Goal: Information Seeking & Learning: Learn about a topic

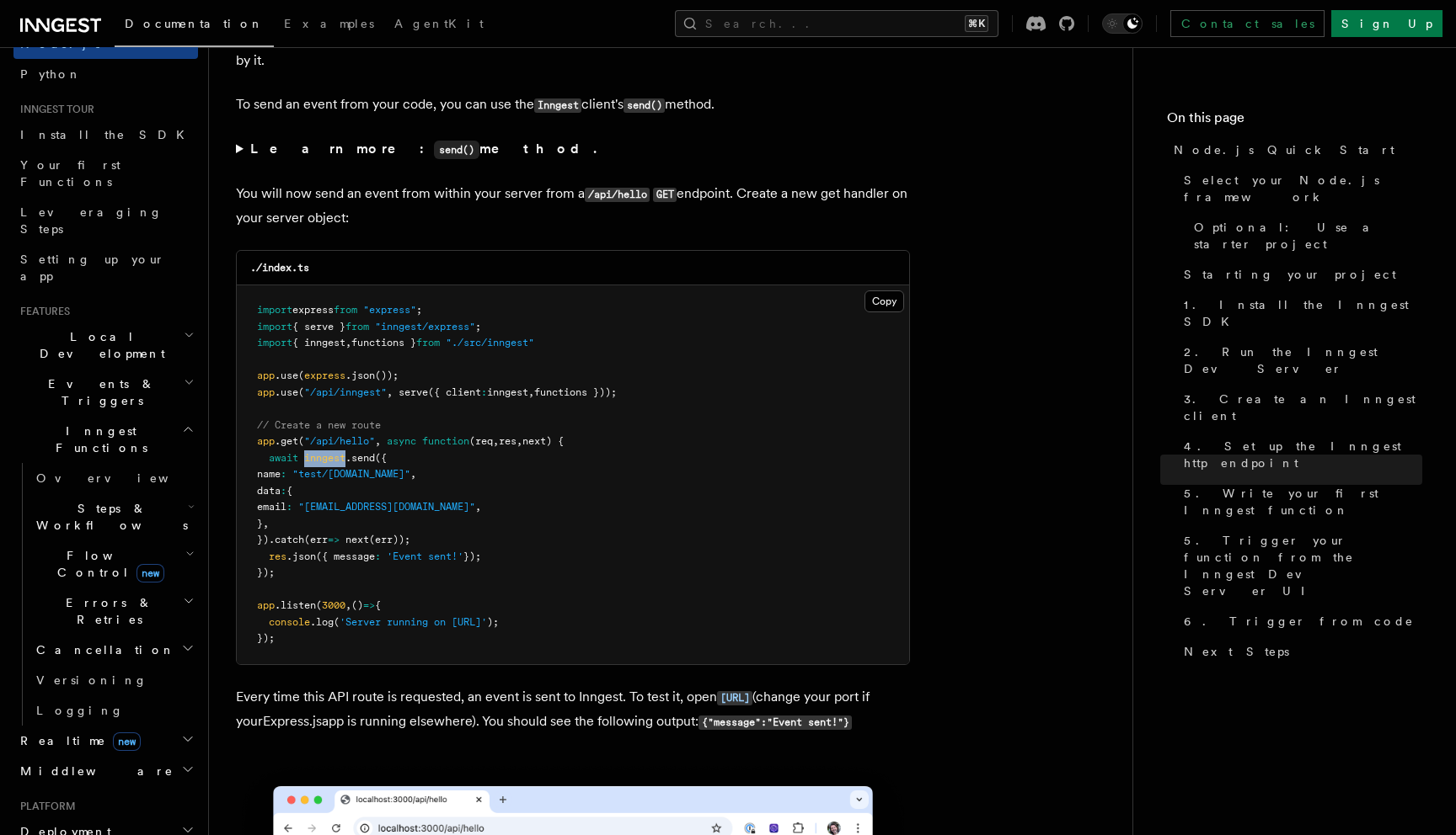
scroll to position [138, 0]
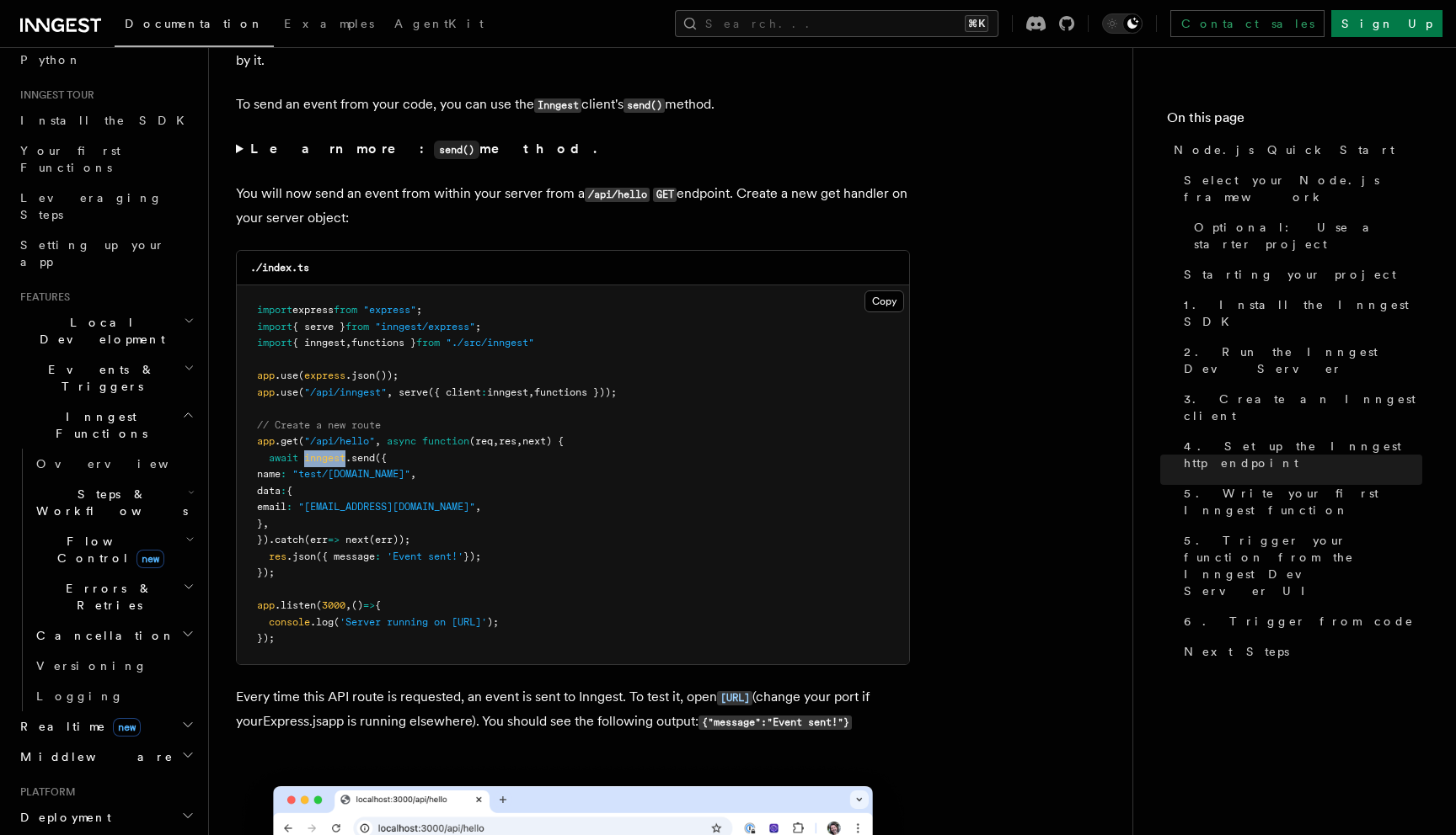
click at [90, 362] on span "Events & Triggers" at bounding box center [98, 378] width 170 height 33
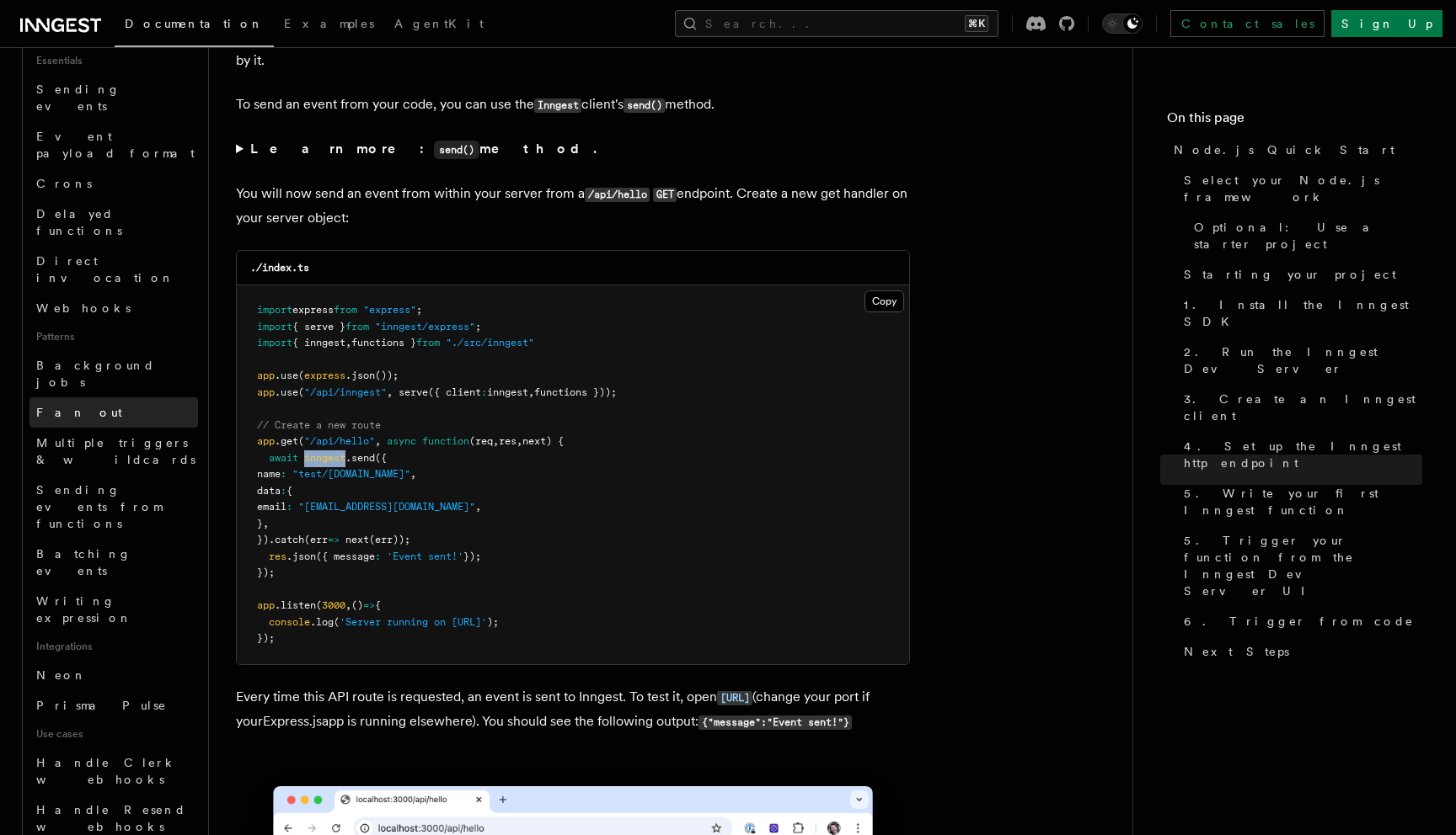
scroll to position [531, 0]
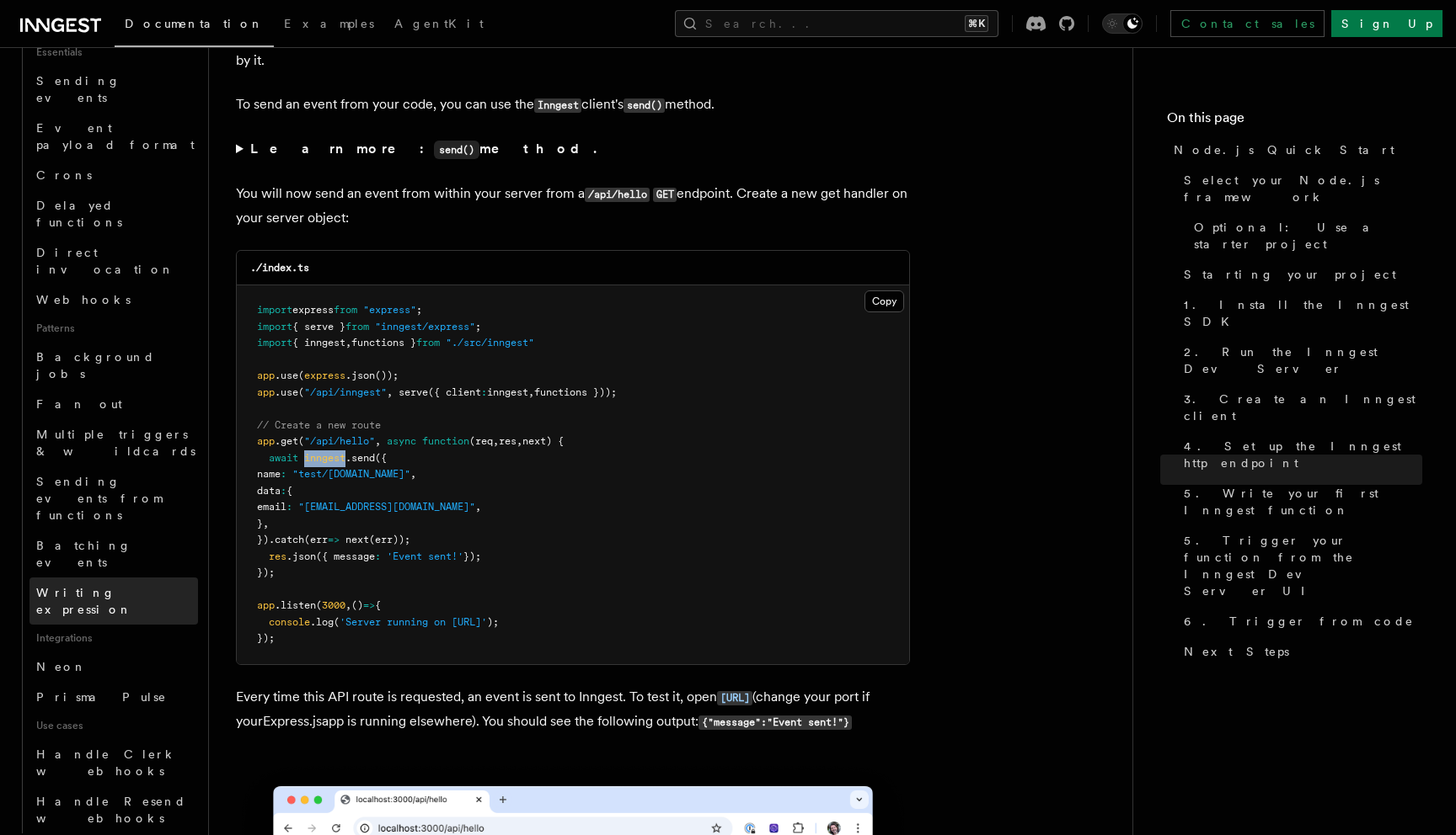
click at [82, 586] on span "Writing expression" at bounding box center [84, 601] width 96 height 30
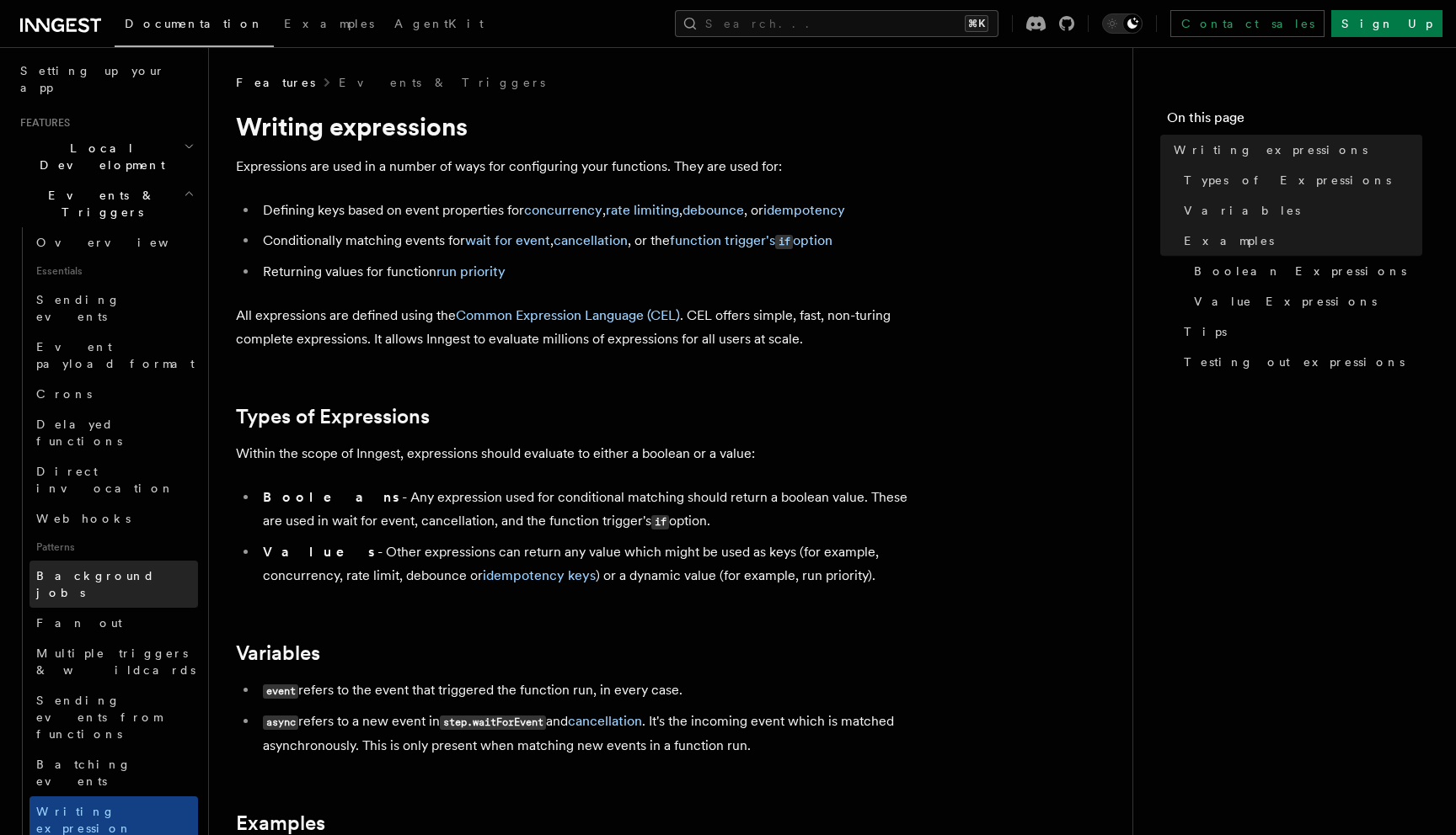
scroll to position [309, 0]
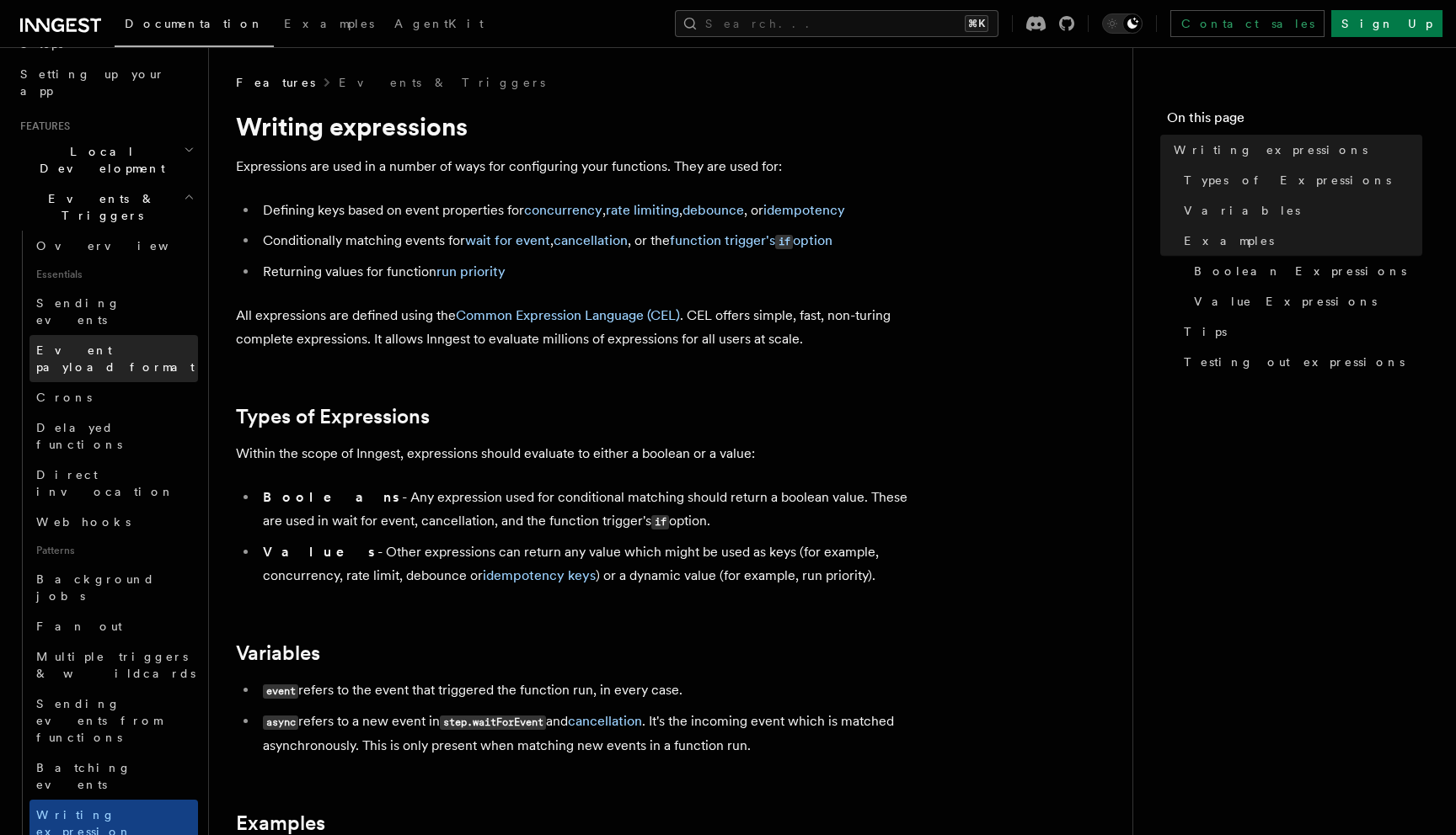
click at [112, 344] on span "Event payload format" at bounding box center [115, 358] width 158 height 30
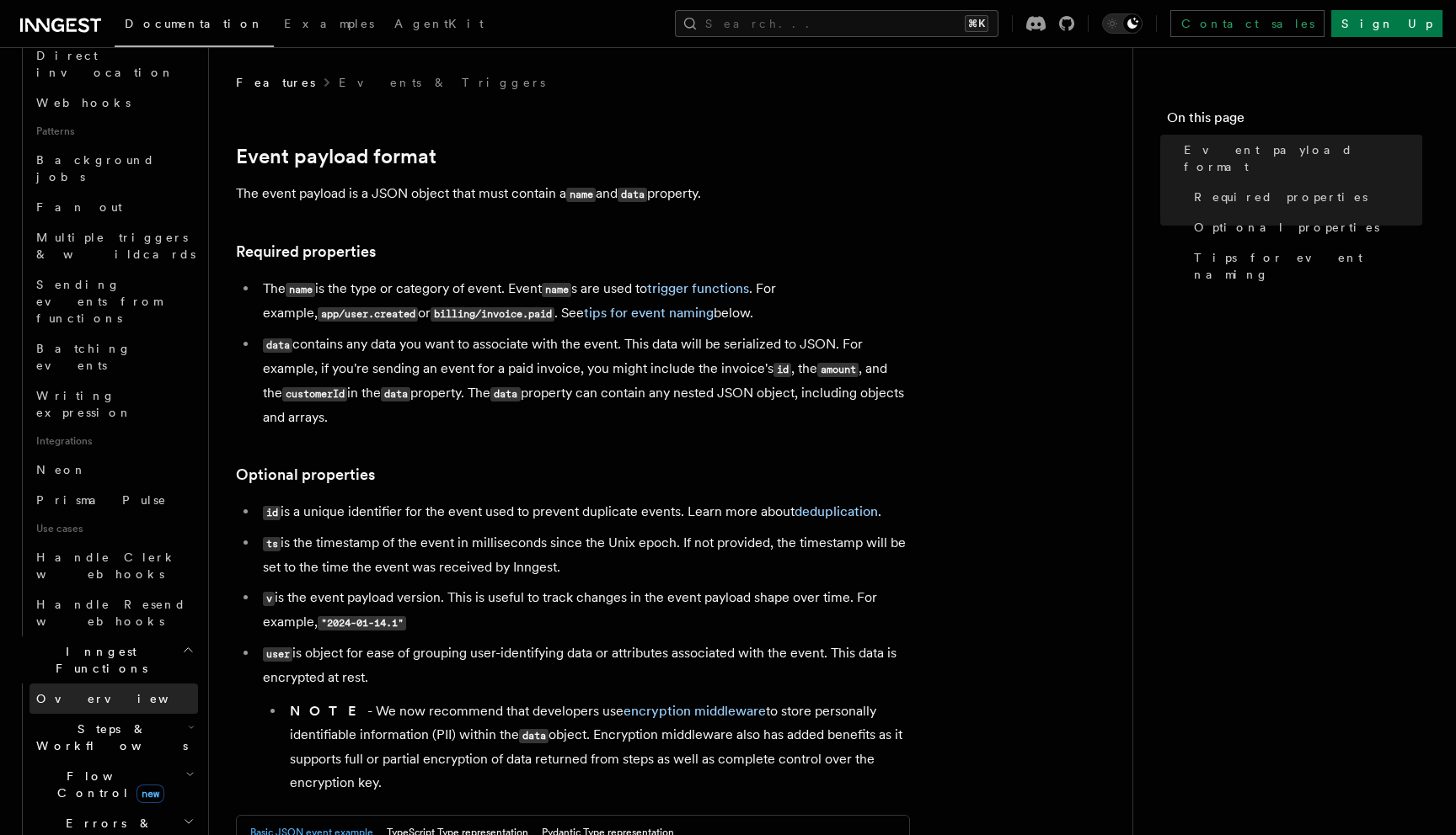
click at [85, 684] on link "Overview" at bounding box center [113, 698] width 168 height 30
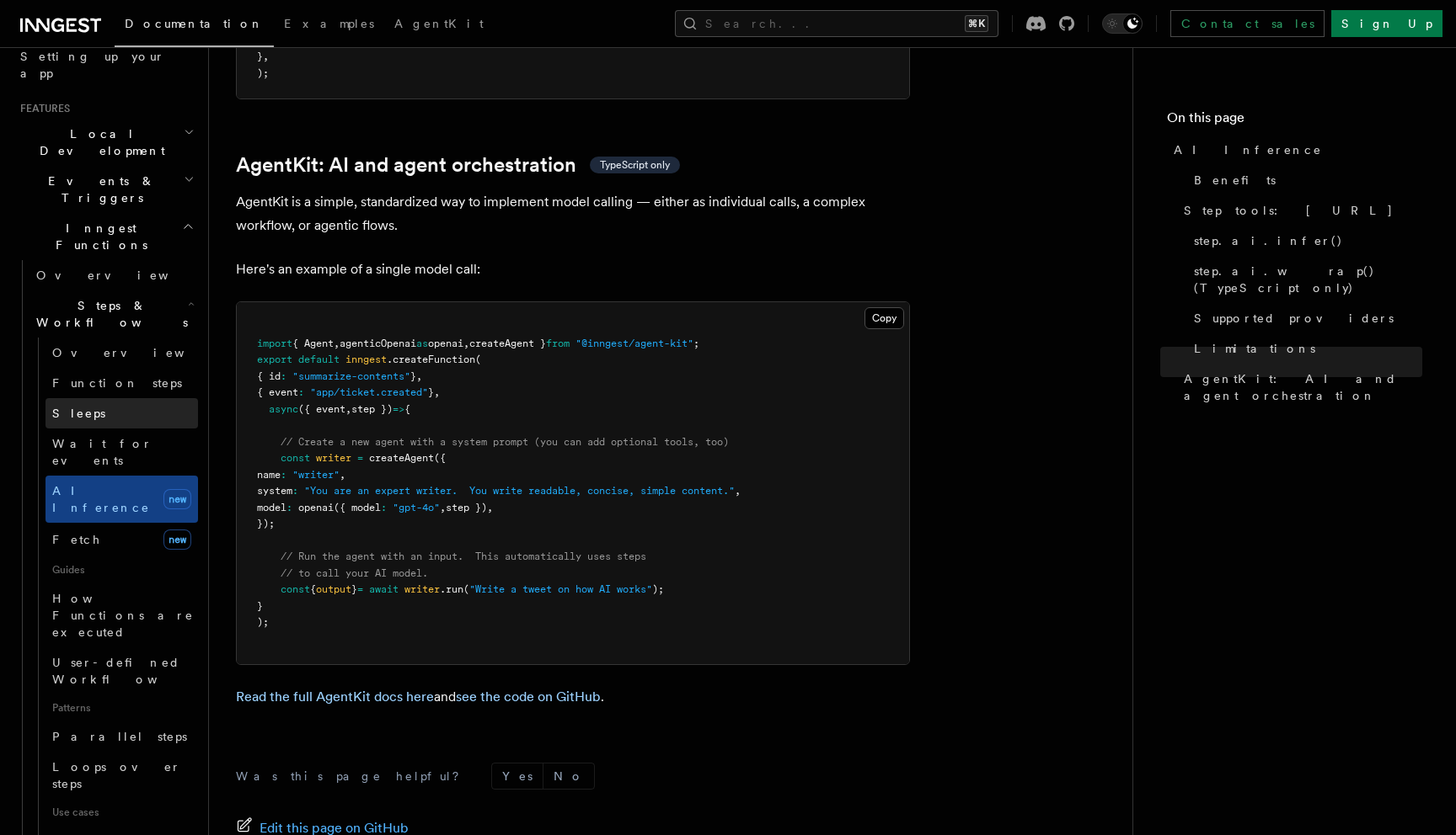
scroll to position [327, 0]
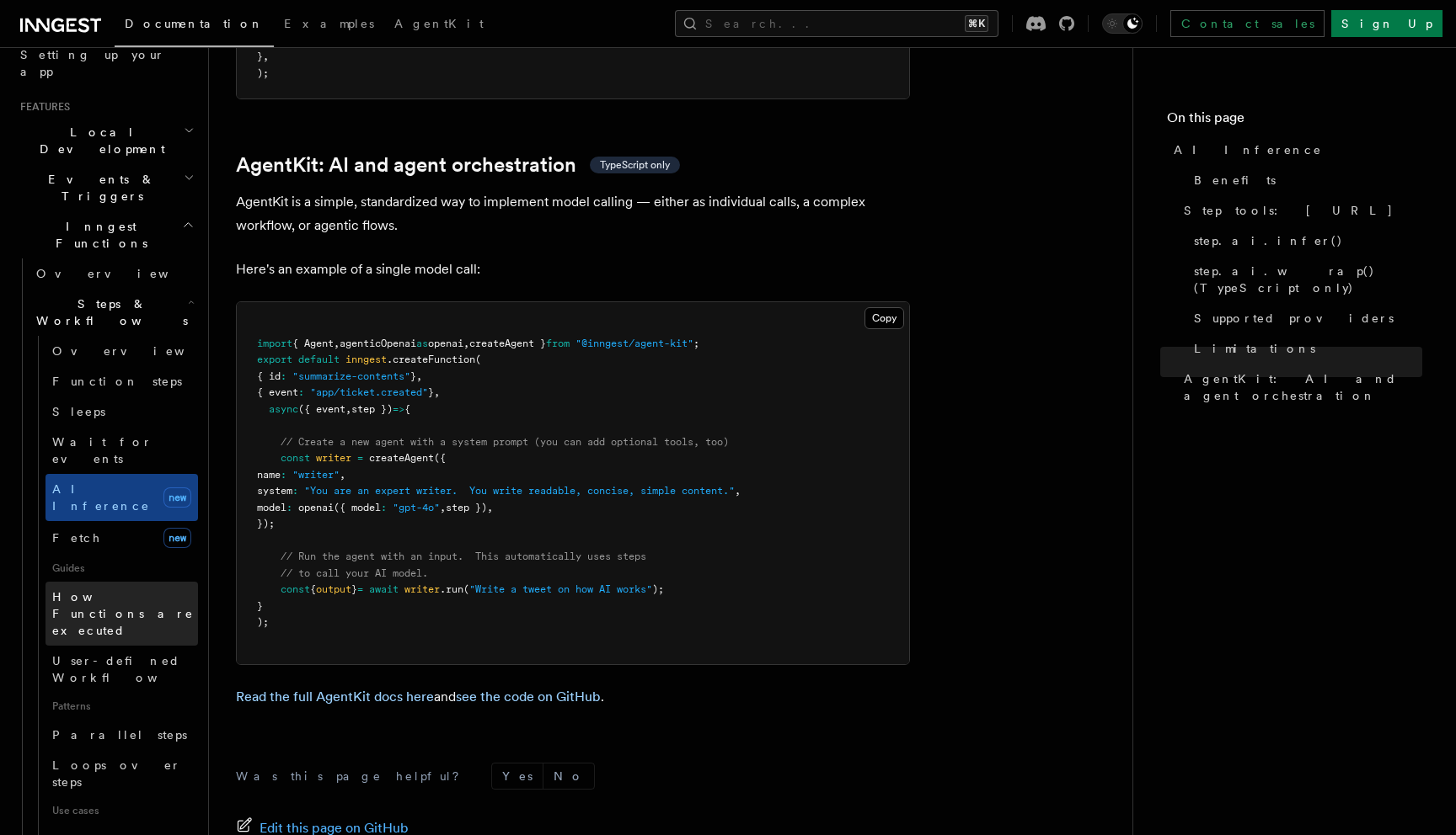
click at [139, 591] on span "How Functions are executed" at bounding box center [123, 614] width 142 height 47
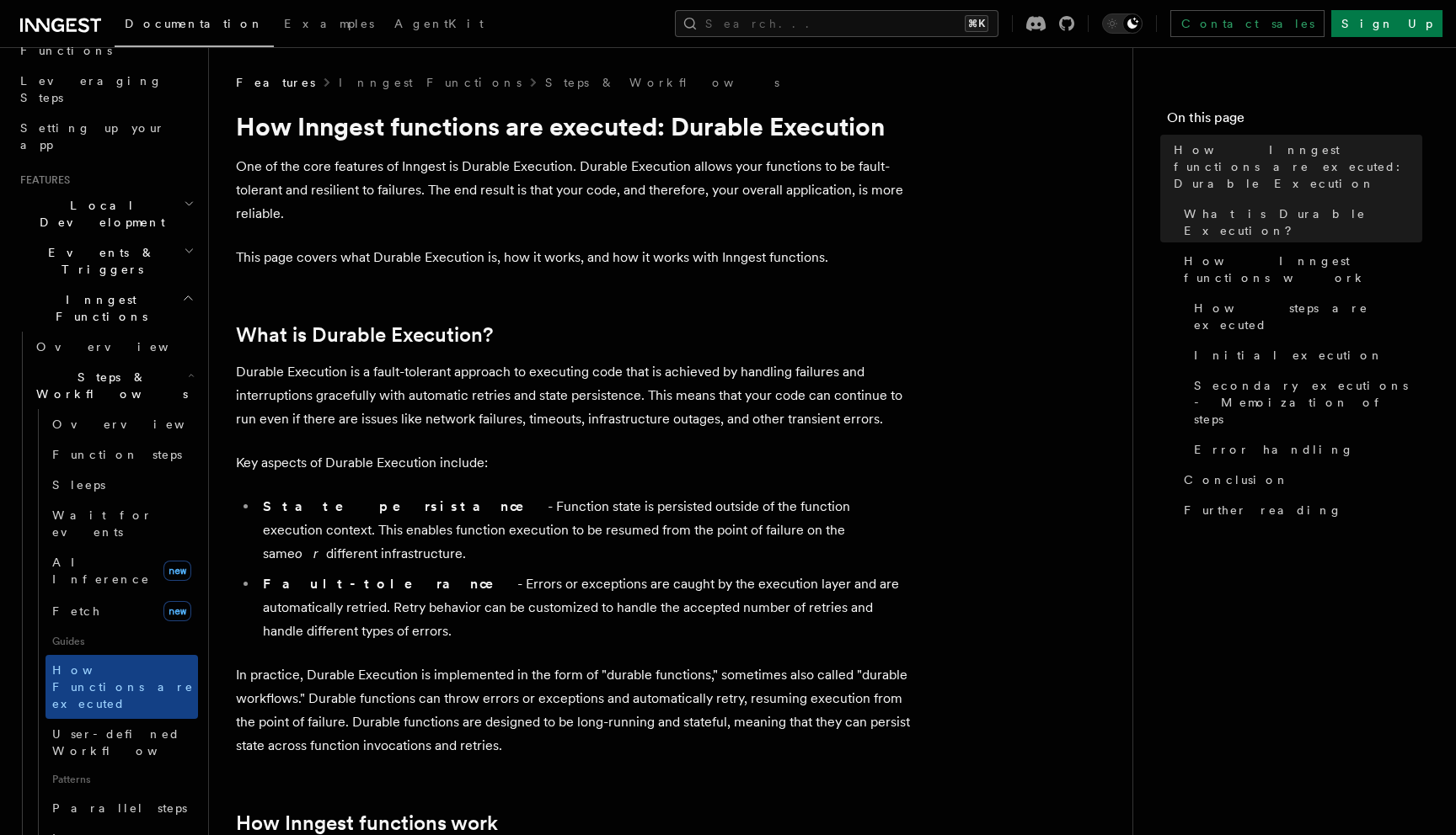
scroll to position [244, 0]
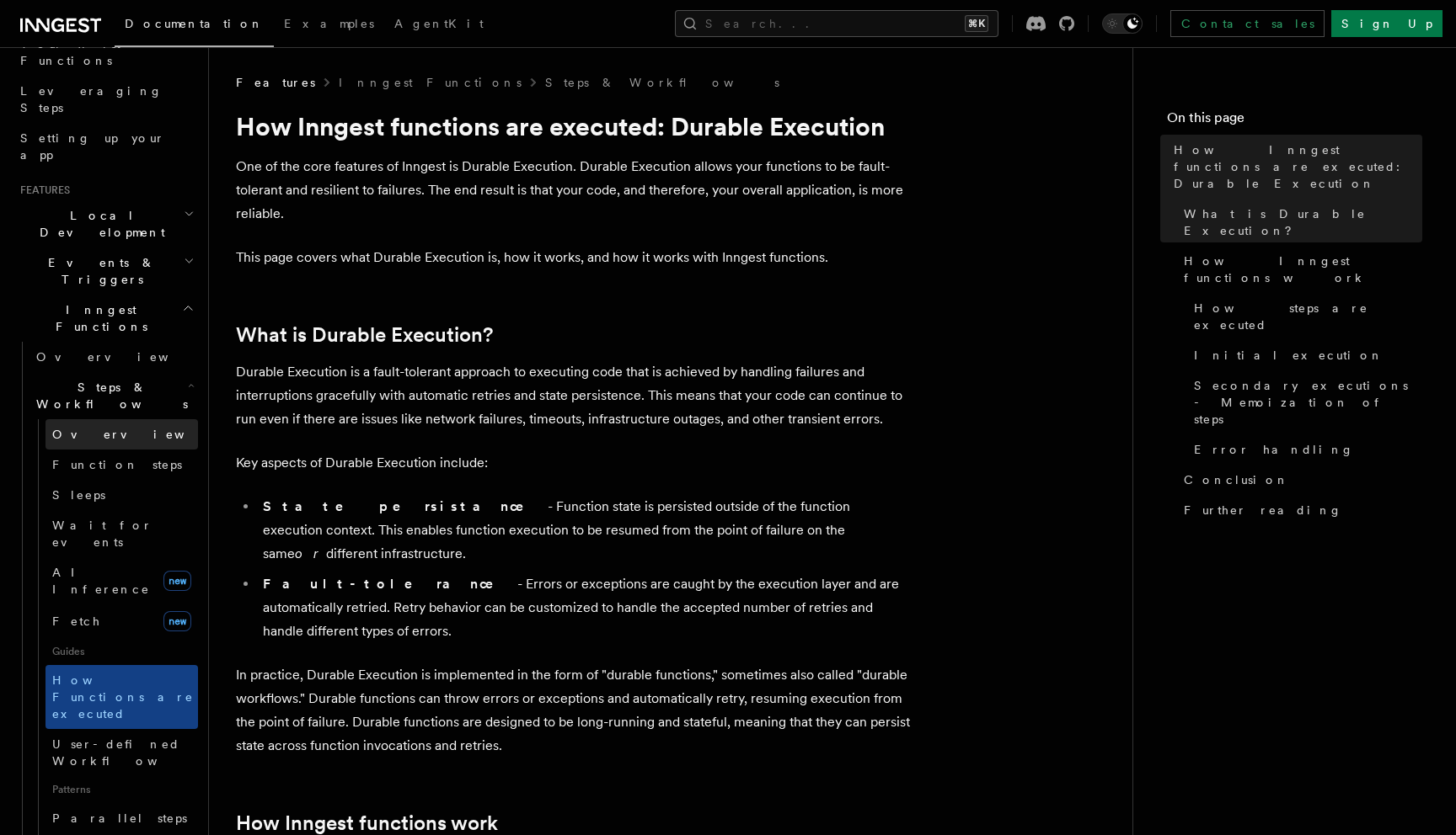
click at [85, 428] on span "Overview" at bounding box center [139, 435] width 174 height 14
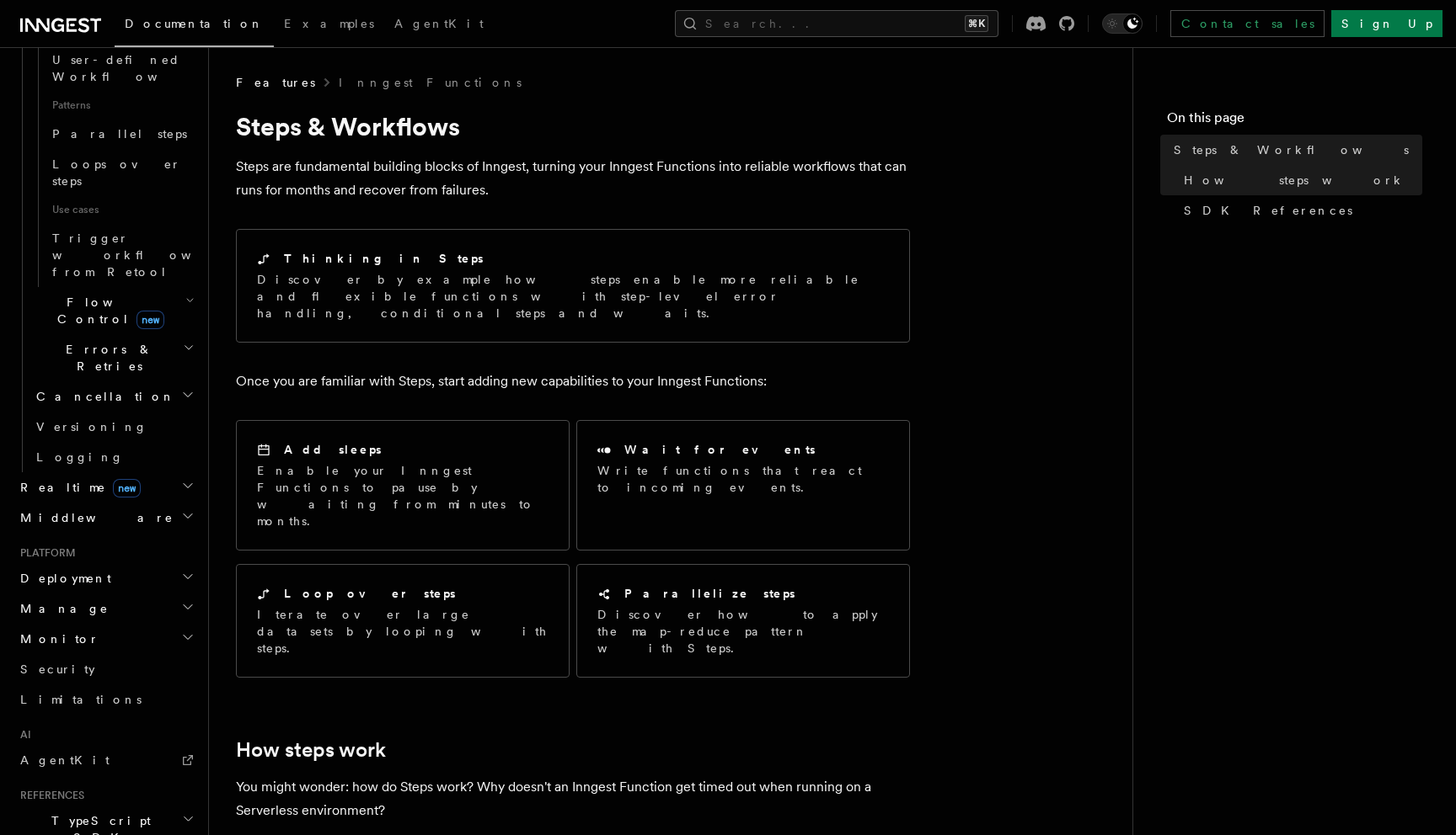
scroll to position [967, 0]
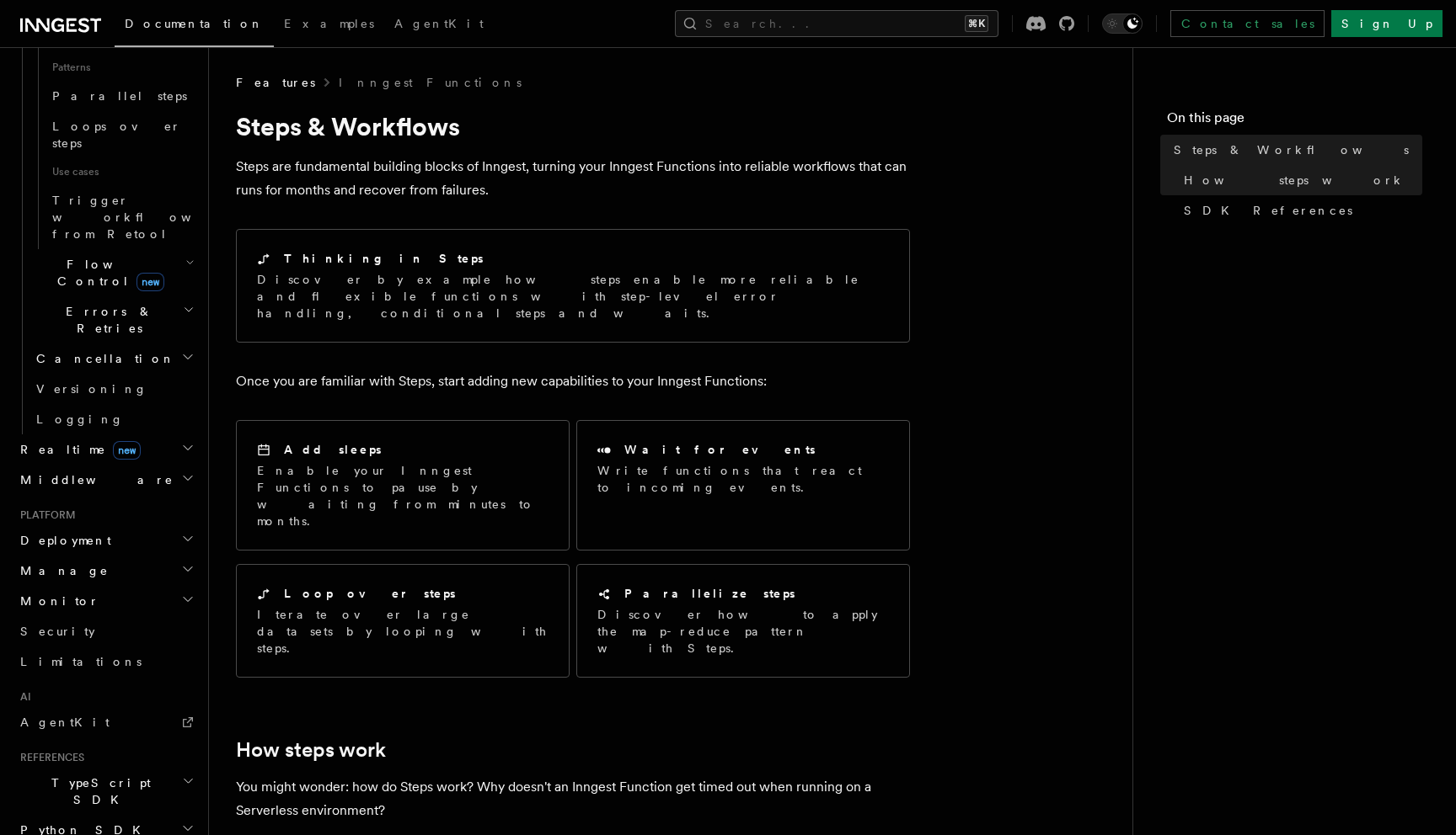
click at [77, 774] on span "TypeScript SDK" at bounding box center [97, 791] width 168 height 33
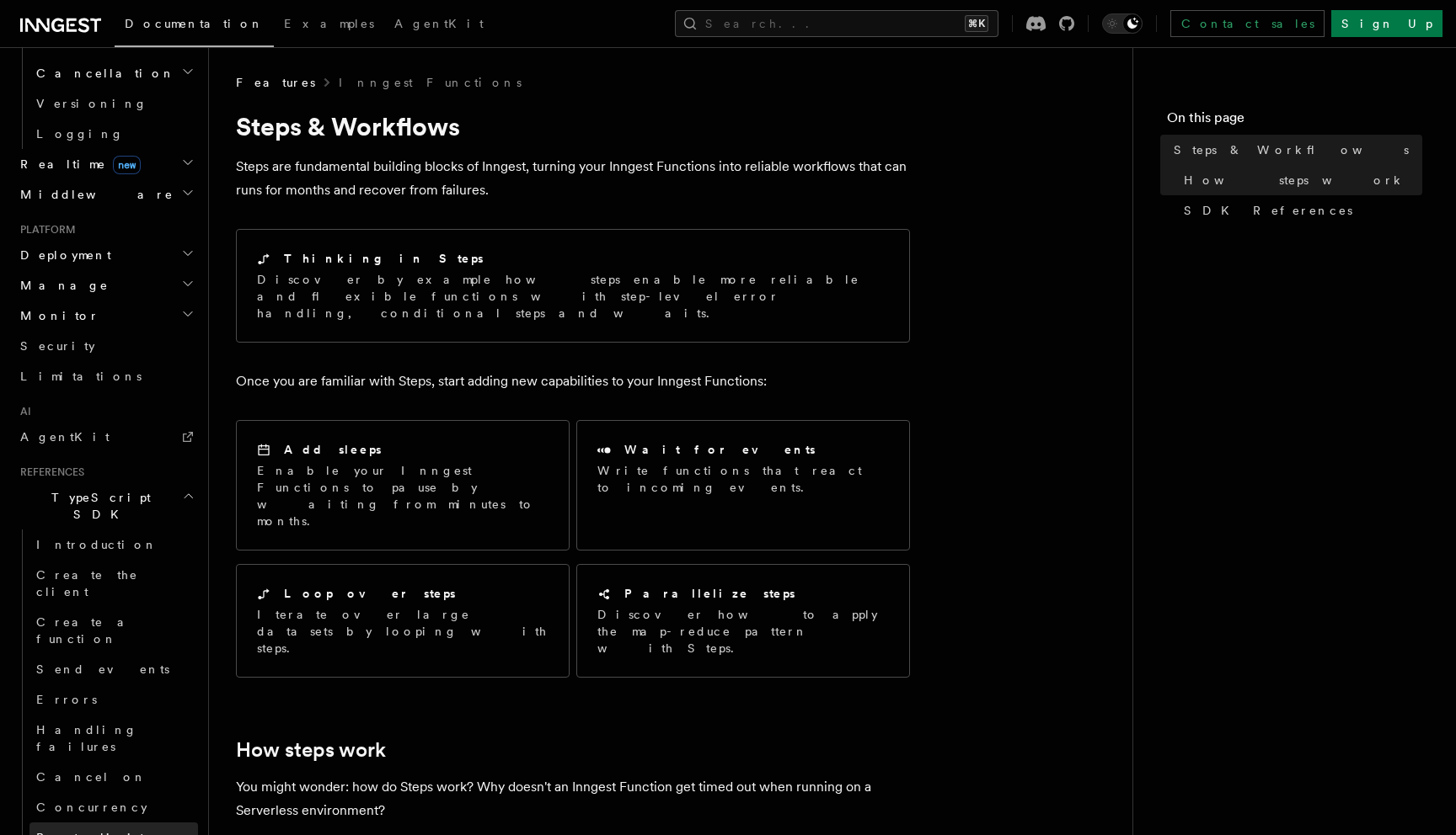
scroll to position [1253, 0]
click at [86, 614] on span "Create a function" at bounding box center [85, 629] width 100 height 30
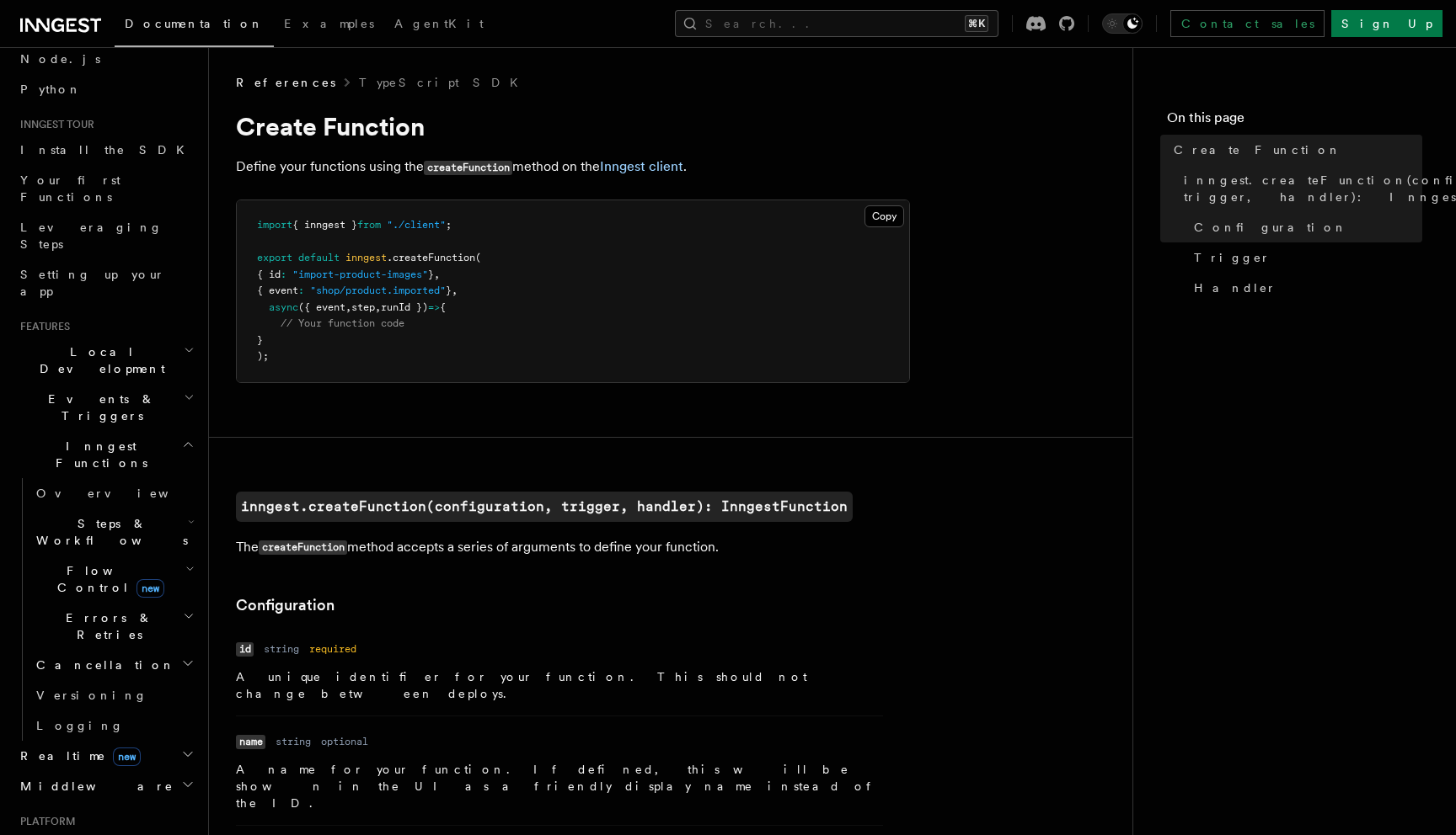
scroll to position [110, 0]
click at [1264, 226] on span "Configuration" at bounding box center [1270, 227] width 153 height 17
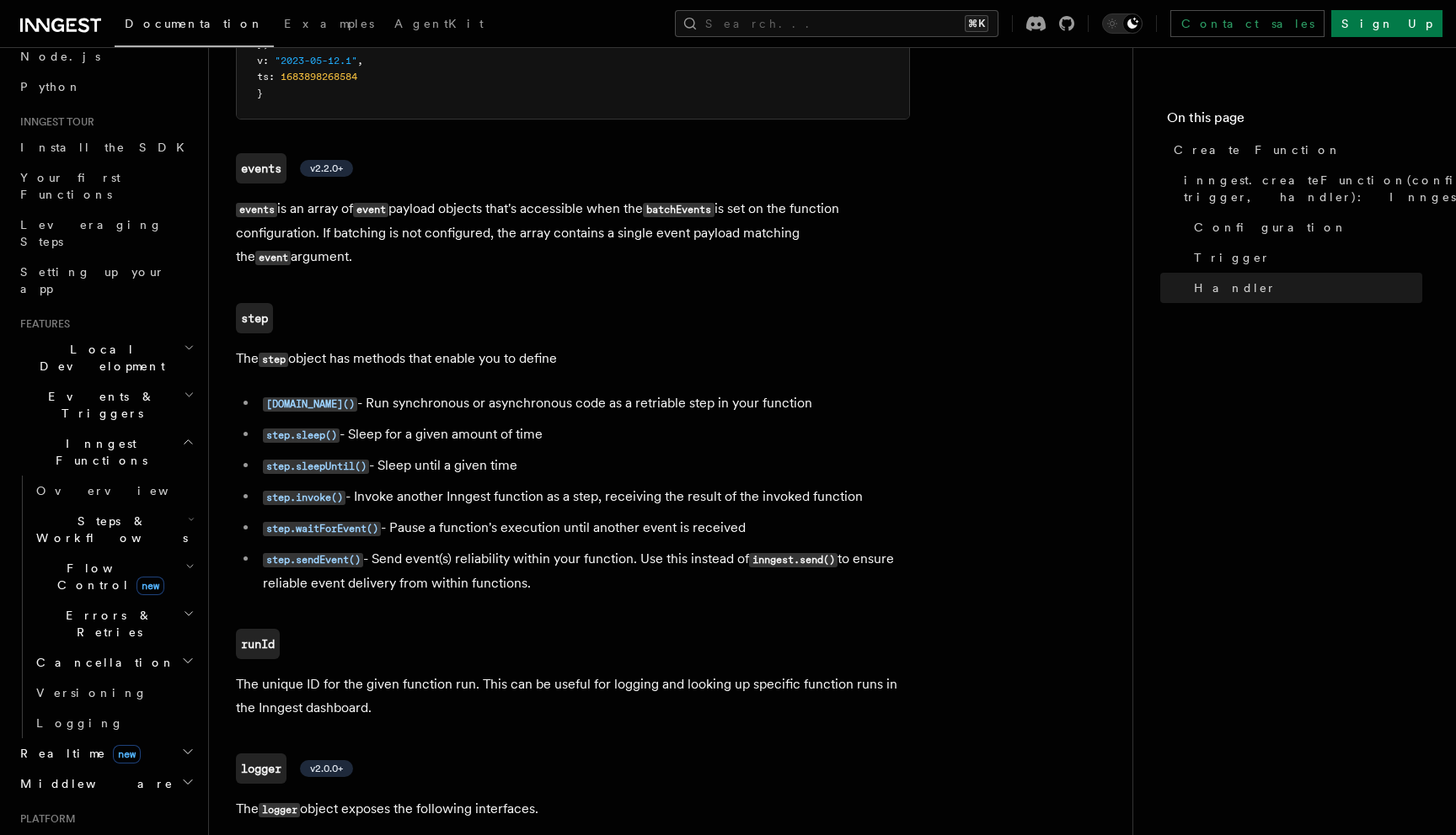
scroll to position [3502, 0]
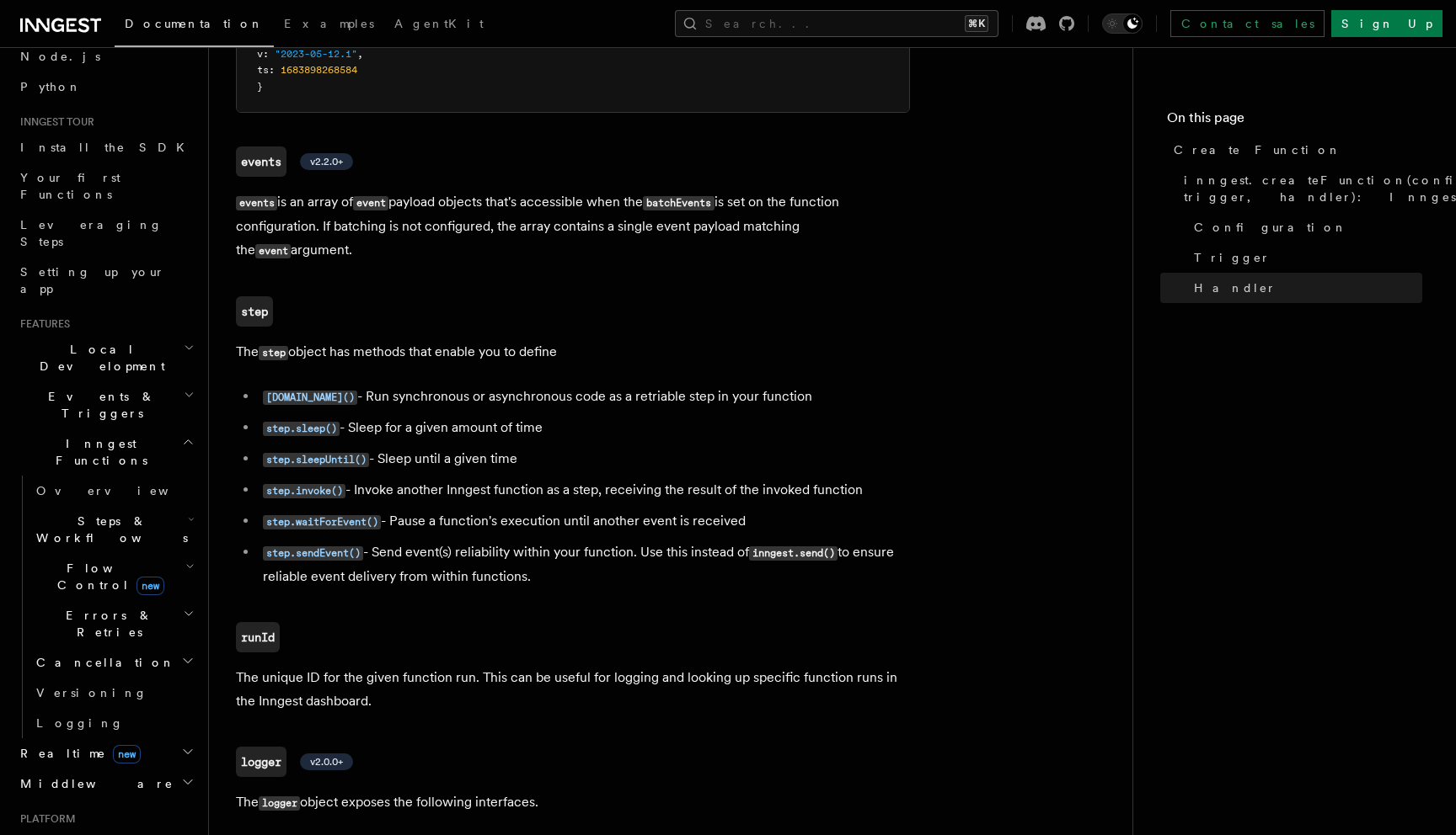
click at [694, 416] on li "step.sleep() - Sleep for a given amount of time" at bounding box center [584, 428] width 652 height 25
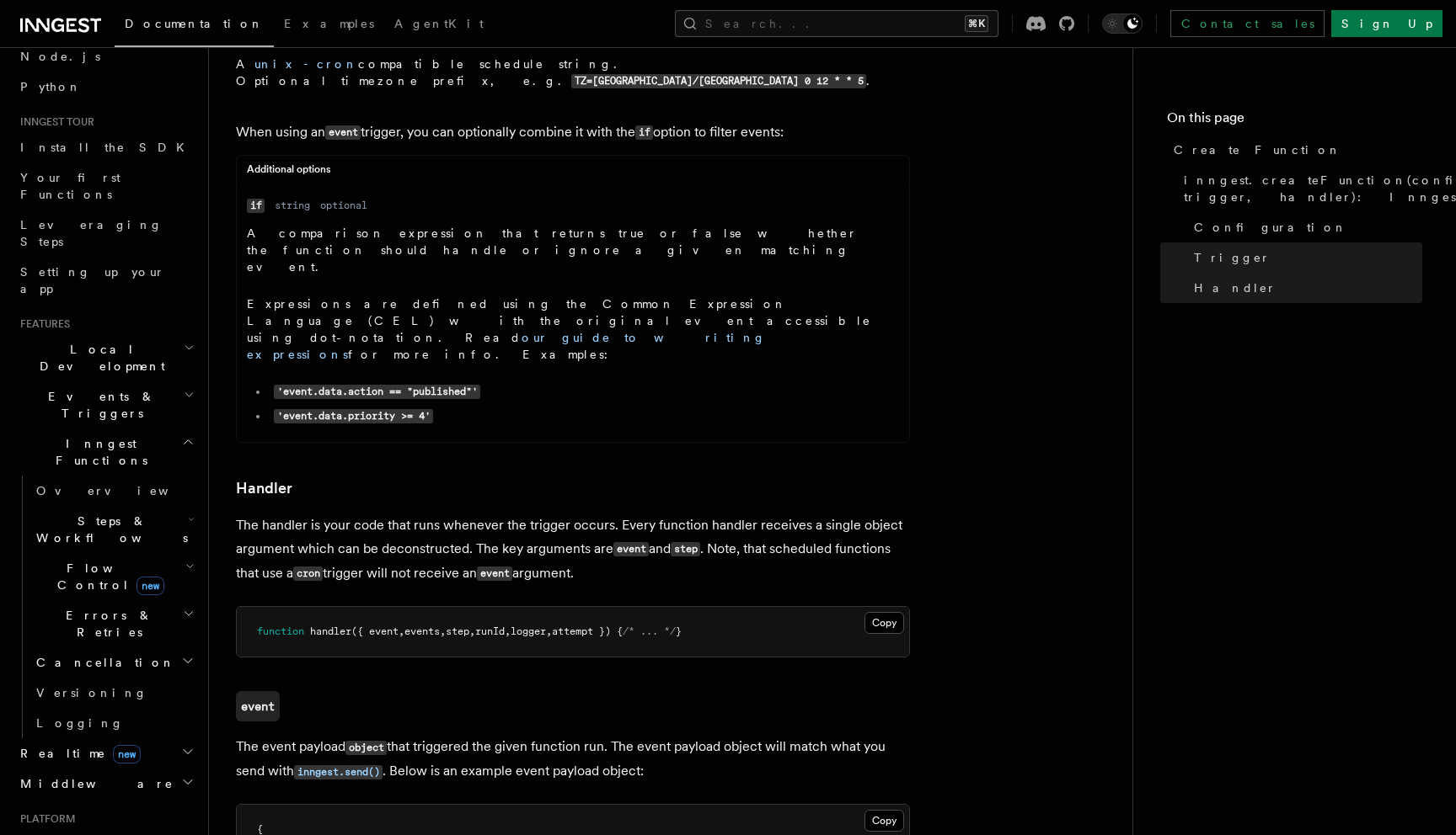
scroll to position [2197, 0]
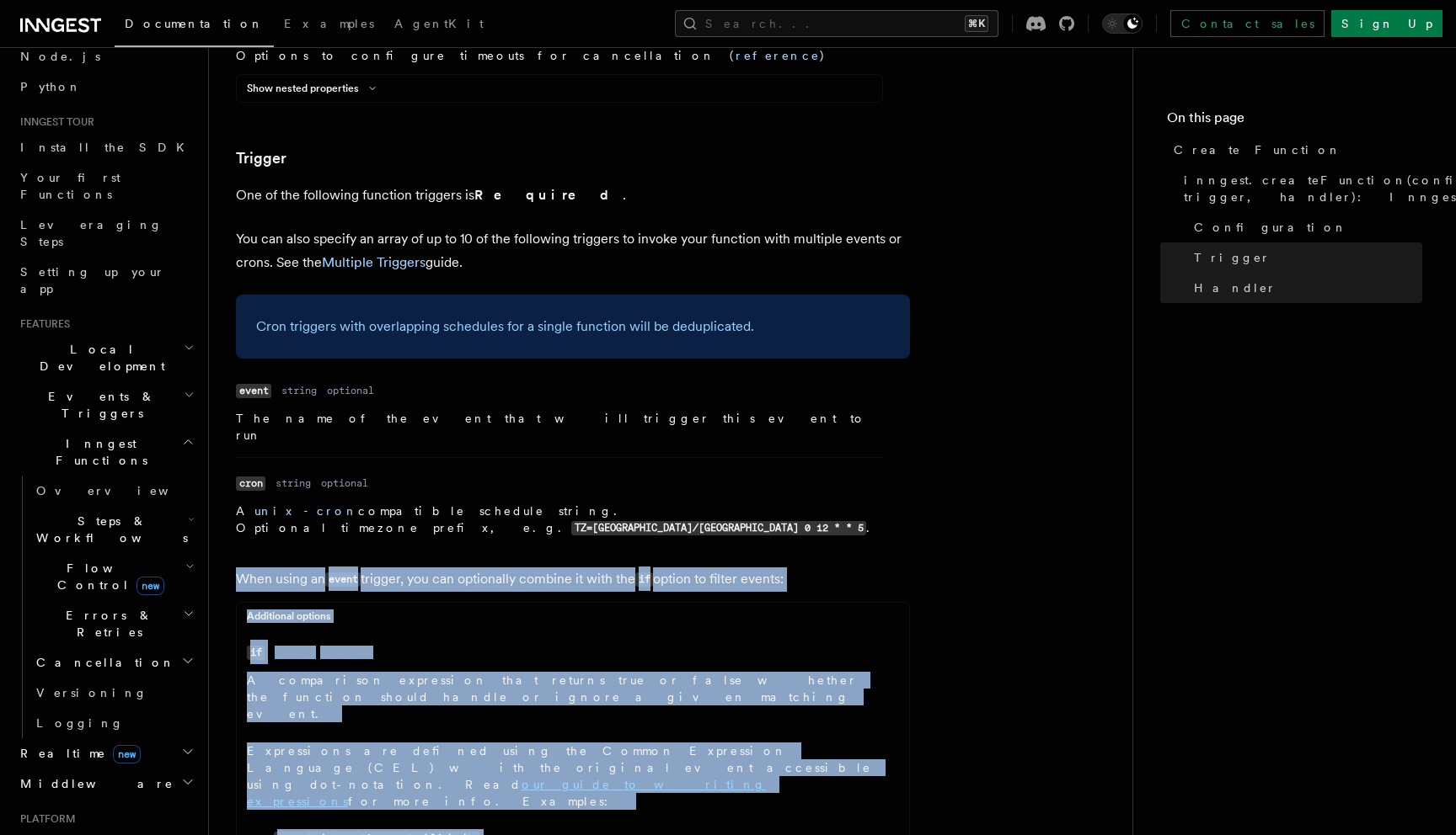
copy article "When using an event trigger, you can optionally combine it with the if option t…"
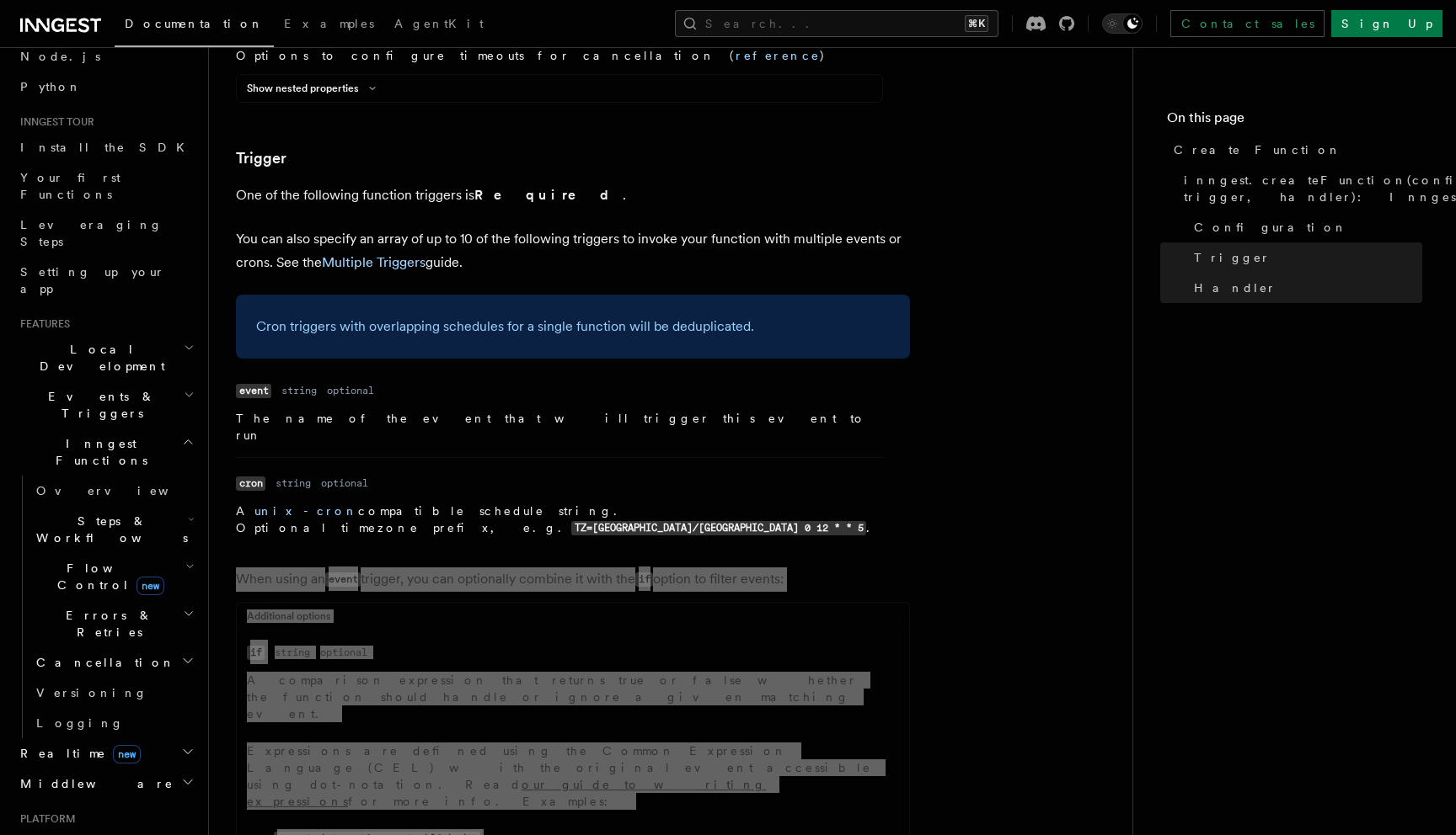
drag, startPoint x: 236, startPoint y: 317, endPoint x: 466, endPoint y: 589, distance: 356.2
click at [466, 589] on article "References TypeScript SDK Create Function Define your functions using the creat…" at bounding box center [670, 327] width 869 height 4901
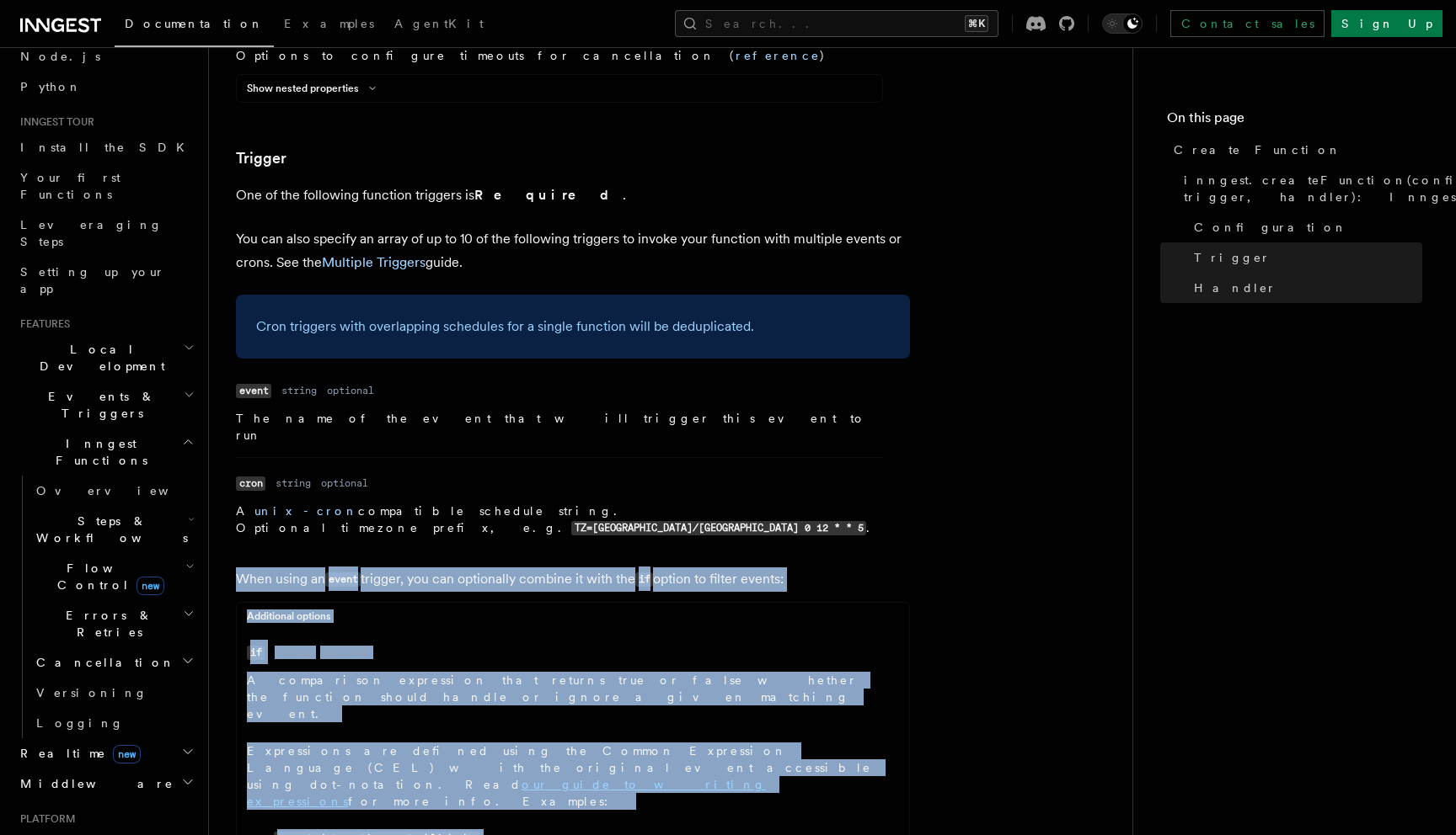
click at [598, 641] on dl "Name if Type string Required optional Description A comparison expression that …" at bounding box center [560, 760] width 627 height 238
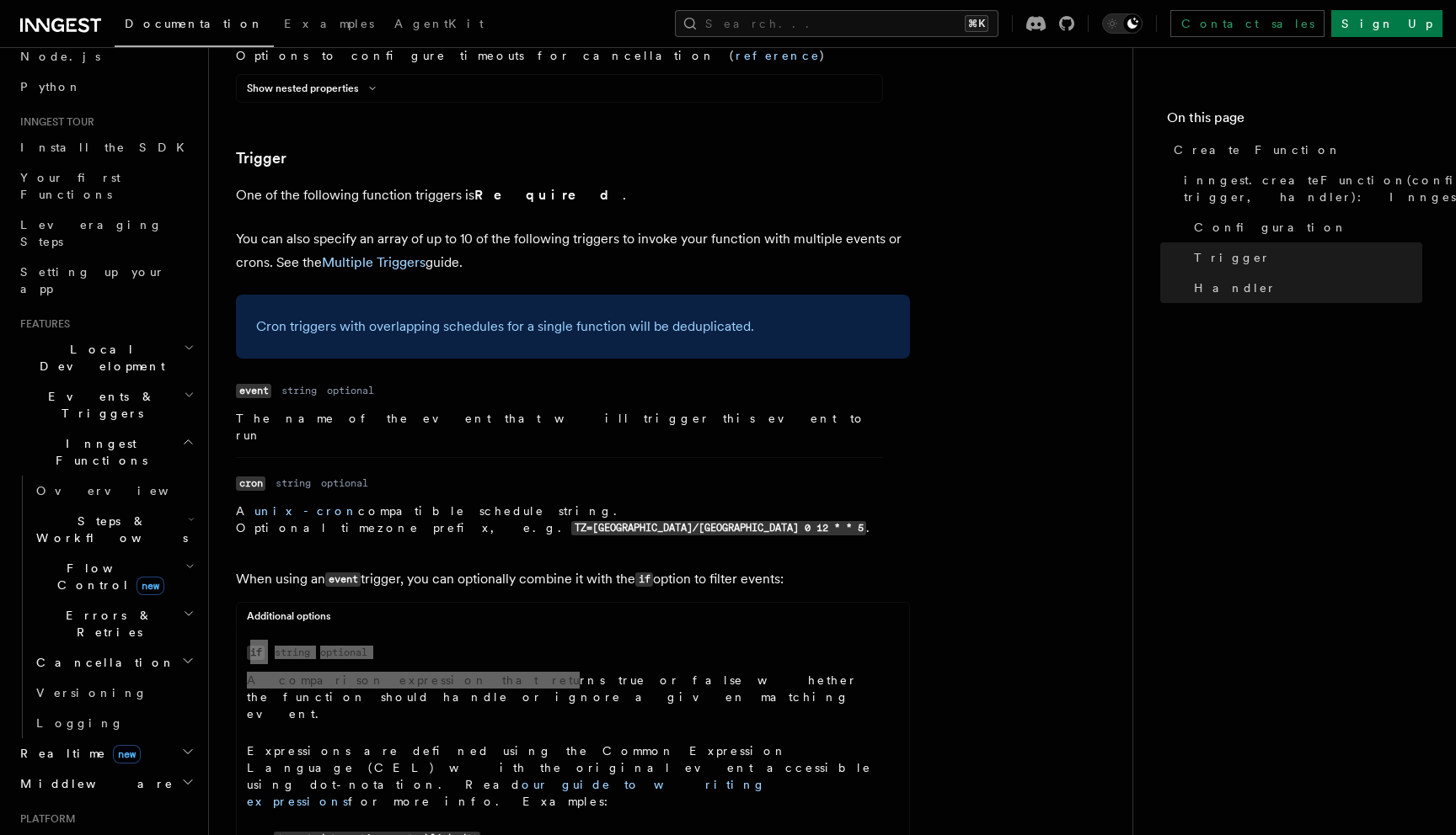
drag, startPoint x: 378, startPoint y: 348, endPoint x: 426, endPoint y: 409, distance: 77.6
click at [426, 602] on div "Additional options Name if Type string Required optional Description A comparis…" at bounding box center [573, 745] width 674 height 288
click at [680, 602] on div "Additional options Name if Type string Required optional Description A comparis…" at bounding box center [573, 745] width 674 height 288
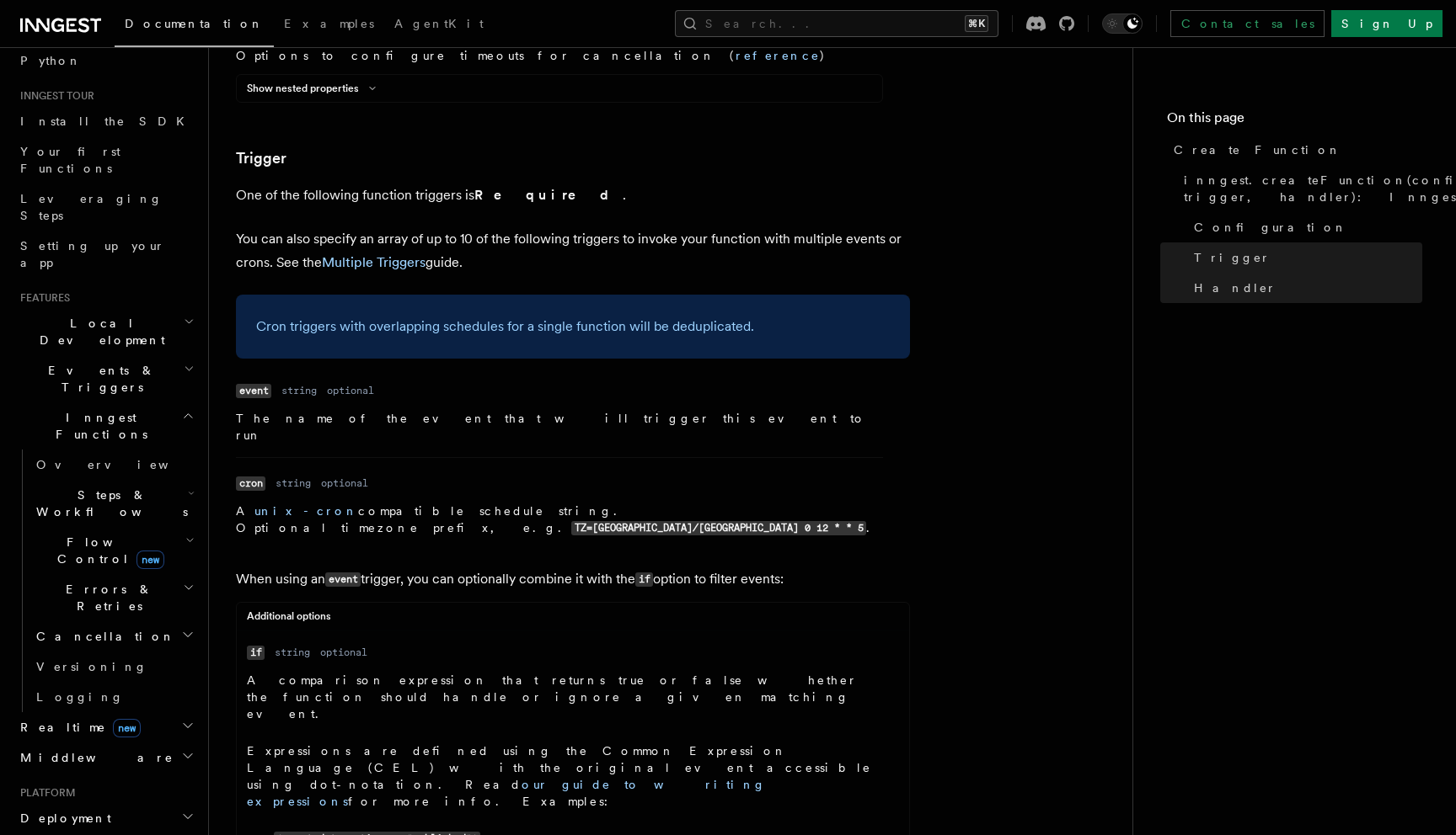
scroll to position [148, 0]
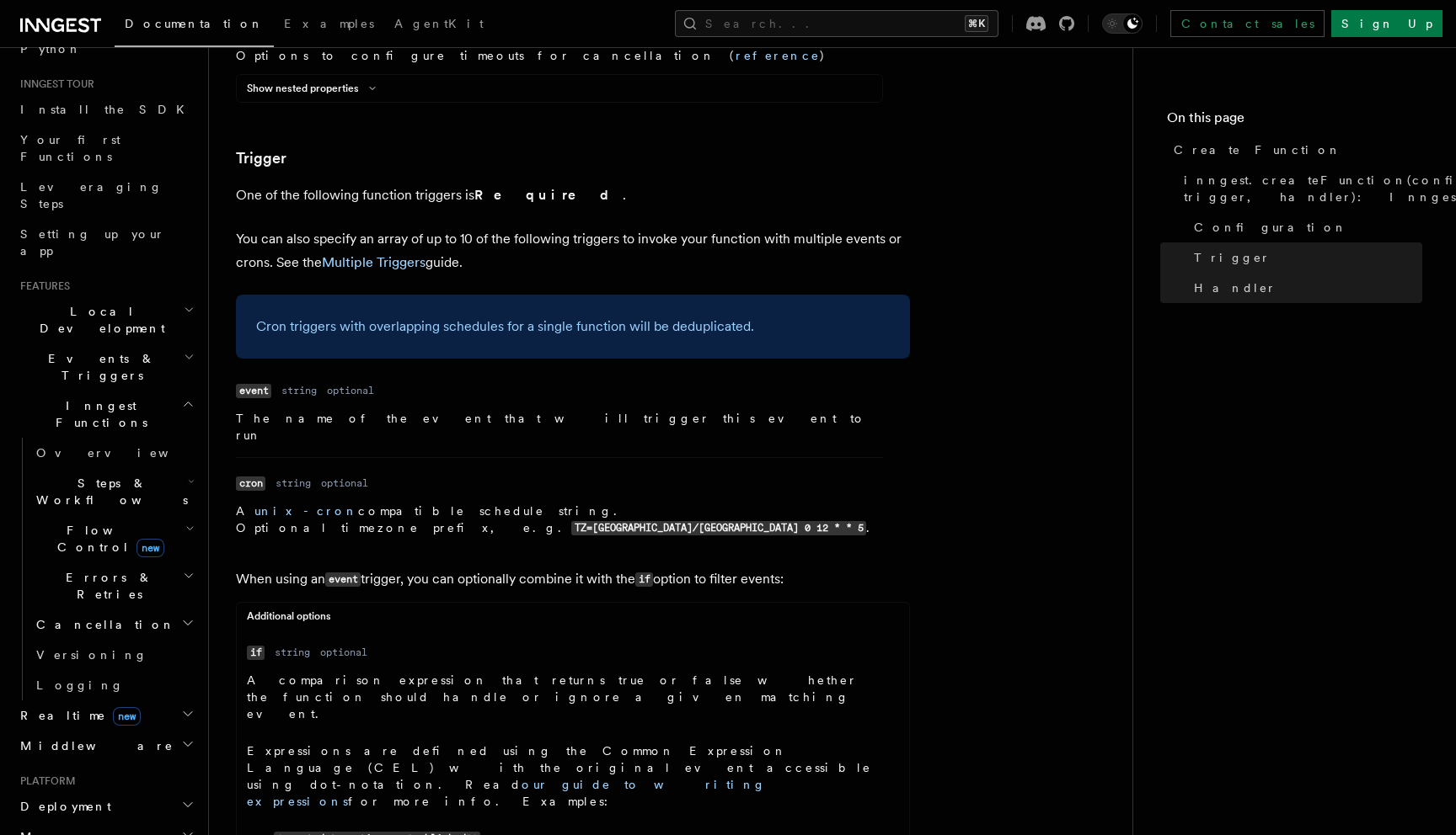
click at [71, 350] on span "Events & Triggers" at bounding box center [98, 367] width 170 height 33
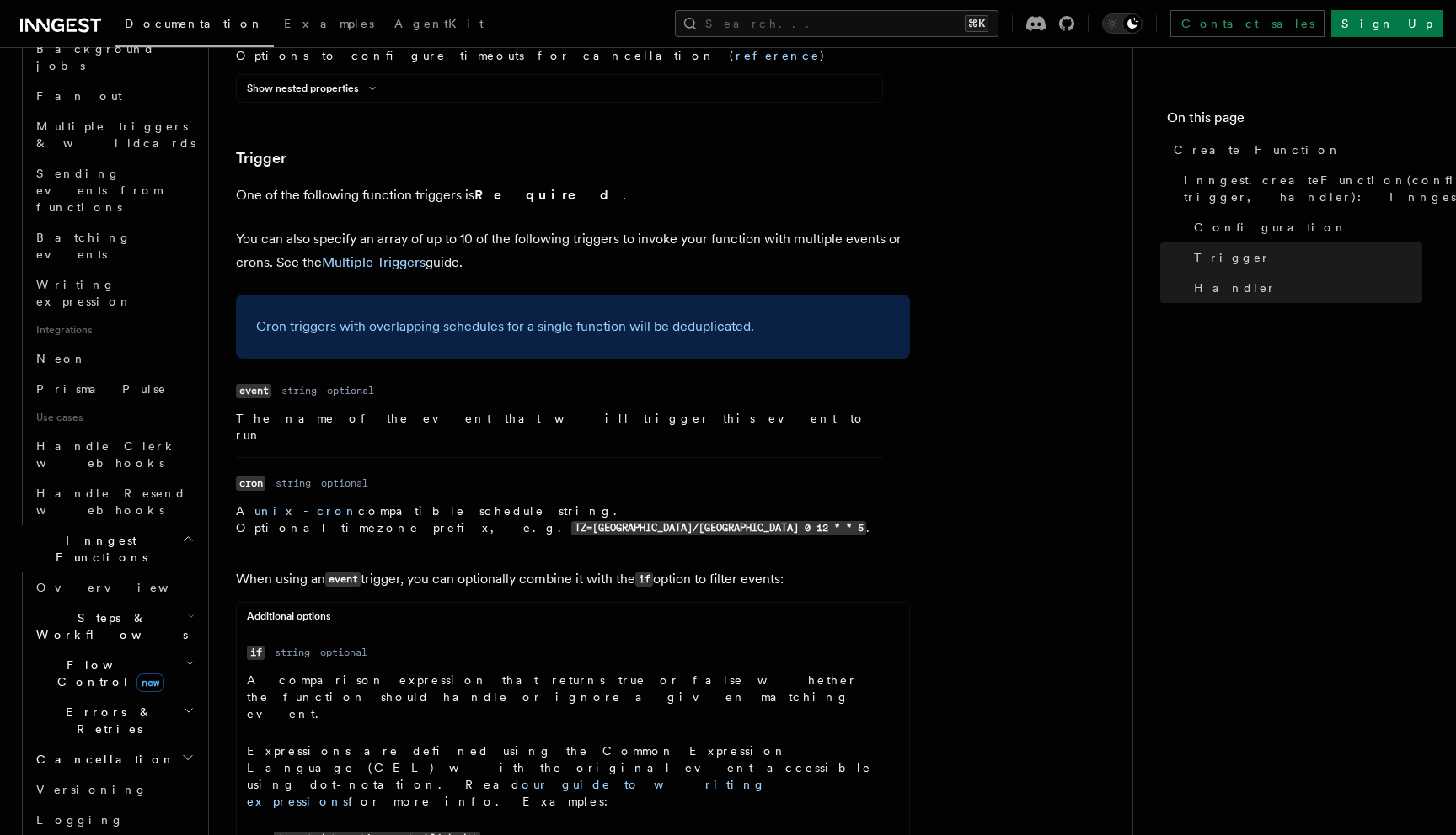
scroll to position [842, 0]
click at [70, 654] on span "Flow Control new" at bounding box center [107, 670] width 156 height 33
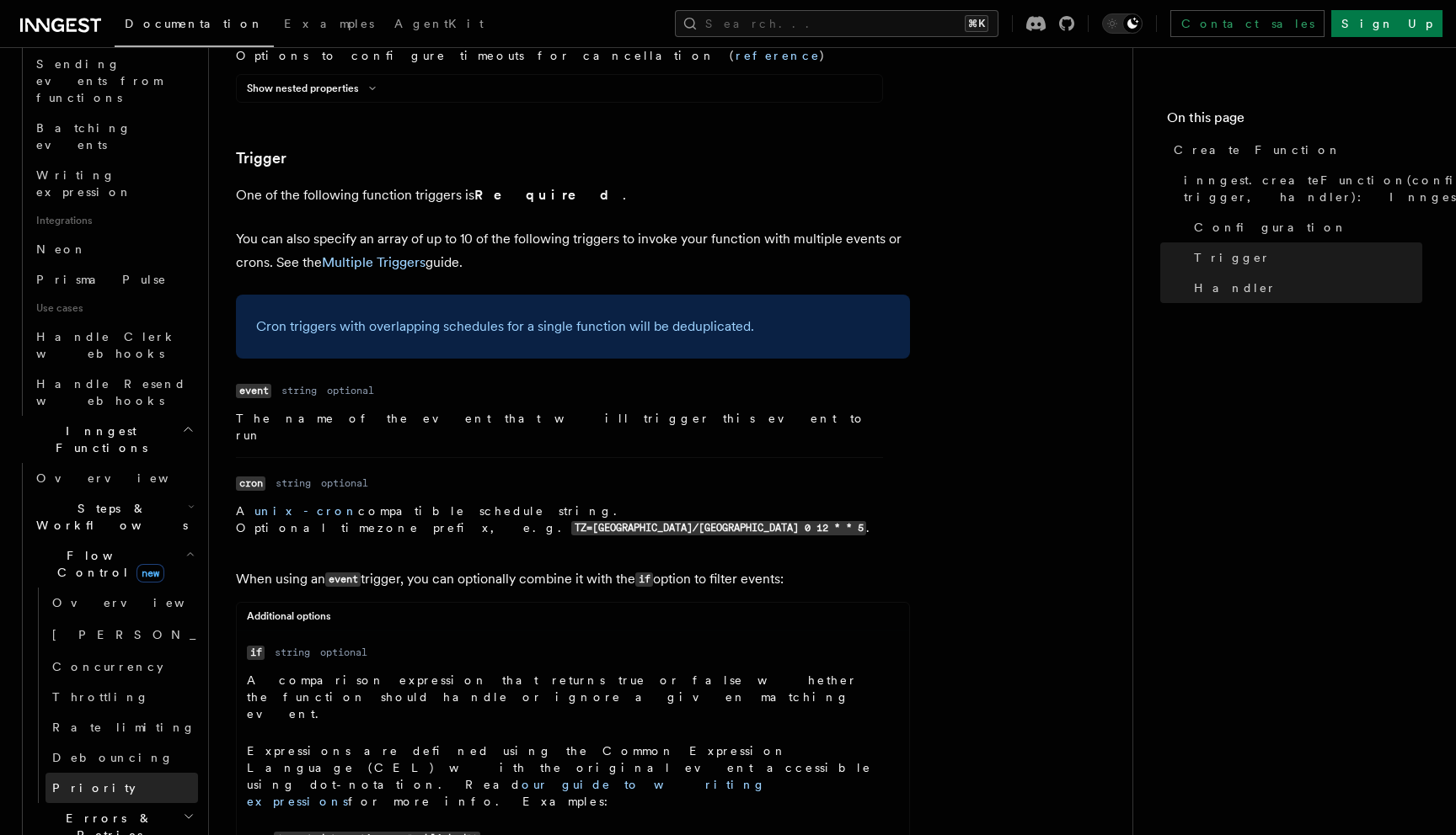
scroll to position [942, 0]
click at [75, 507] on span "Steps & Workflows" at bounding box center [108, 523] width 158 height 33
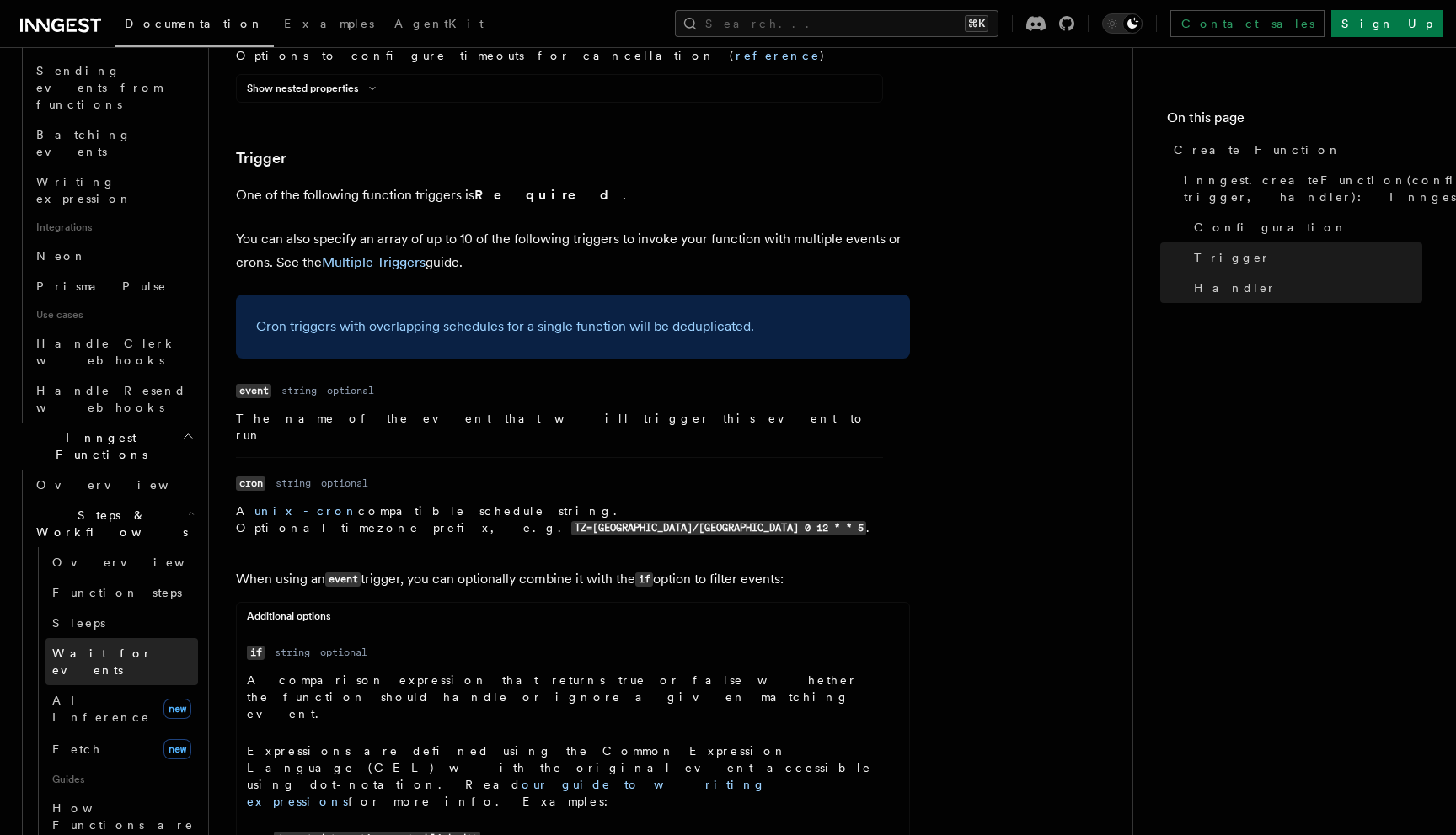
click at [116, 638] on link "Wait for events" at bounding box center [121, 662] width 152 height 47
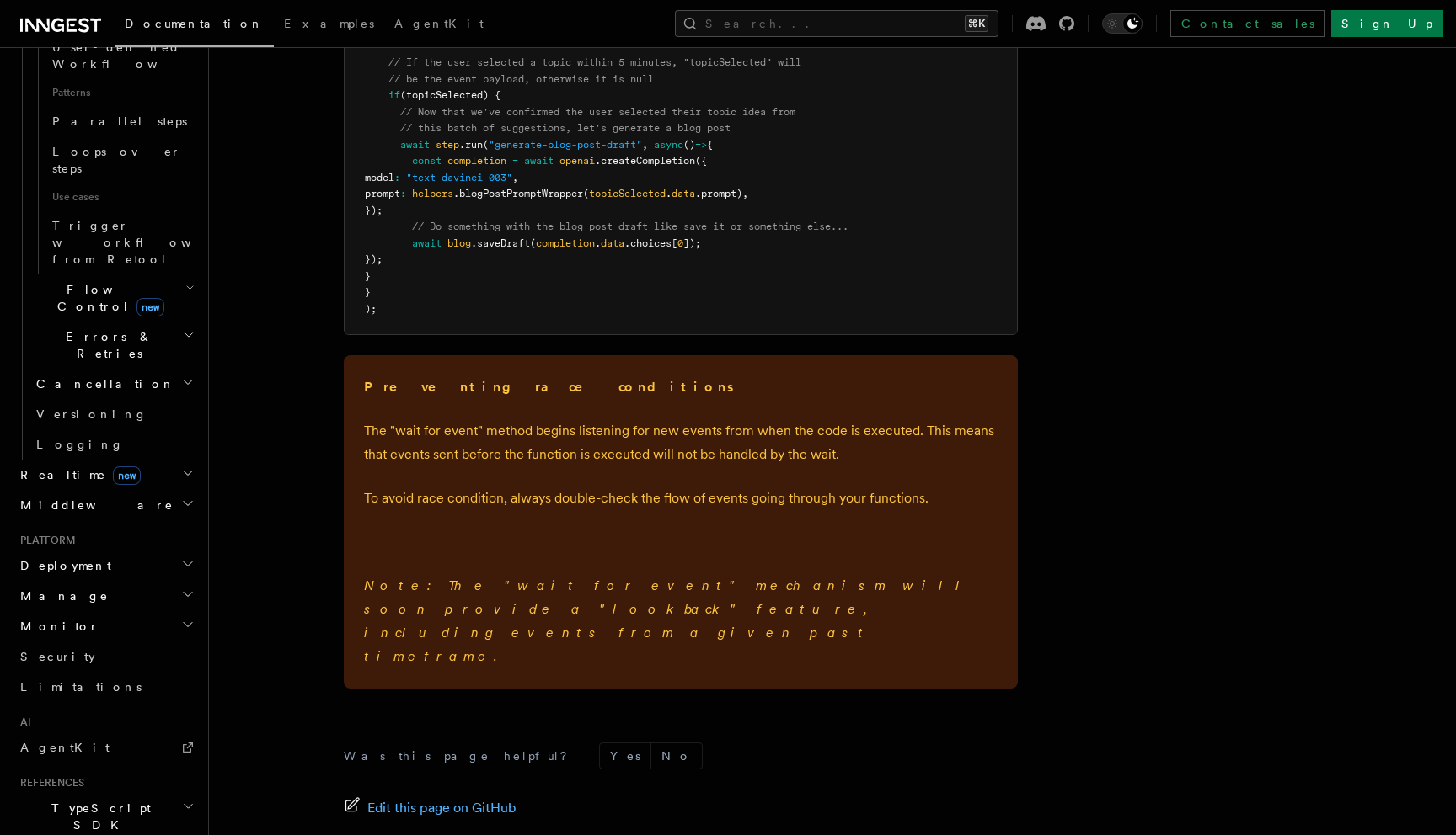
scroll to position [2326, 0]
click at [854, 25] on button "Search... ⌘K" at bounding box center [836, 24] width 323 height 27
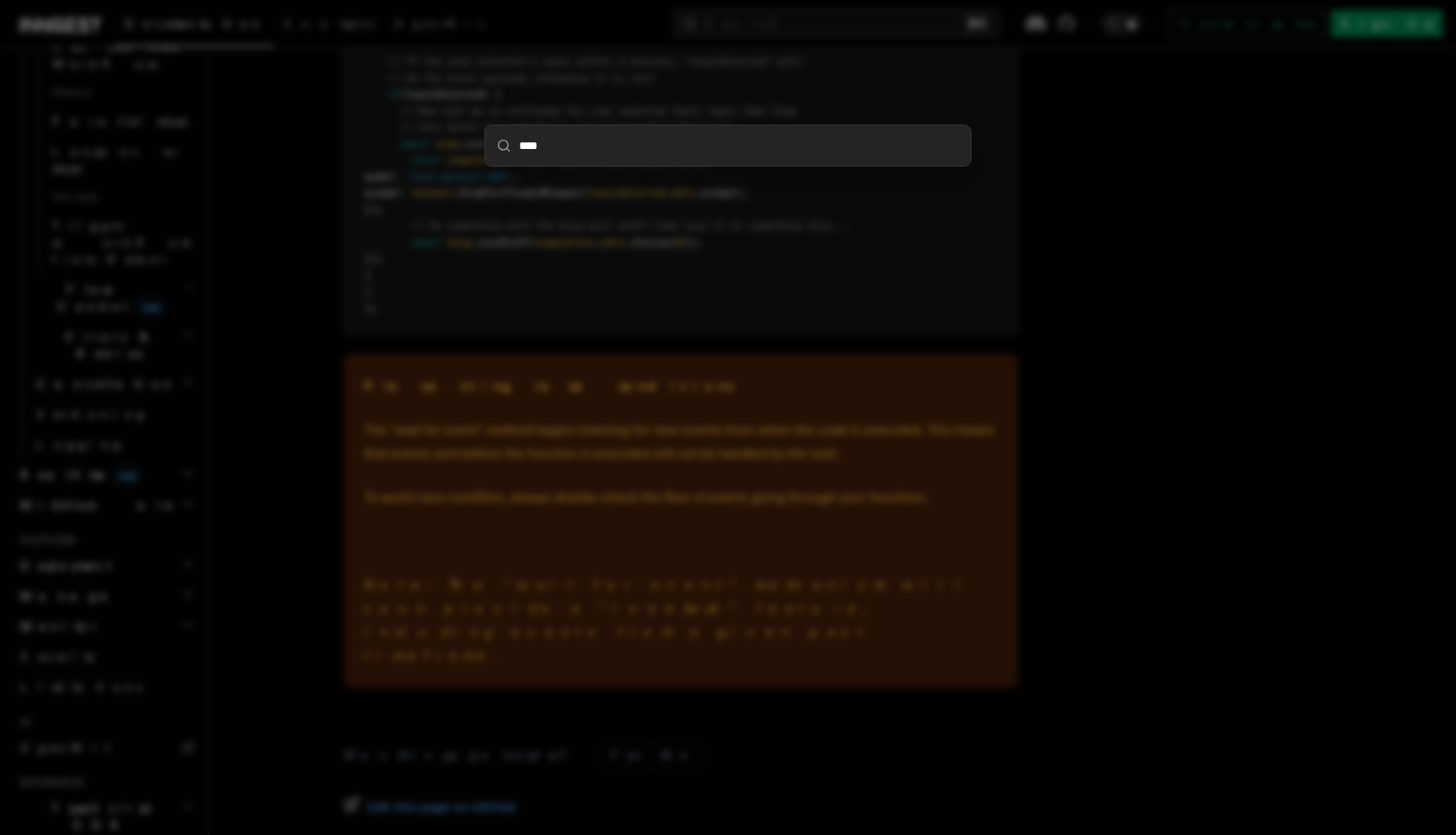
type input "*****"
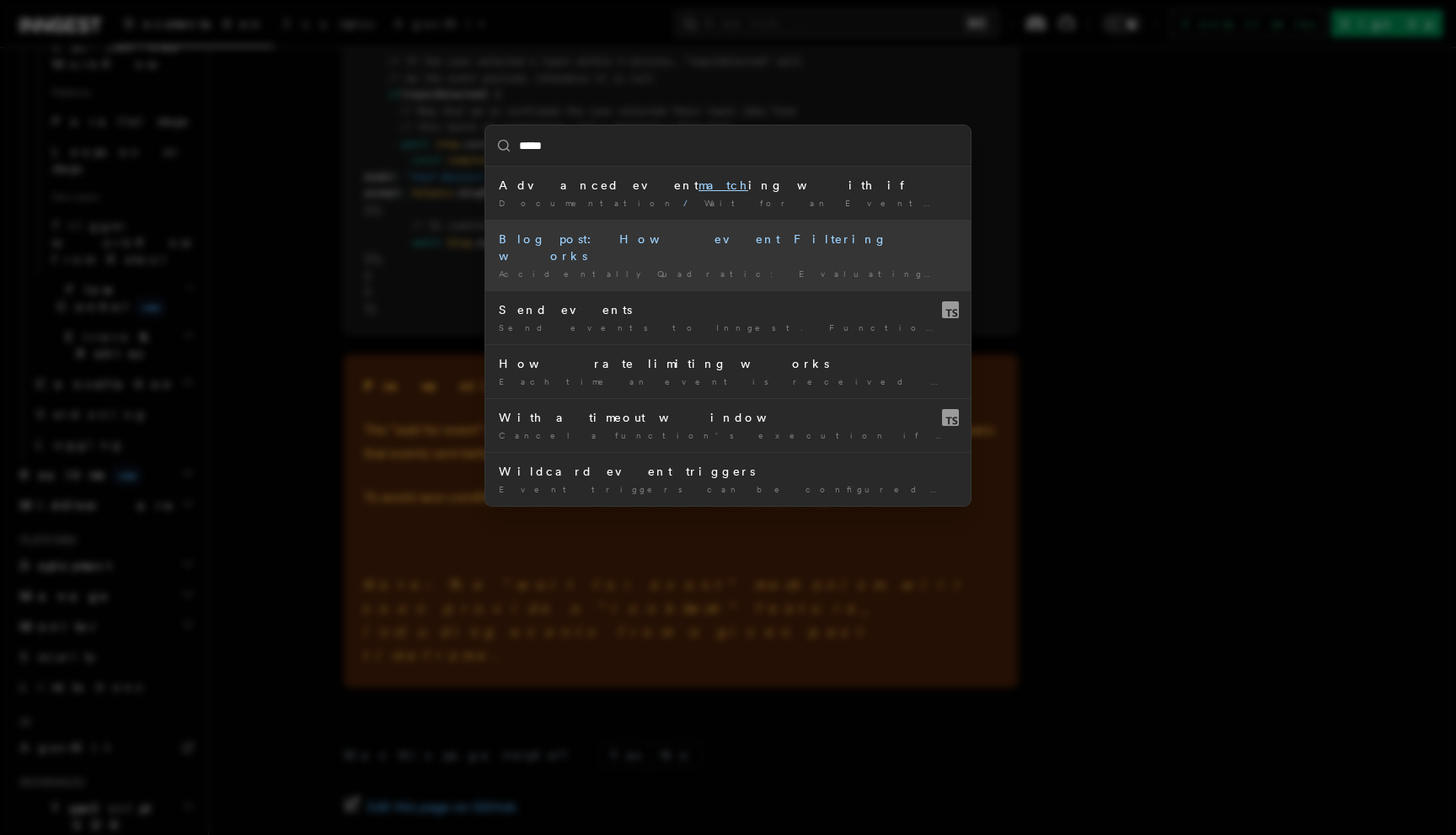
click at [605, 243] on div "Blog post: How event Filtering works" at bounding box center [728, 247] width 458 height 33
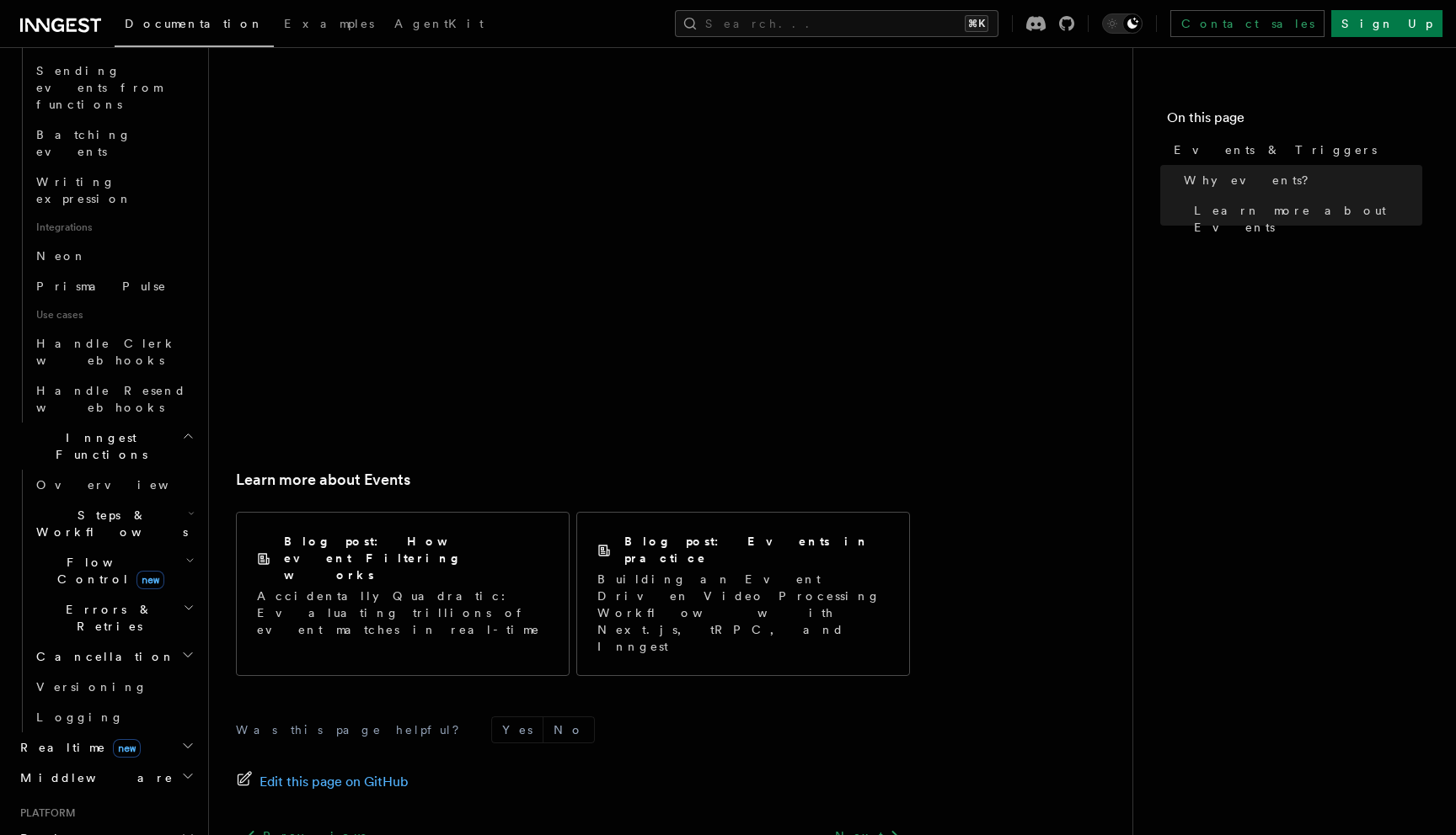
scroll to position [996, 0]
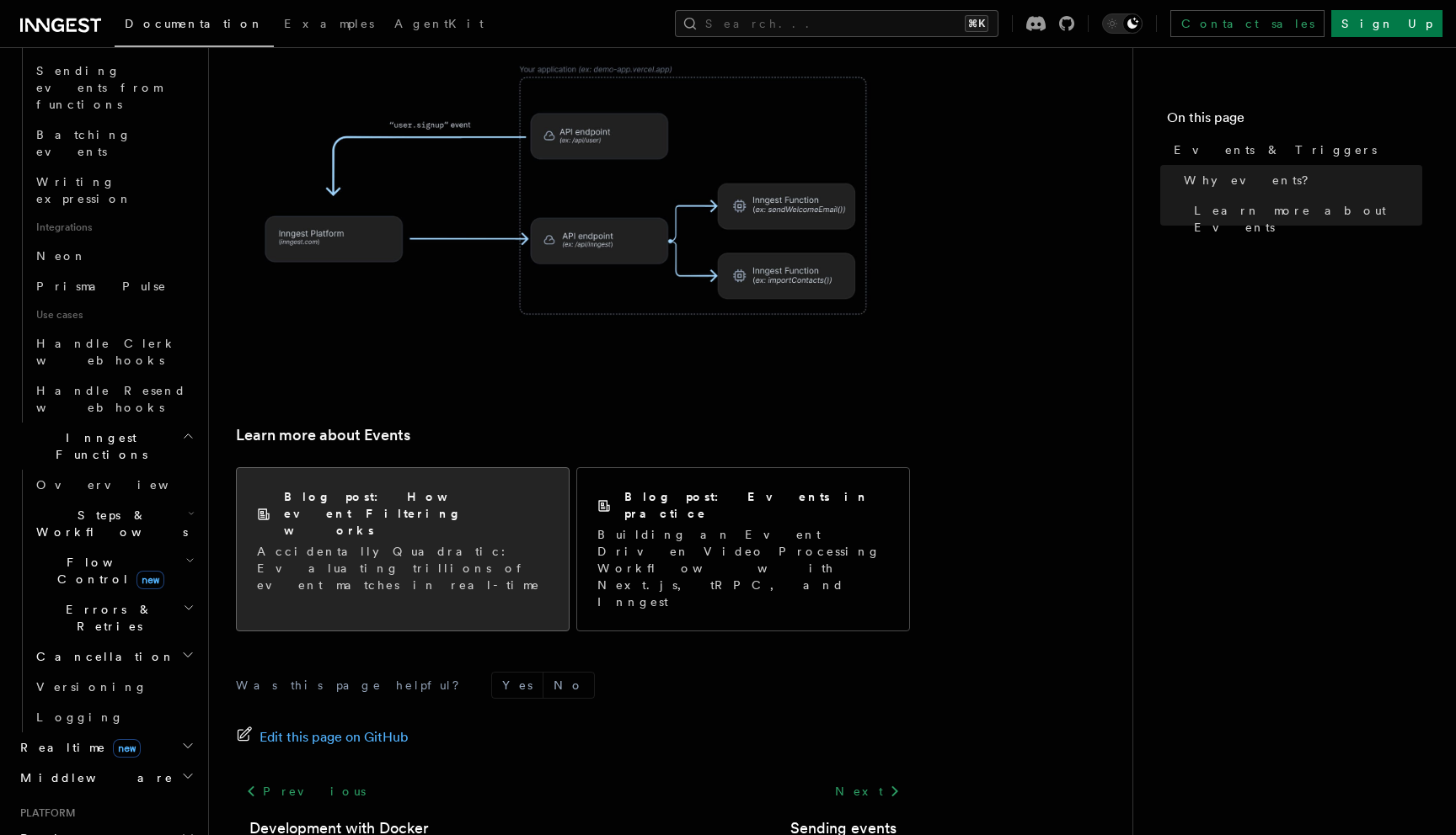
click at [374, 544] on p "Accidentally Quadratic: Evaluating trillions of event matches in real-time" at bounding box center [403, 568] width 292 height 50
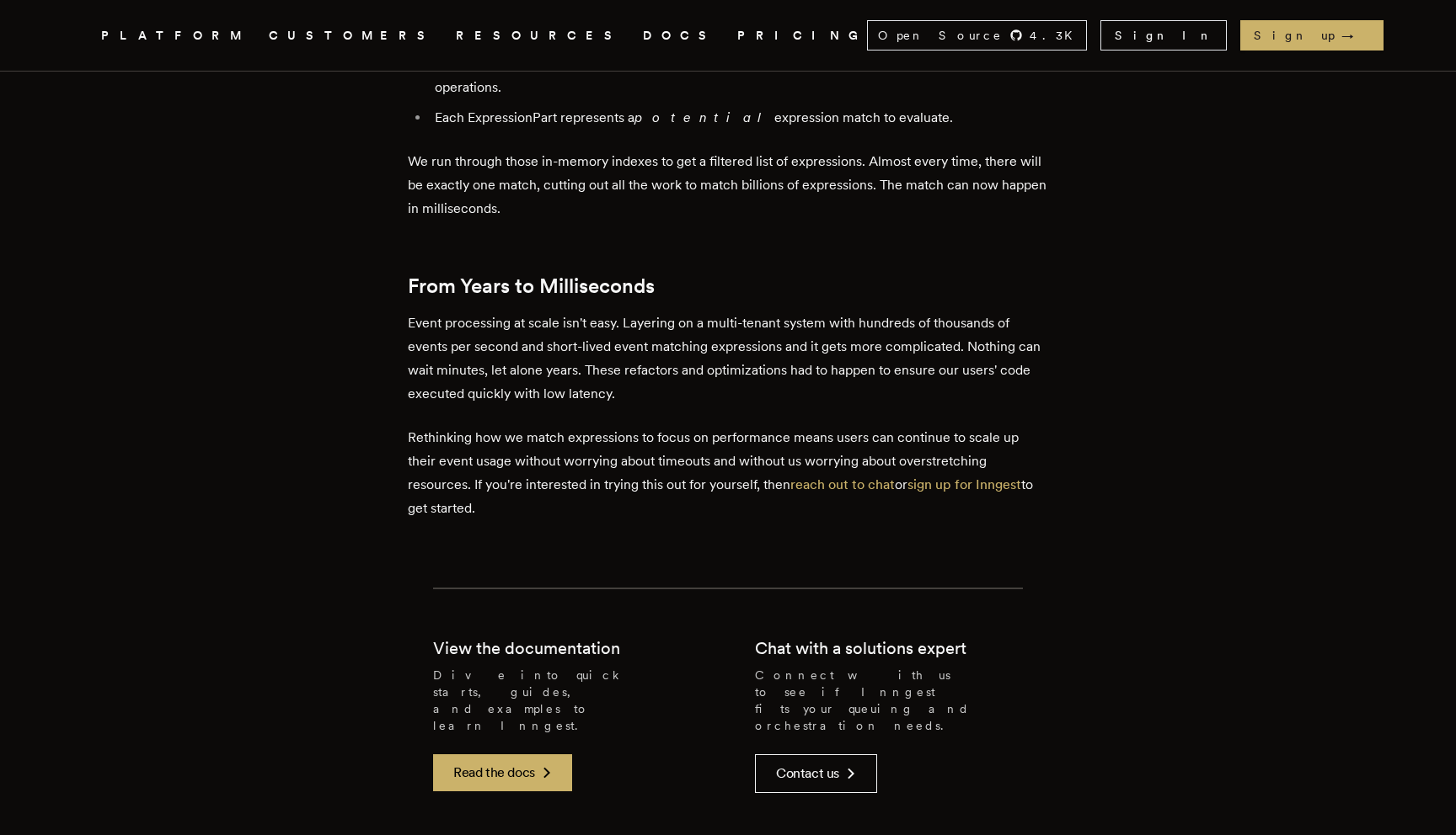
scroll to position [5981, 0]
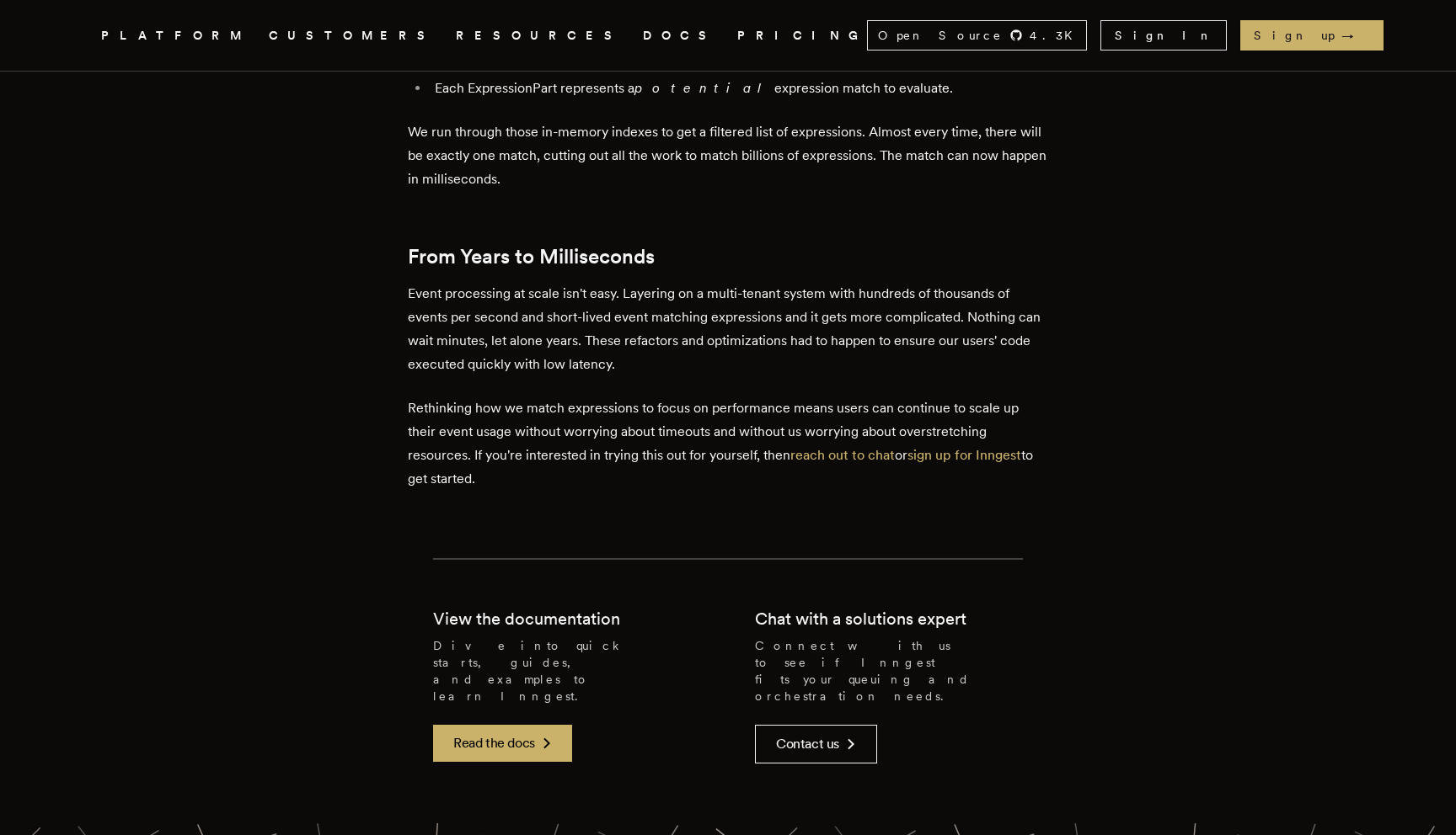
click at [643, 29] on link "DOCS" at bounding box center [680, 36] width 74 height 21
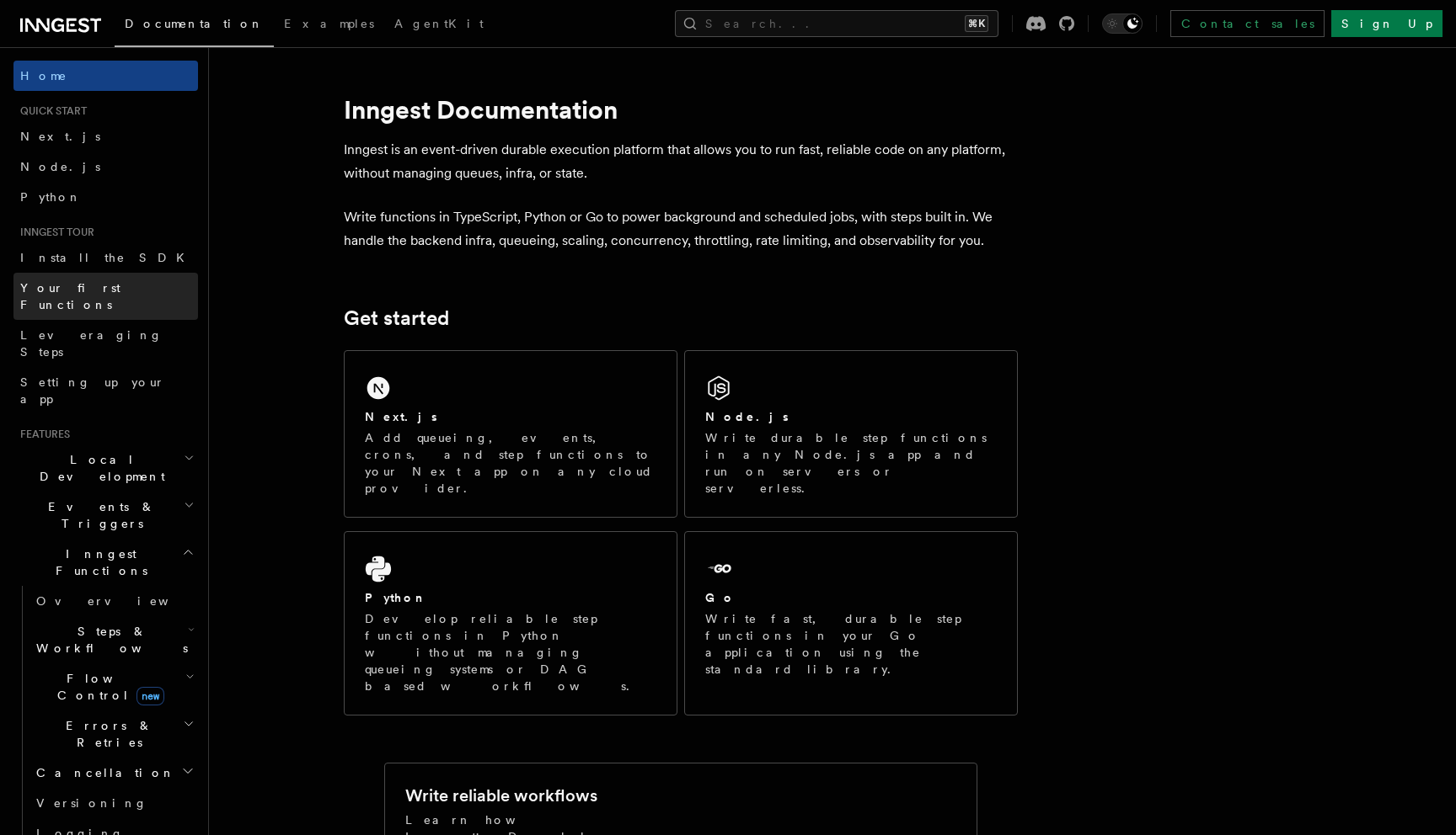
click at [71, 289] on span "Your first Functions" at bounding box center [70, 296] width 100 height 30
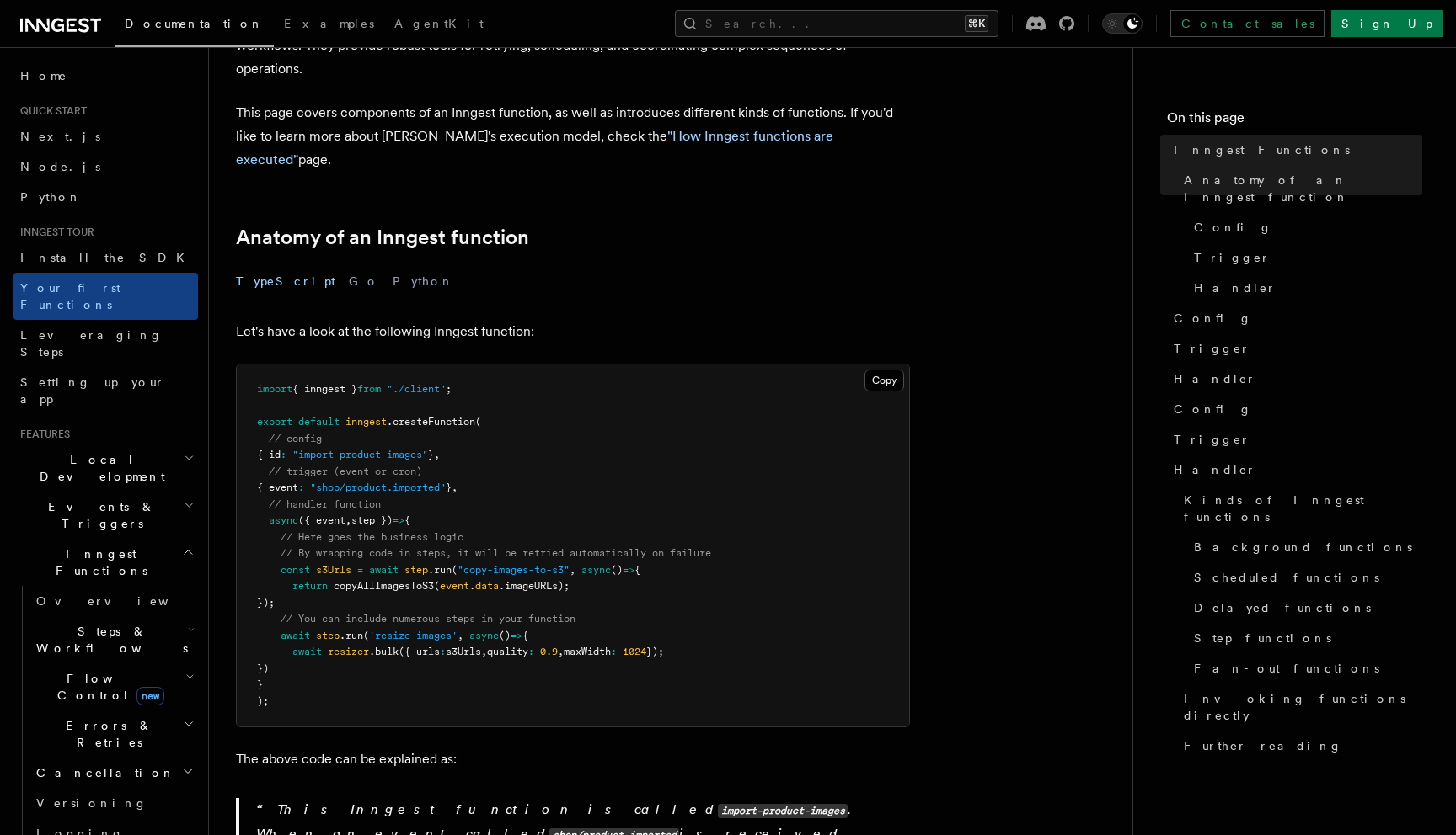
scroll to position [169, 0]
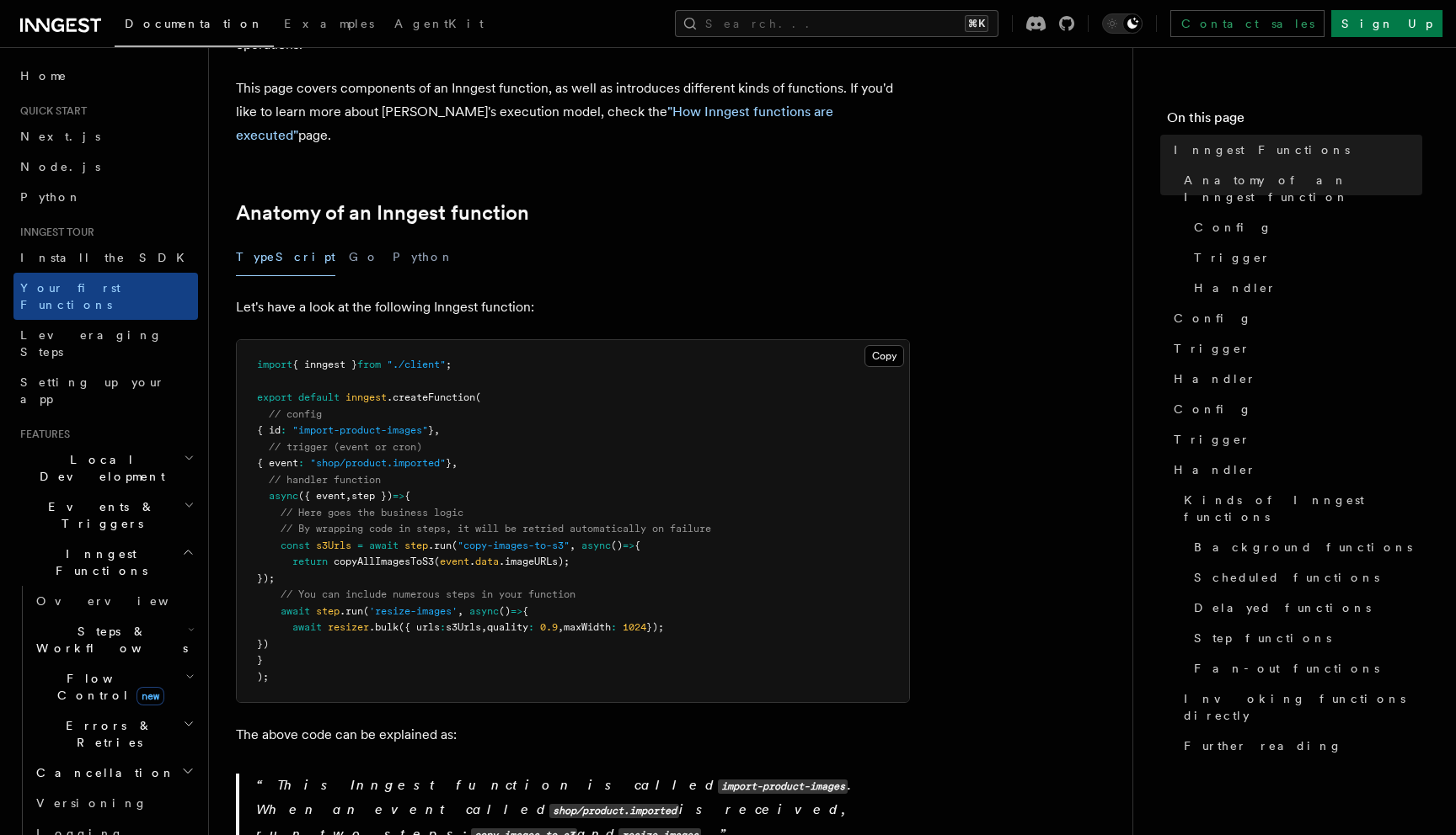
click at [357, 359] on span "{ inngest }" at bounding box center [325, 365] width 65 height 12
copy code "import { inngest } from "./client" ;"
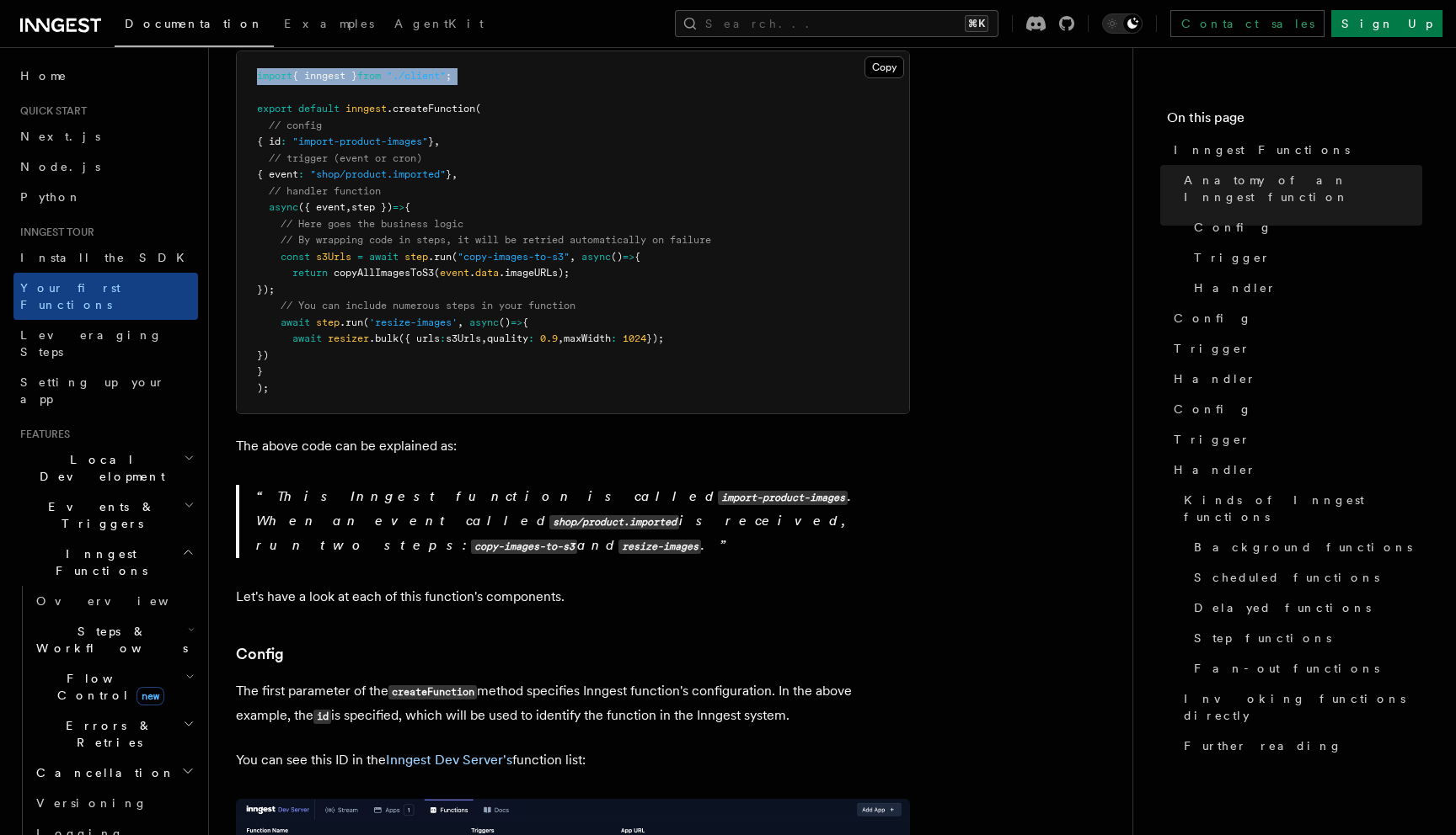
scroll to position [463, 0]
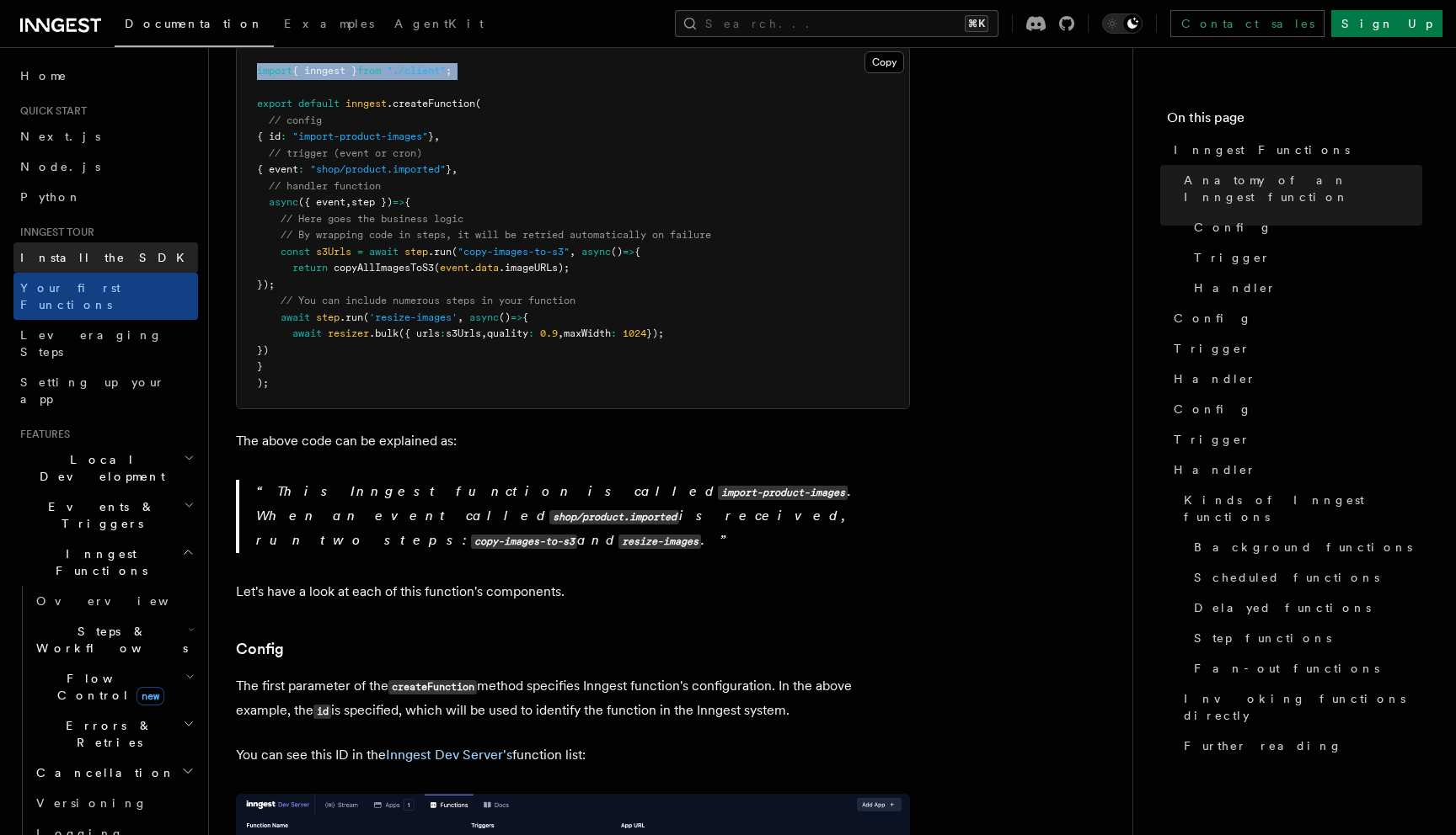
click at [85, 255] on span "Install the SDK" at bounding box center [108, 258] width 174 height 14
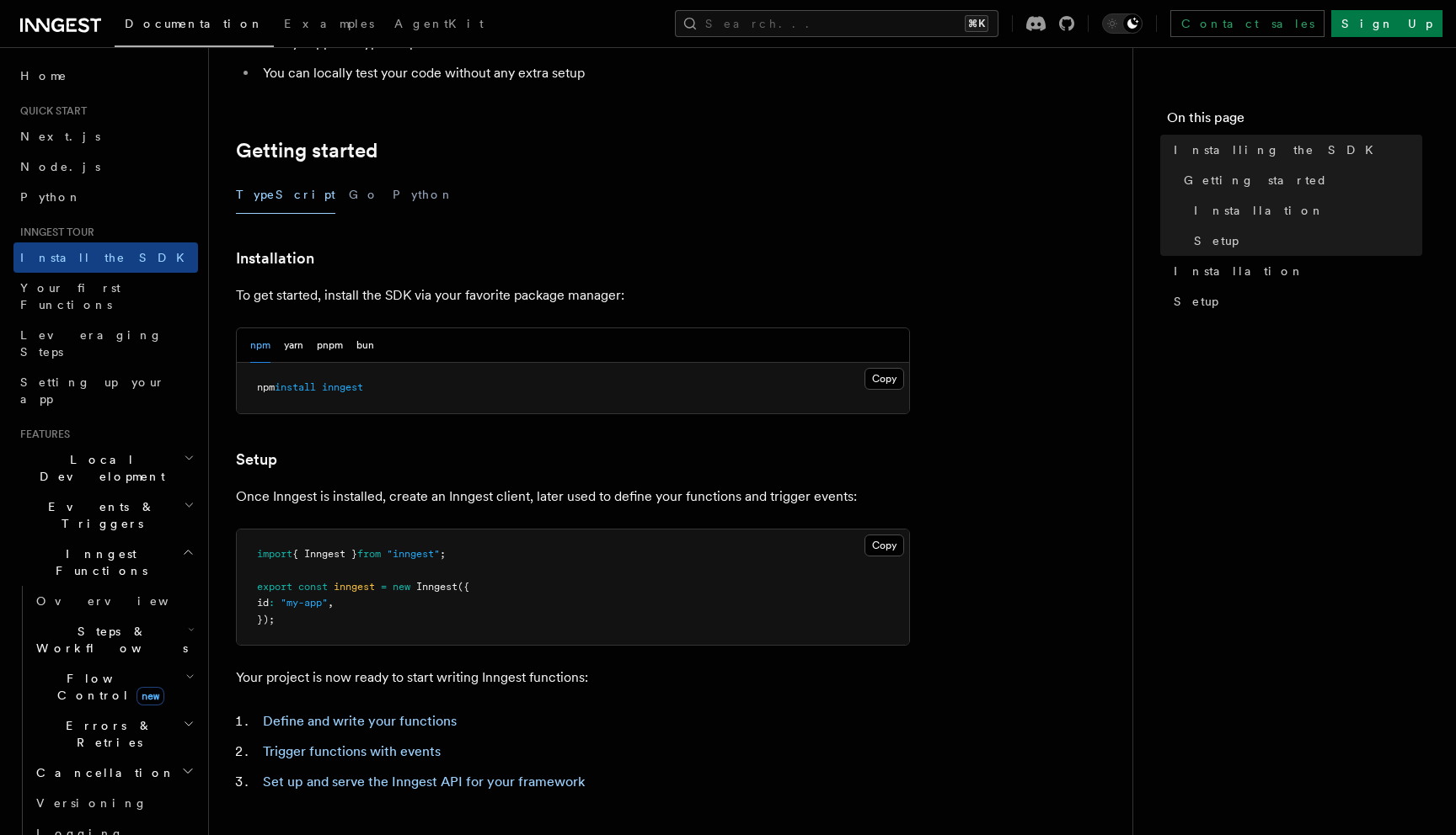
scroll to position [298, 0]
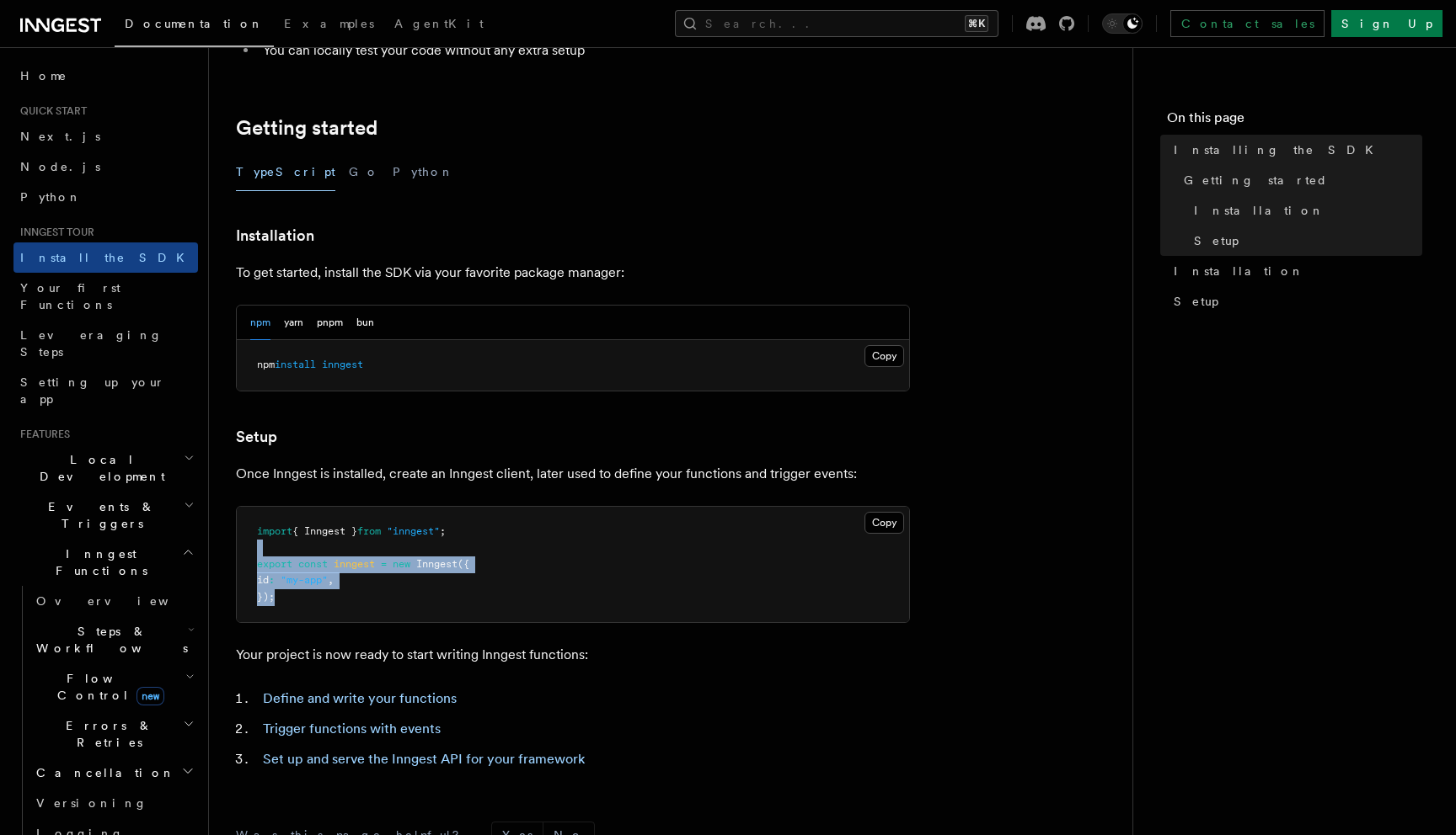
copy code "export const inngest = new Inngest ({ id : "my-app" , });"
drag, startPoint x: 262, startPoint y: 547, endPoint x: 348, endPoint y: 608, distance: 105.4
click at [348, 608] on pre "import { Inngest } from "inngest" ; export const inngest = new Inngest ({ id : …" at bounding box center [573, 565] width 672 height 116
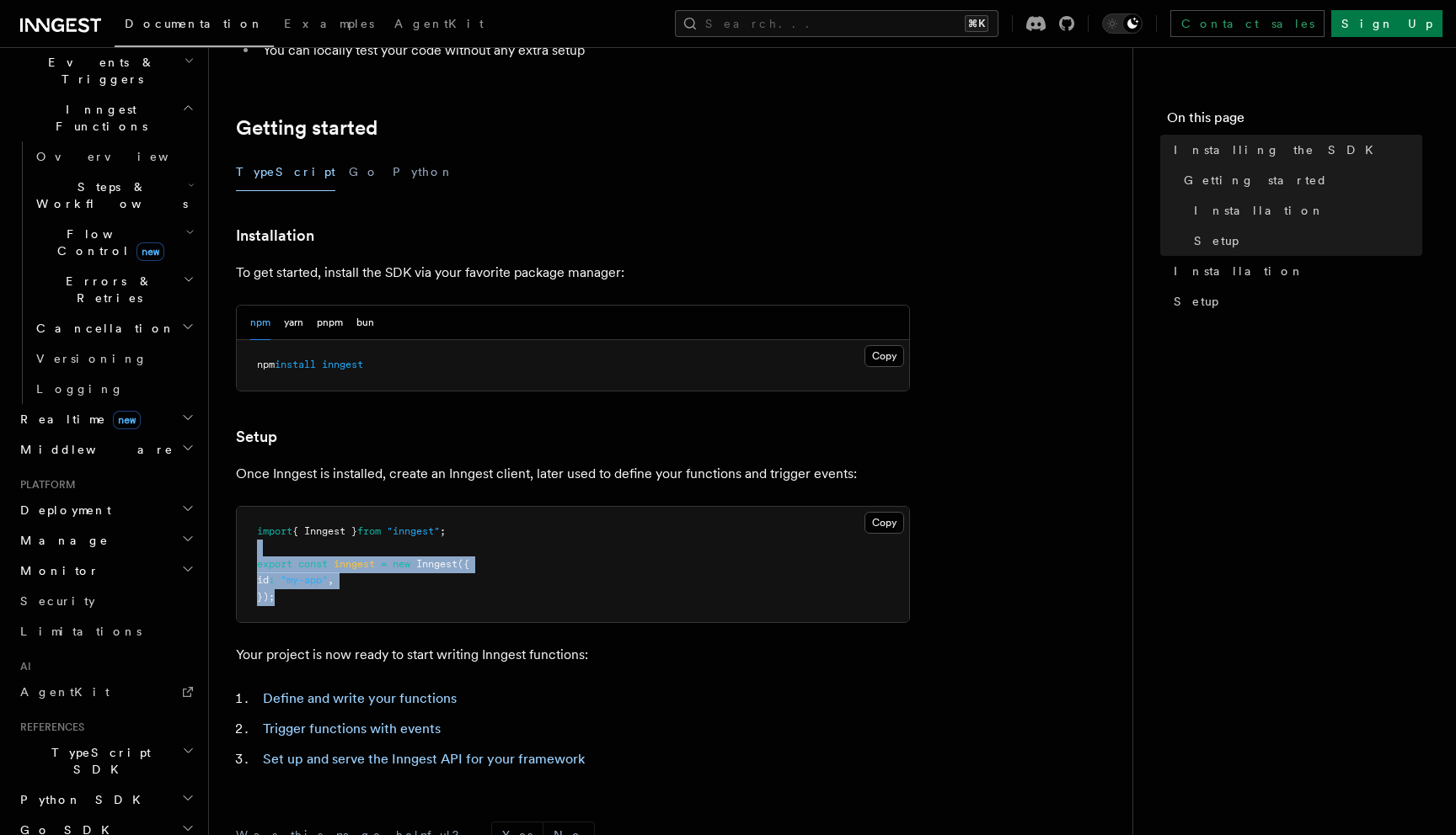
scroll to position [512, 0]
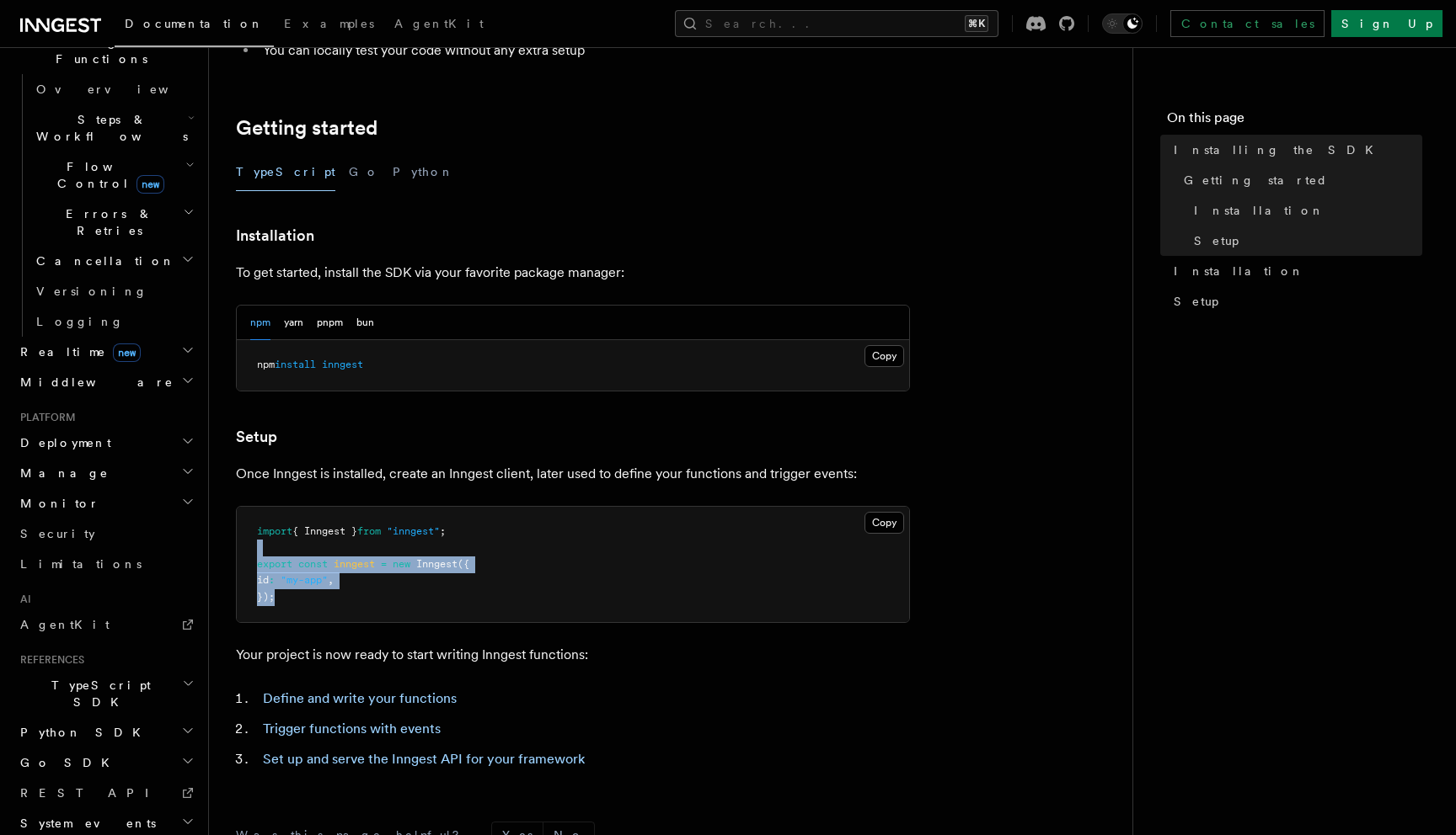
click at [86, 677] on span "TypeScript SDK" at bounding box center [97, 693] width 168 height 33
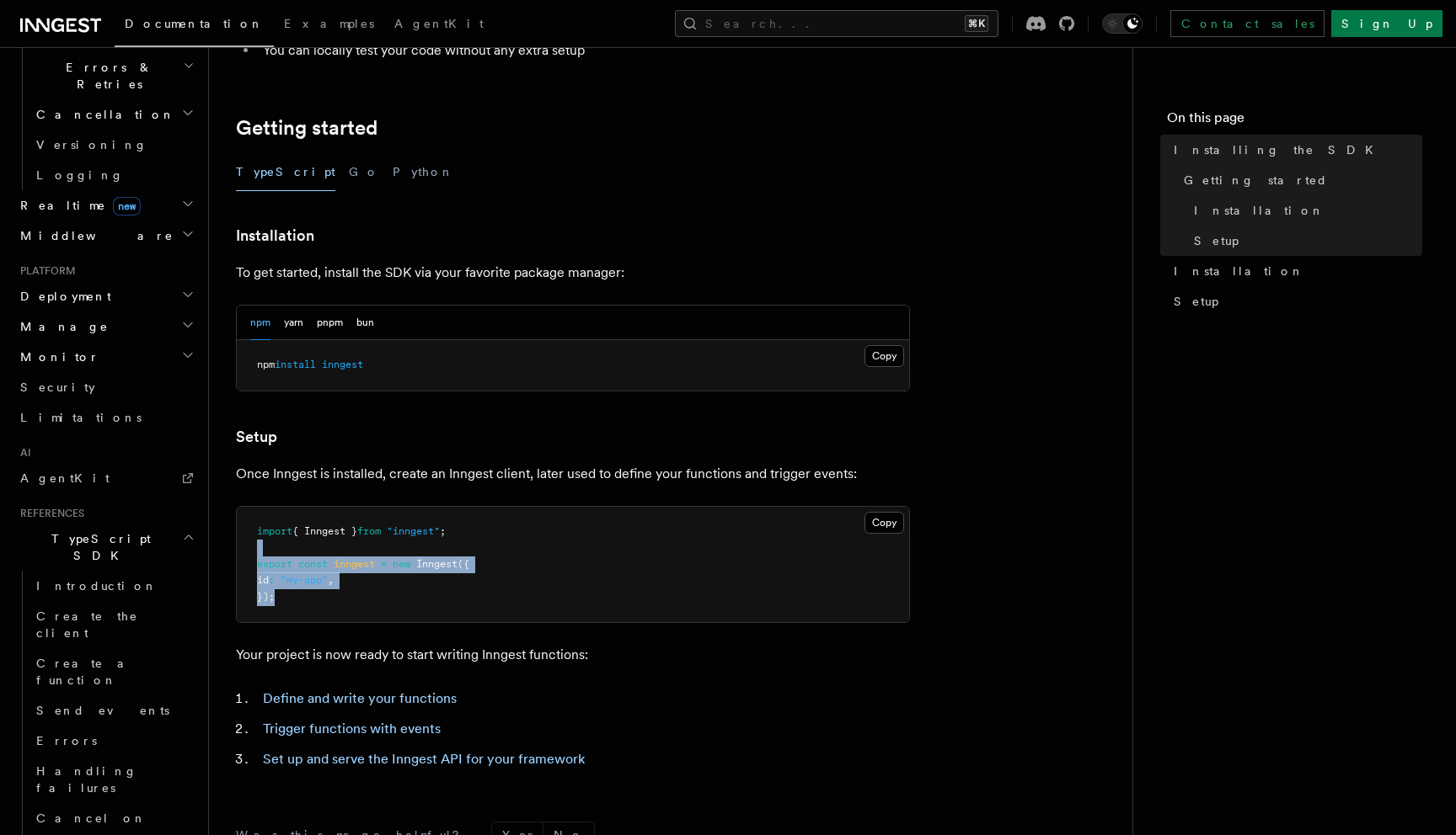
scroll to position [704, 0]
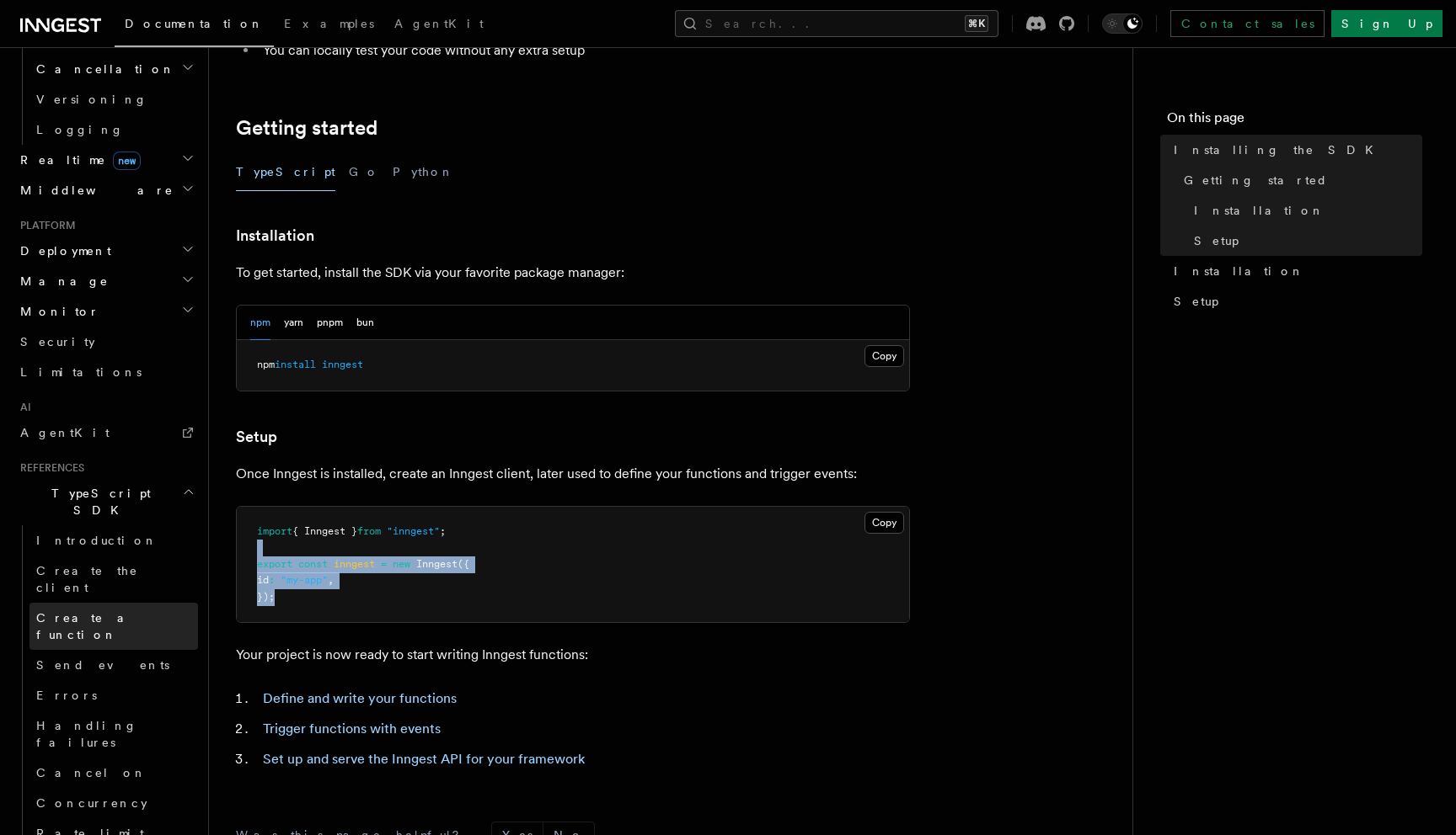
click at [90, 603] on link "Create a function" at bounding box center [113, 626] width 168 height 47
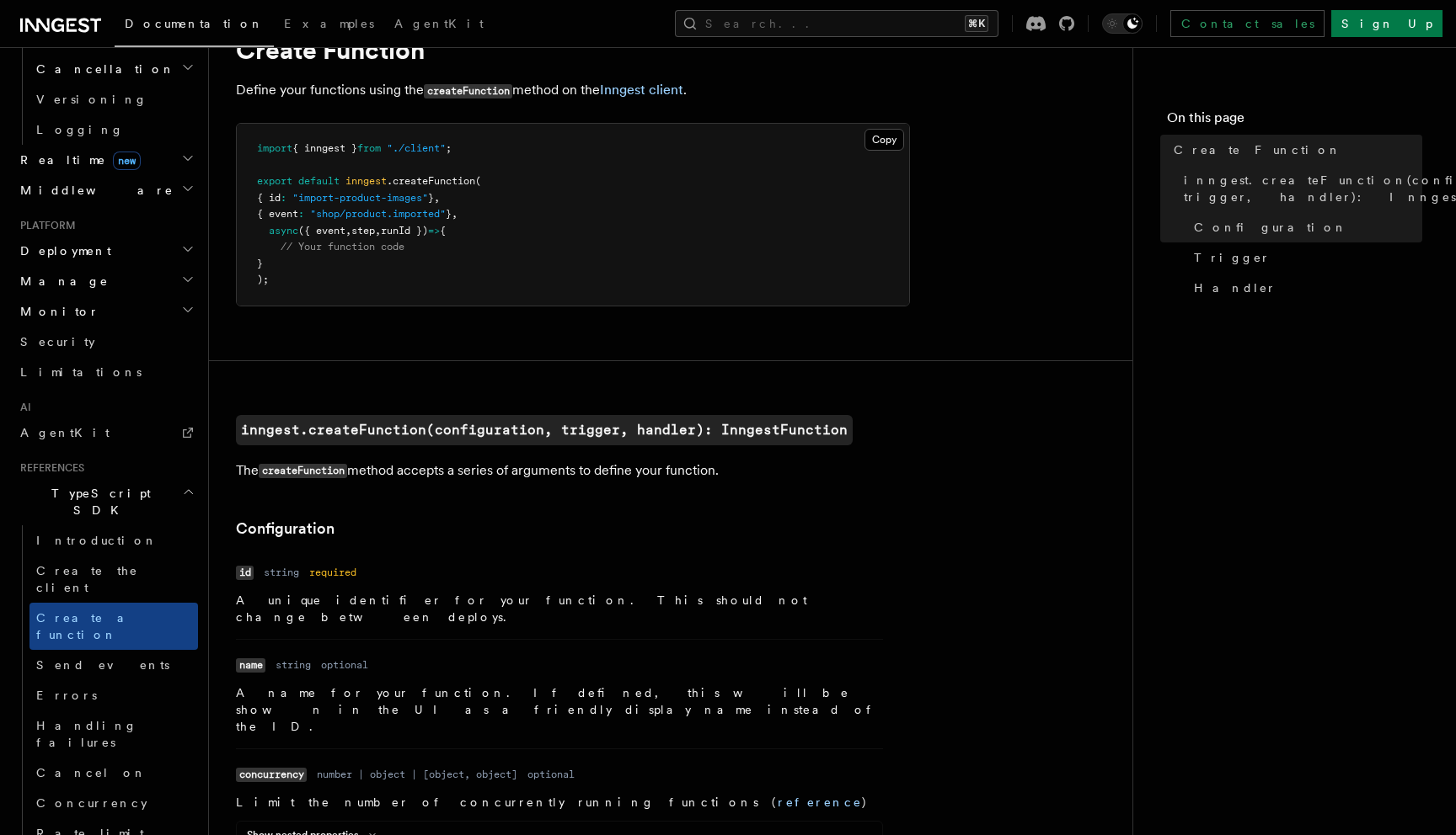
scroll to position [96, 0]
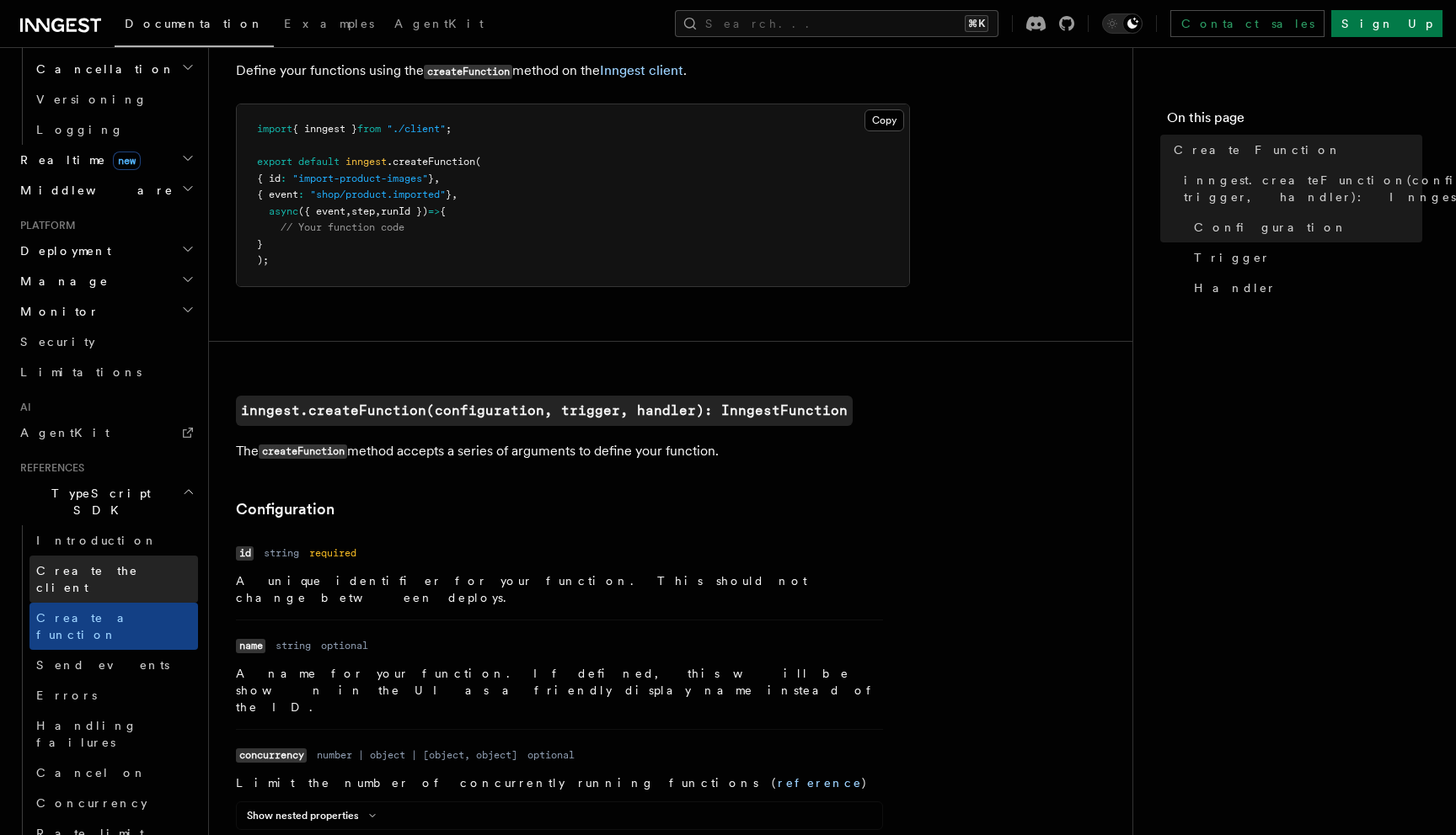
click at [74, 564] on span "Create the client" at bounding box center [86, 579] width 102 height 30
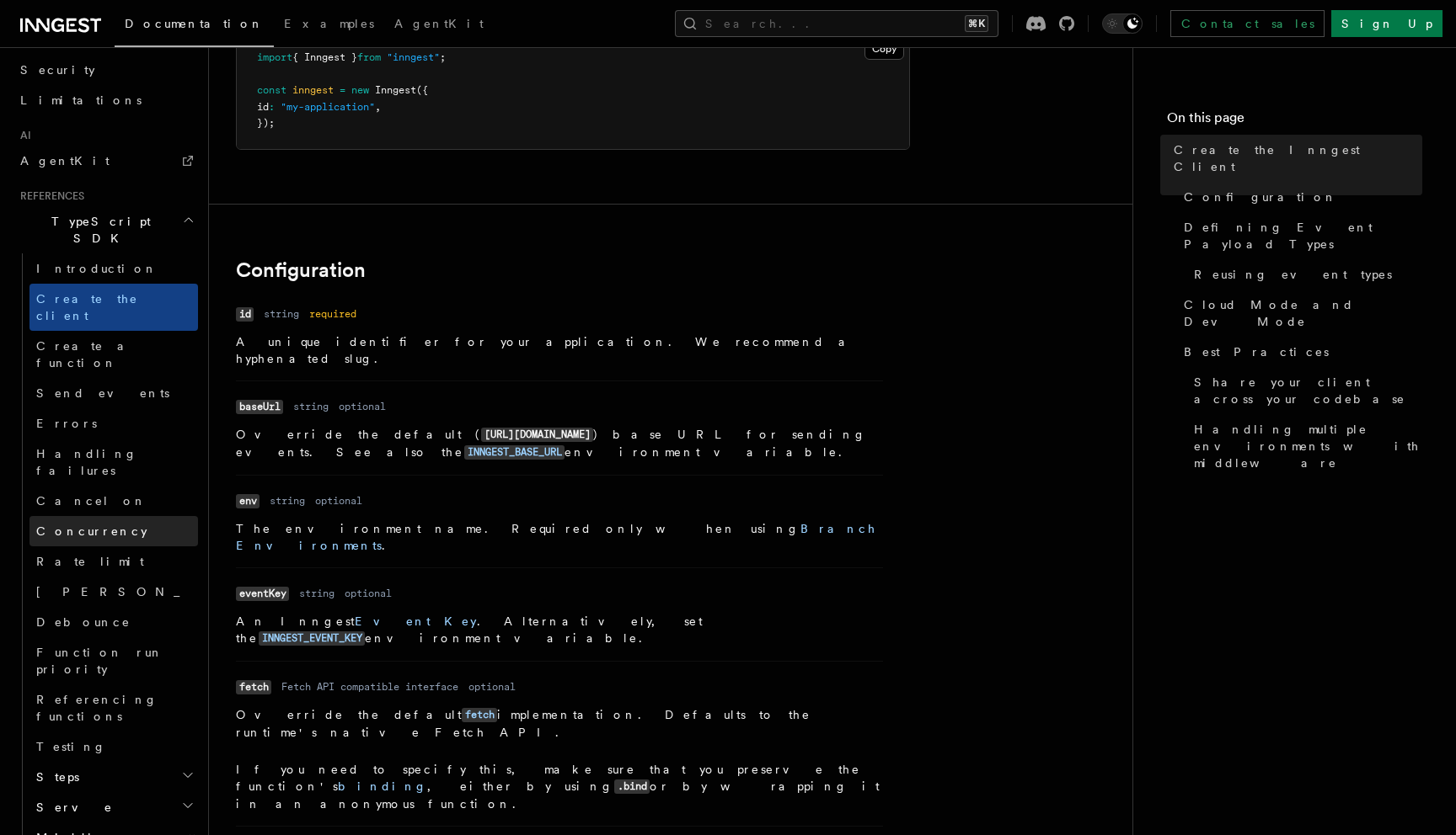
scroll to position [989, 0]
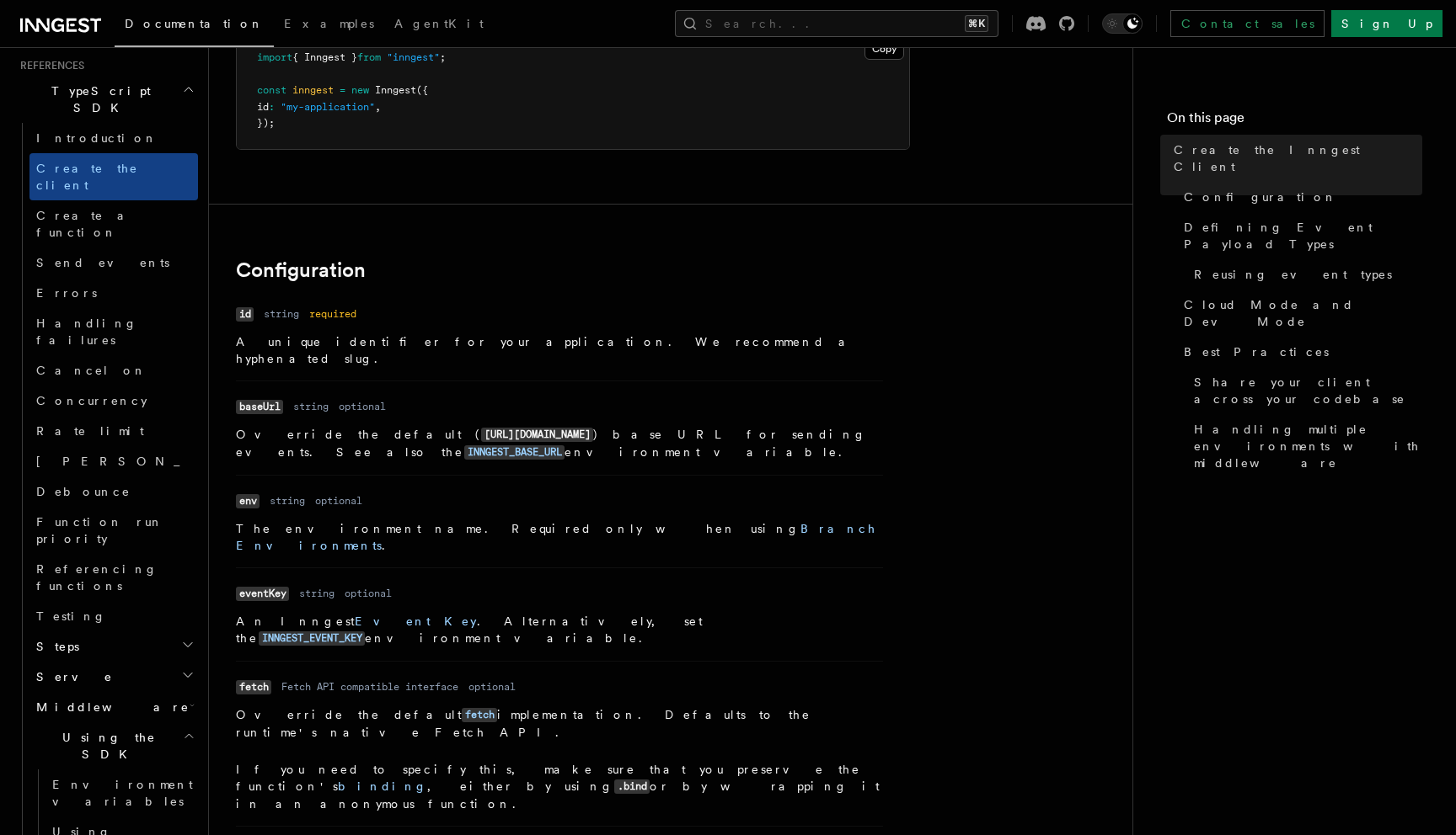
scroll to position [1126, 0]
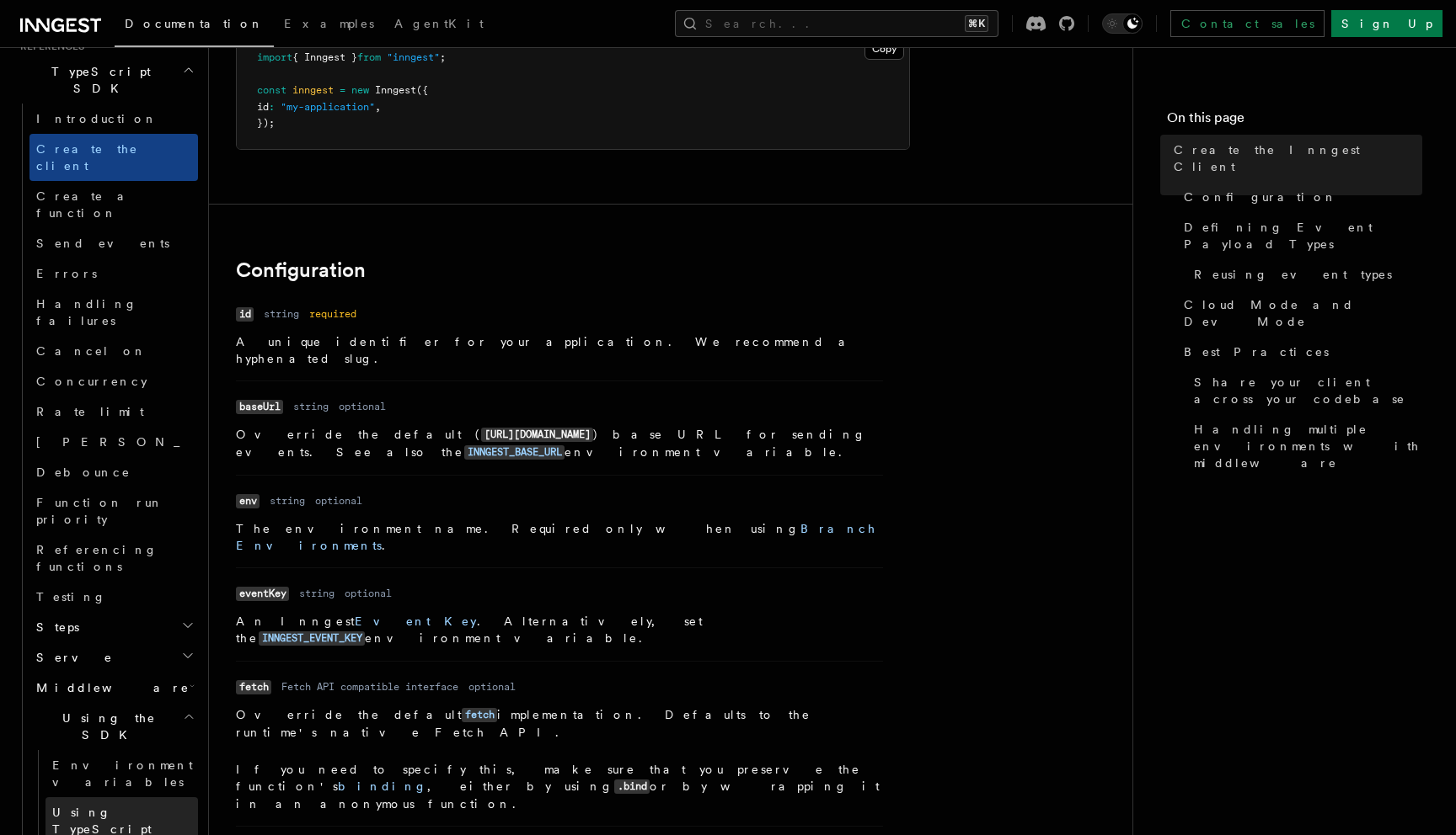
click at [94, 806] on span "Using TypeScript" at bounding box center [102, 820] width 99 height 30
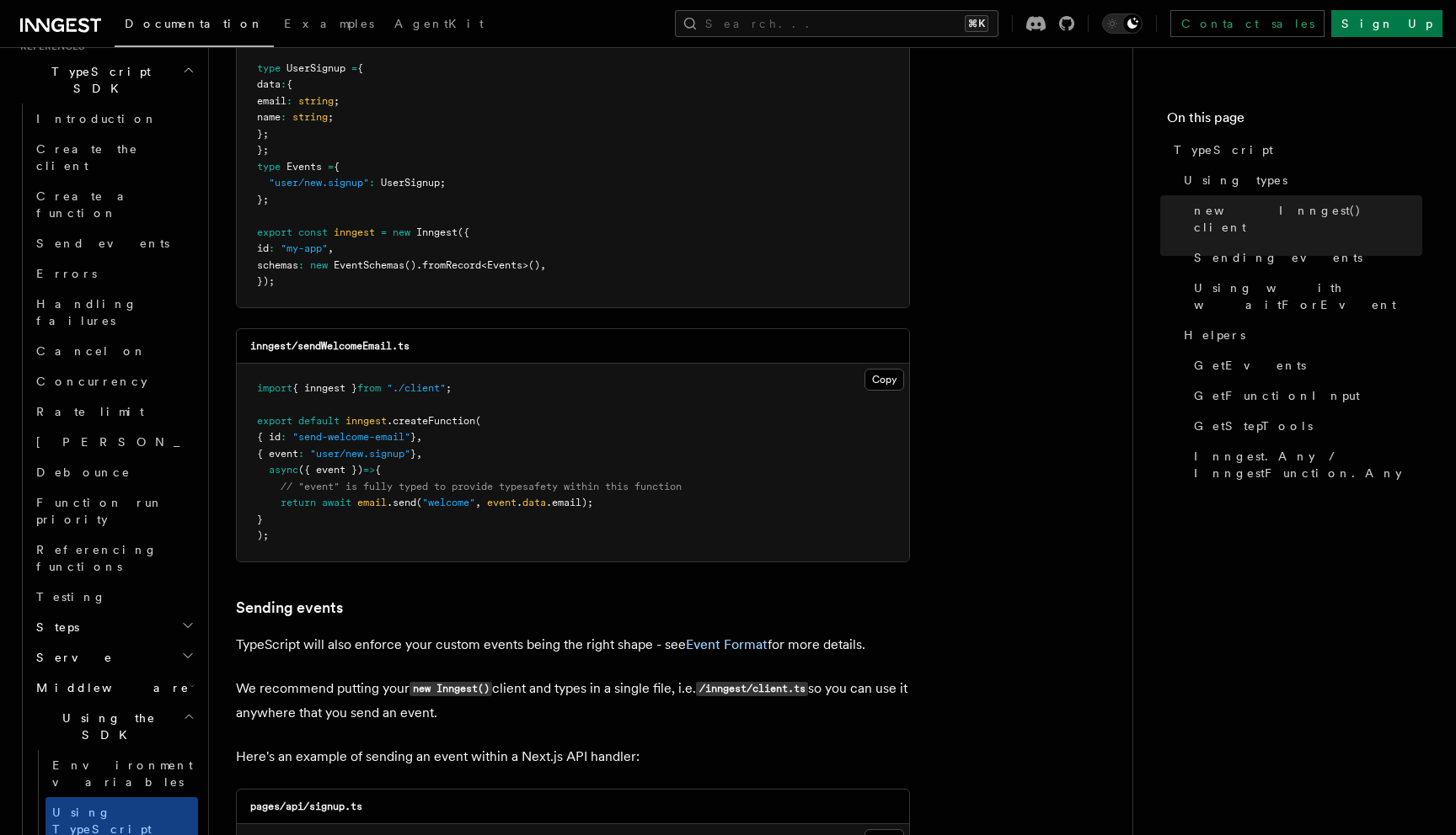
scroll to position [727, 0]
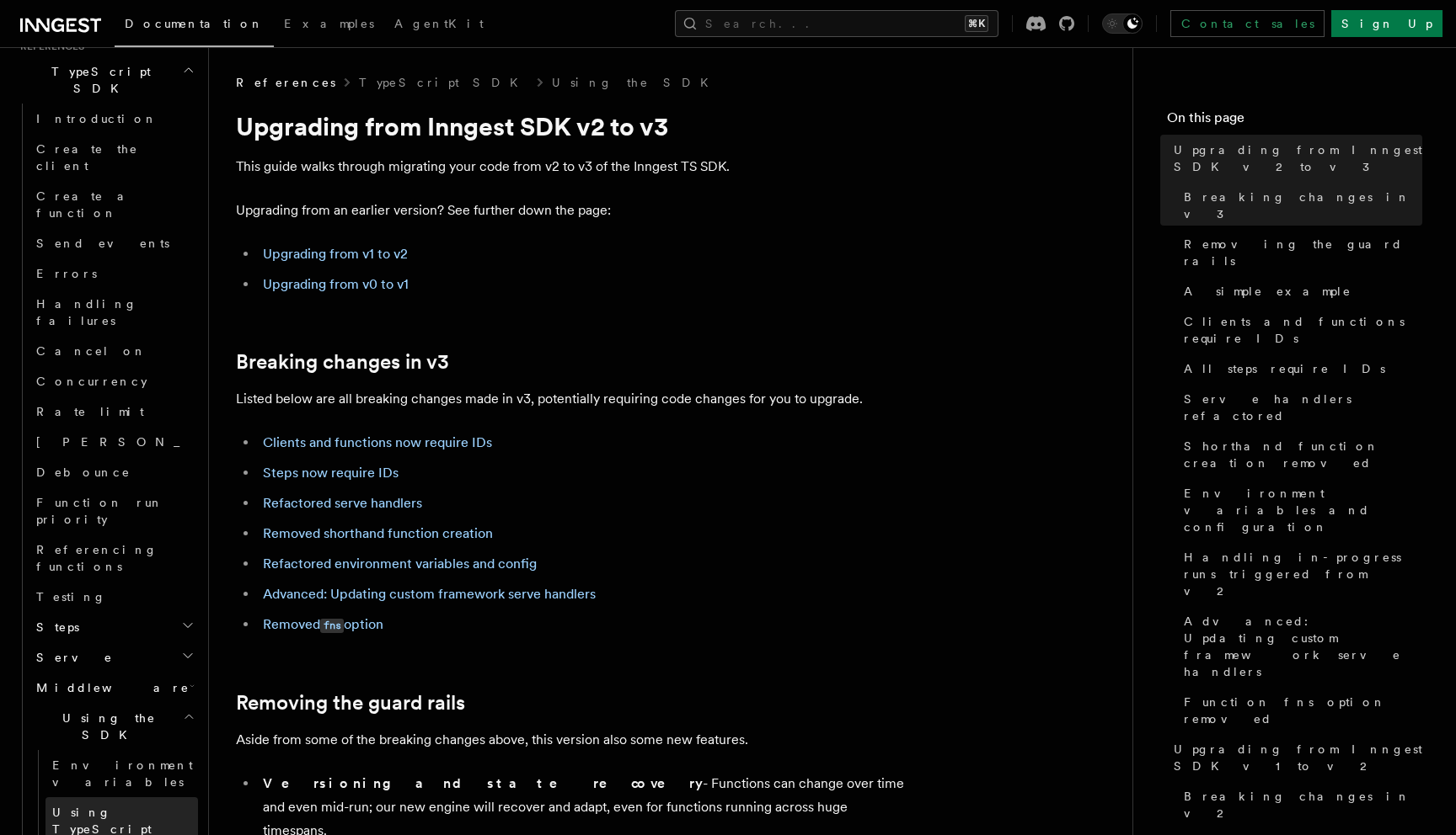
click at [115, 806] on span "Using TypeScript" at bounding box center [102, 820] width 99 height 30
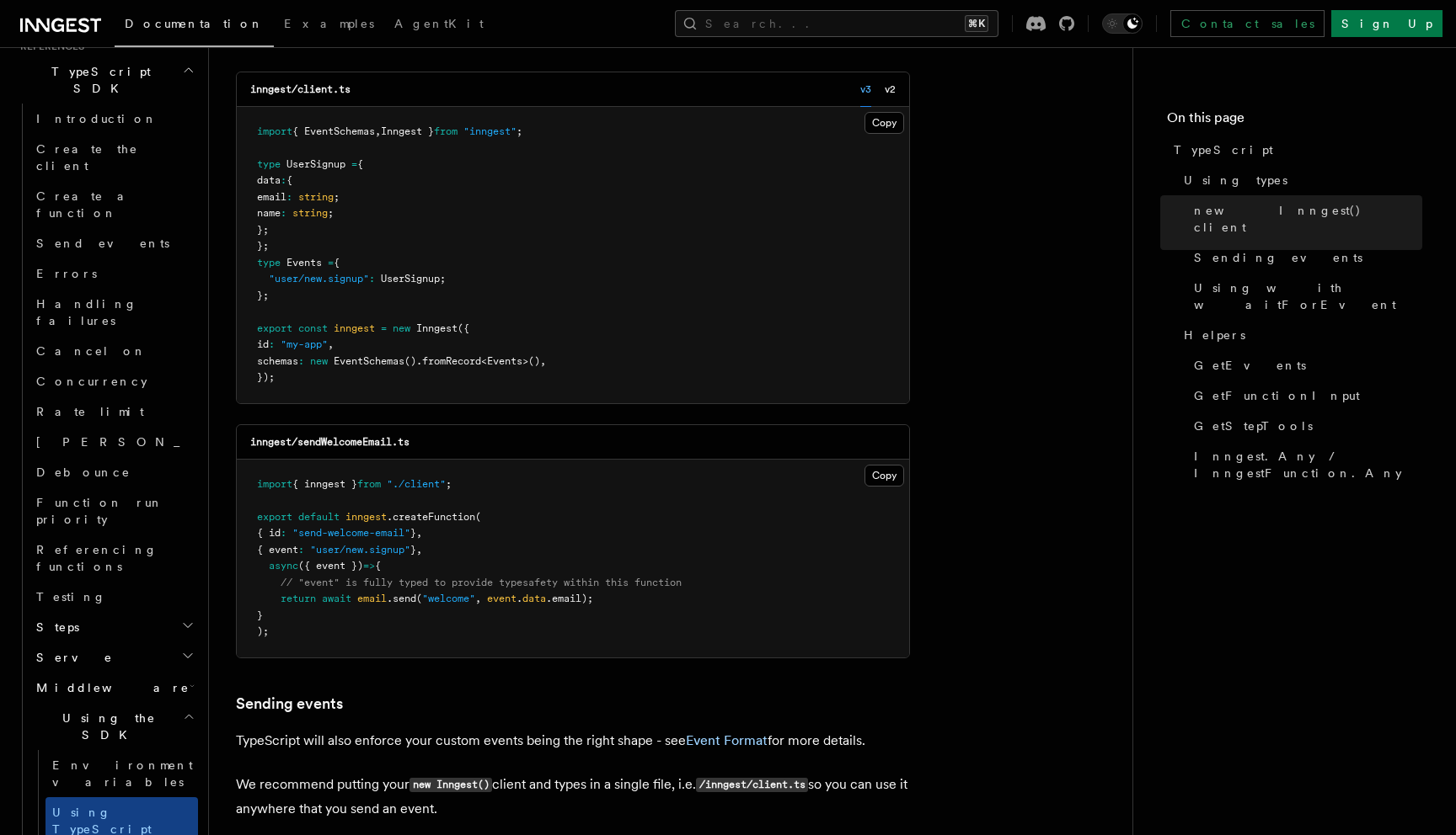
scroll to position [625, 0]
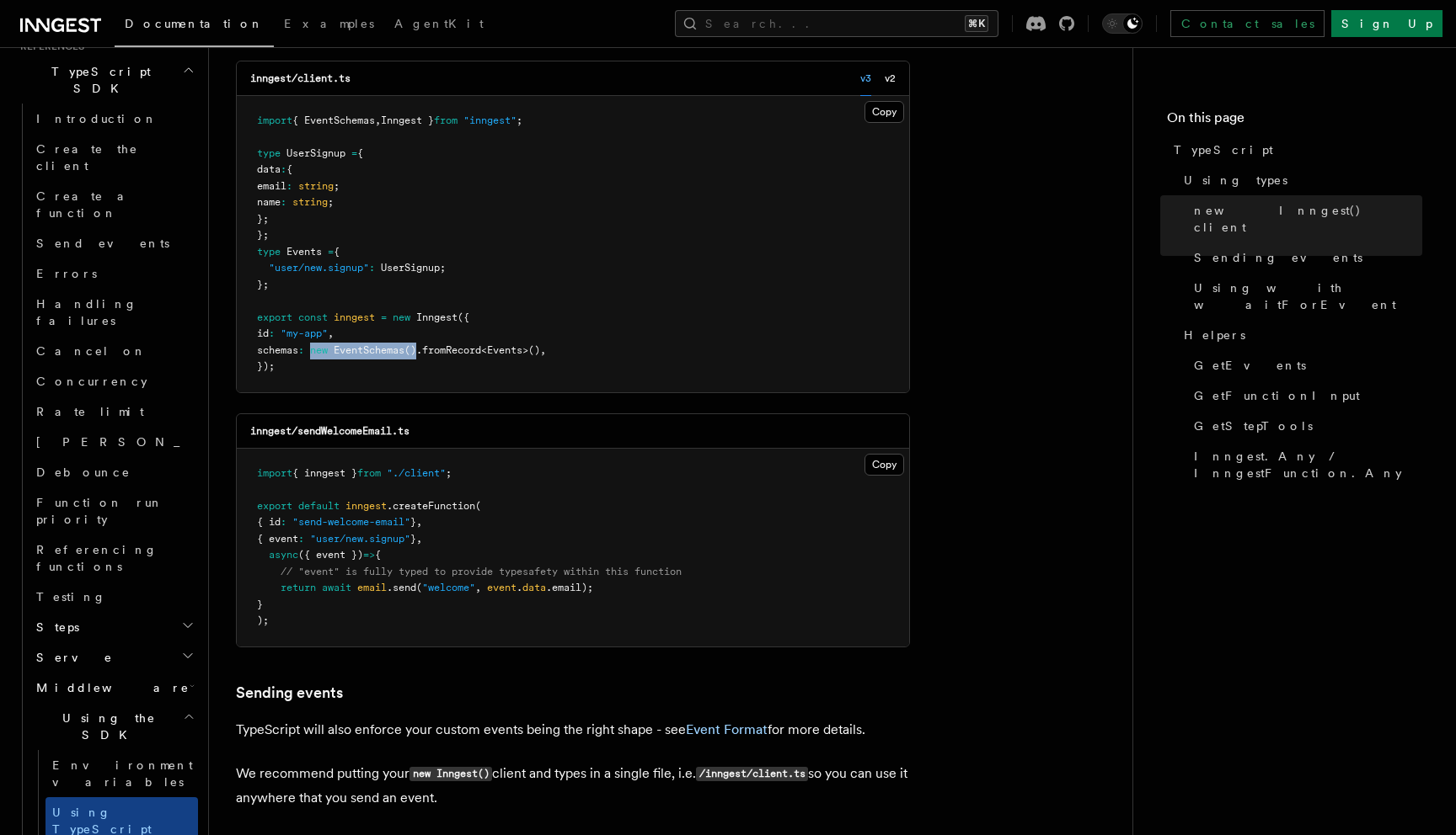
copy span "new EventSchemas ()"
drag, startPoint x: 322, startPoint y: 349, endPoint x: 434, endPoint y: 358, distance: 112.4
click at [434, 358] on pre "import { EventSchemas , Inngest } from "inngest" ; type UserSignup = { data : {…" at bounding box center [573, 244] width 672 height 297
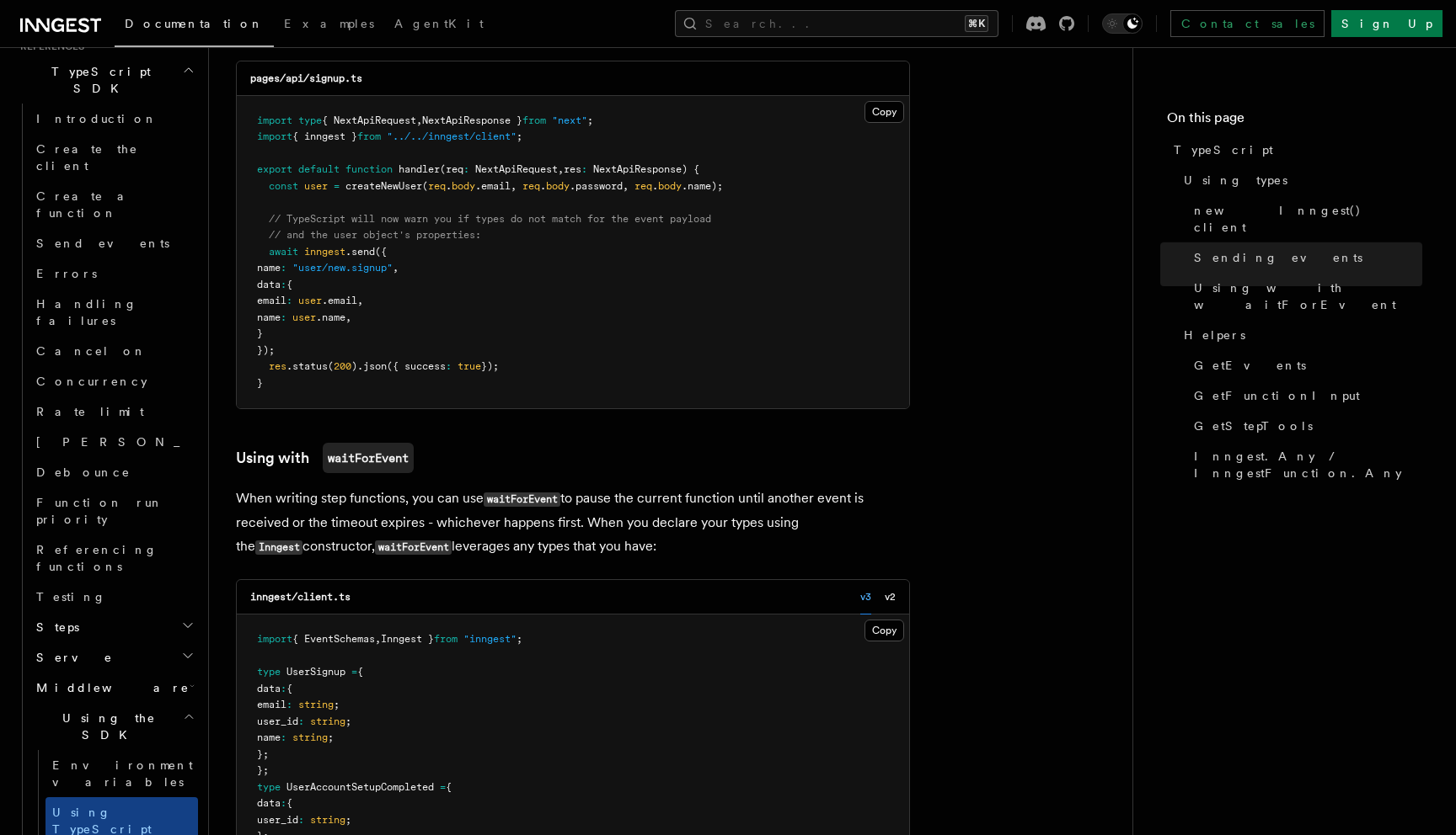
scroll to position [1402, 0]
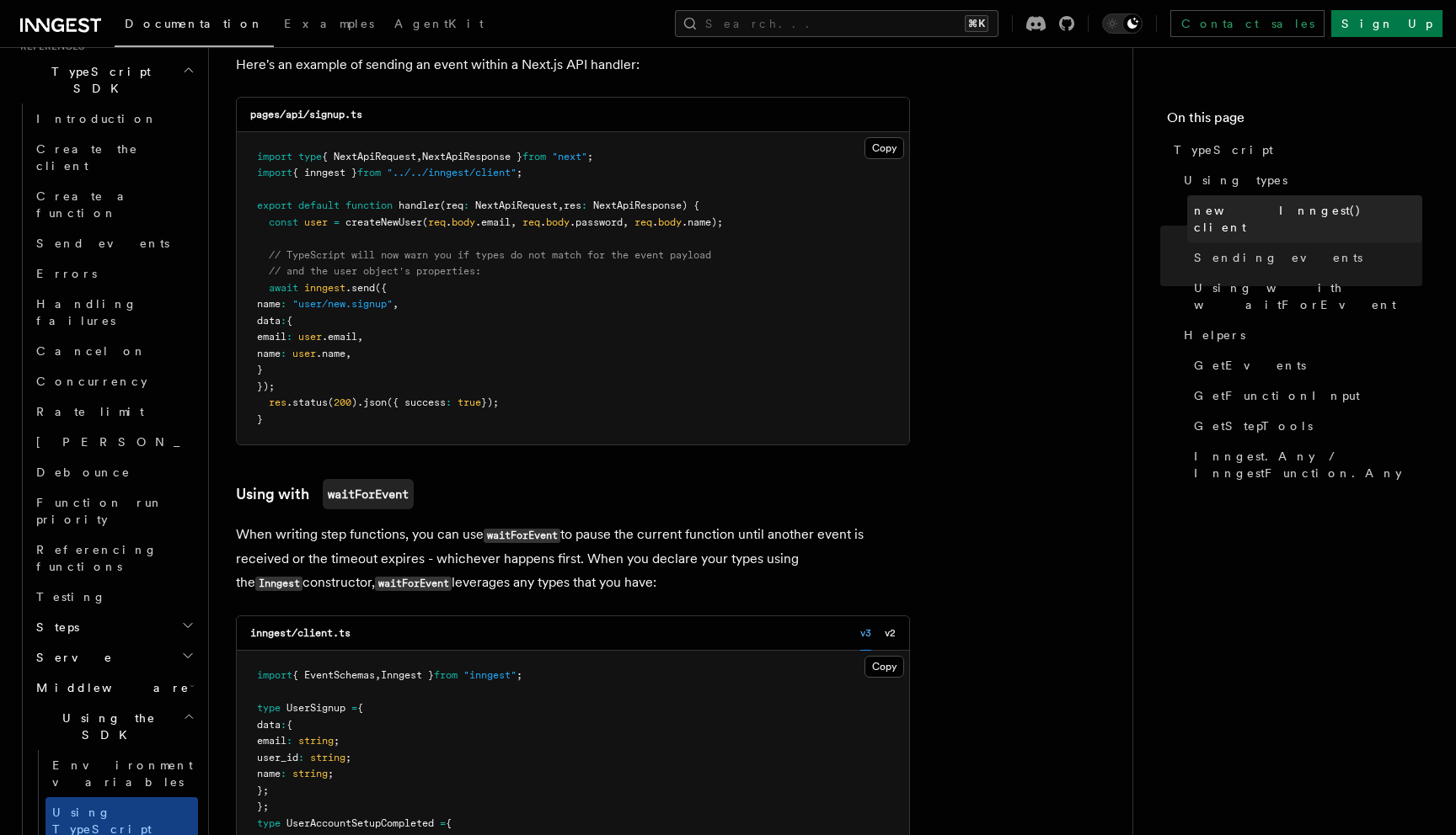
click at [1221, 211] on span "new Inngest() client" at bounding box center [1307, 218] width 228 height 33
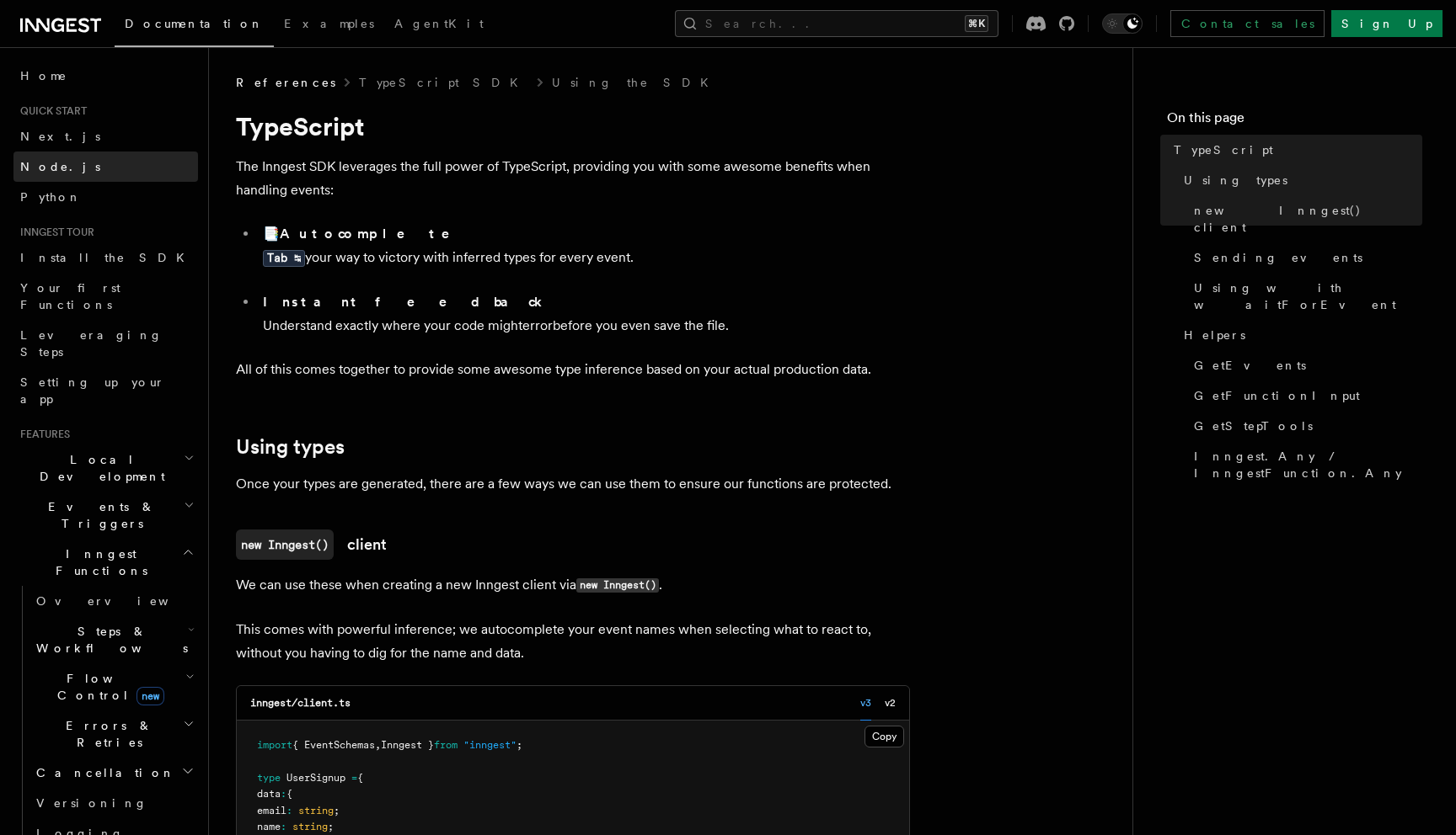
click at [62, 169] on link "Node.js" at bounding box center [106, 166] width 185 height 30
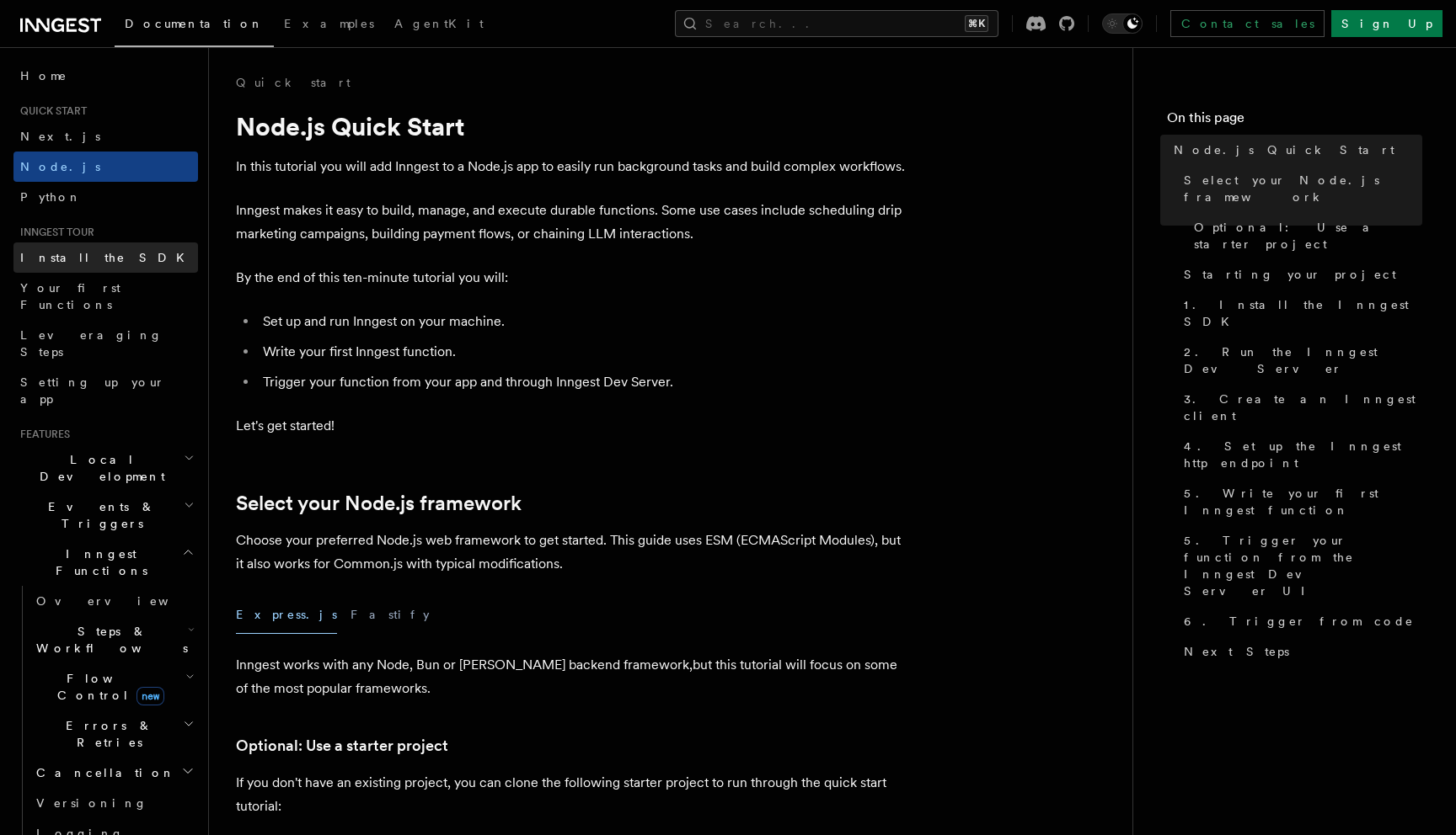
click at [67, 262] on span "Install the SDK" at bounding box center [108, 258] width 174 height 14
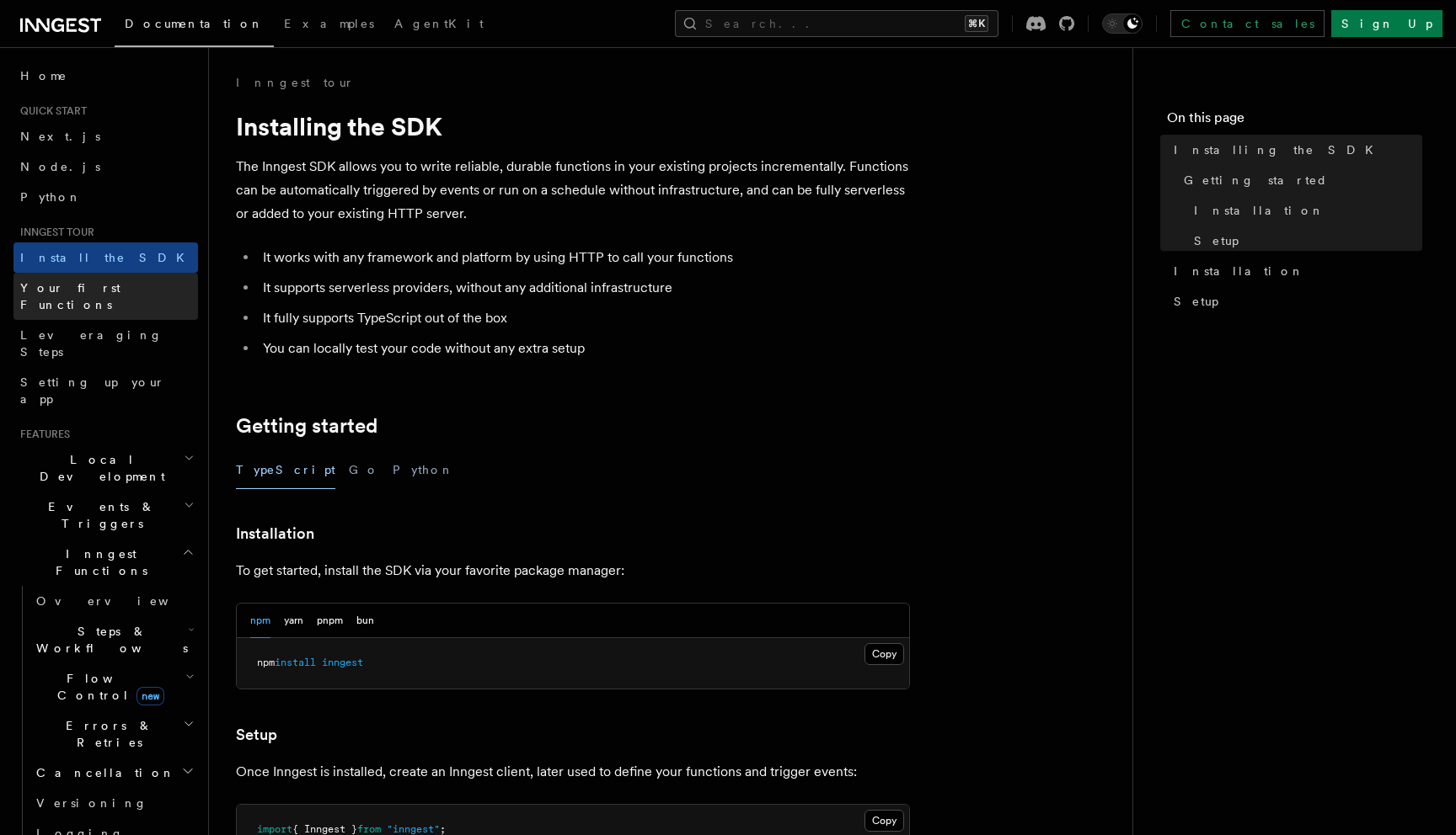
click at [71, 290] on span "Your first Functions" at bounding box center [70, 296] width 100 height 30
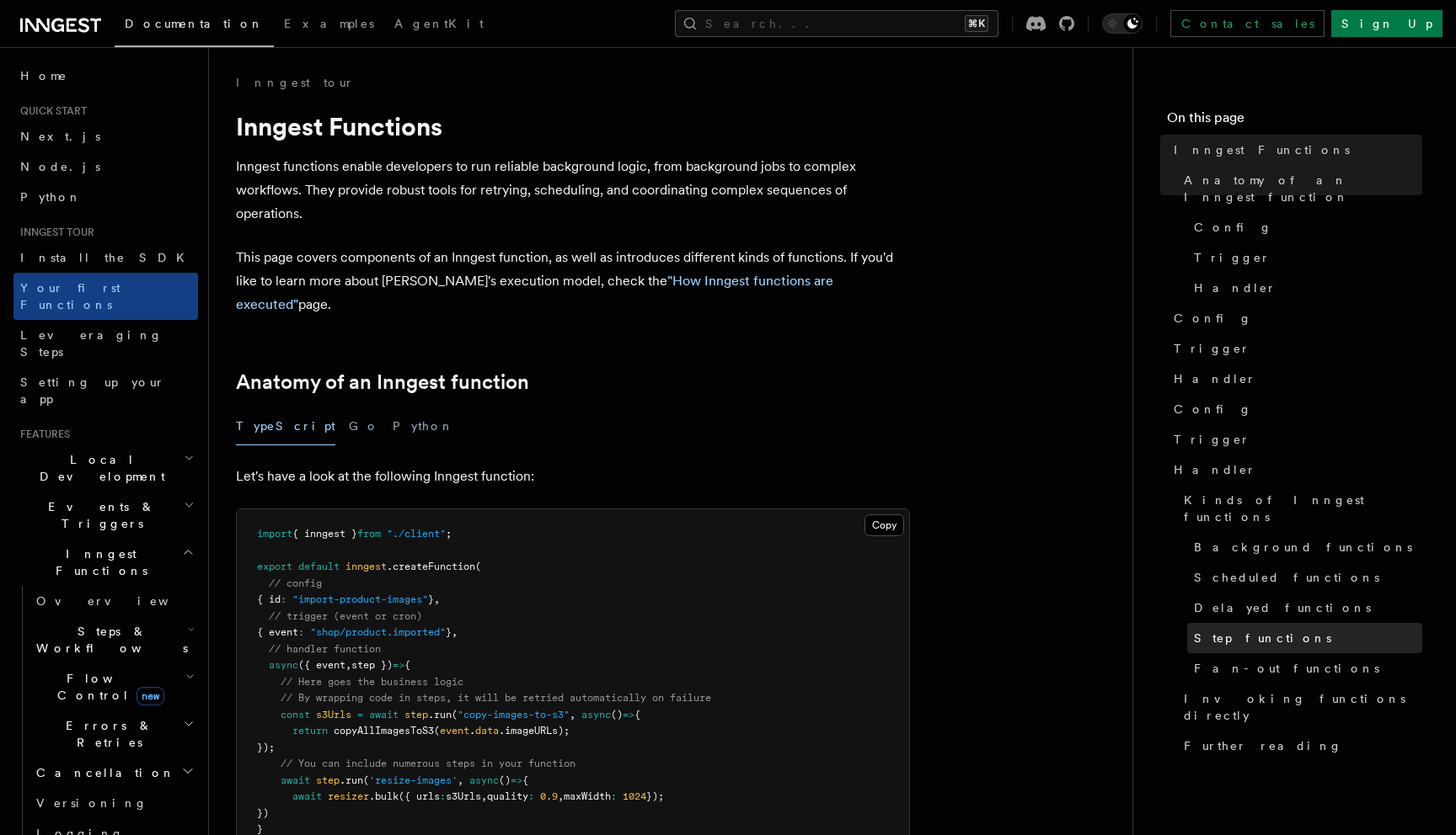
click at [1223, 630] on span "Step functions" at bounding box center [1262, 638] width 138 height 17
click at [1264, 630] on span "Step functions" at bounding box center [1262, 638] width 138 height 17
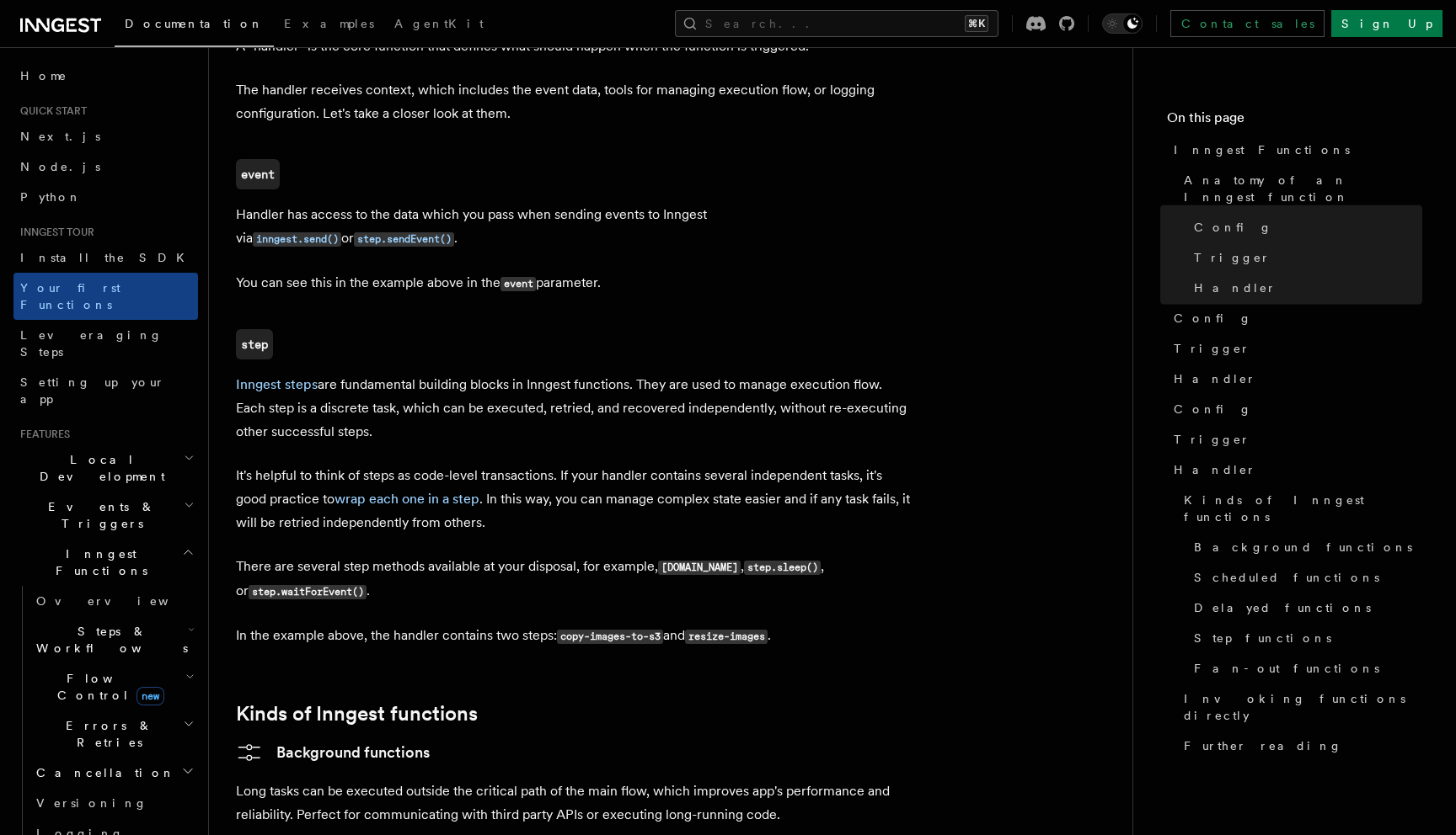
scroll to position [2033, 0]
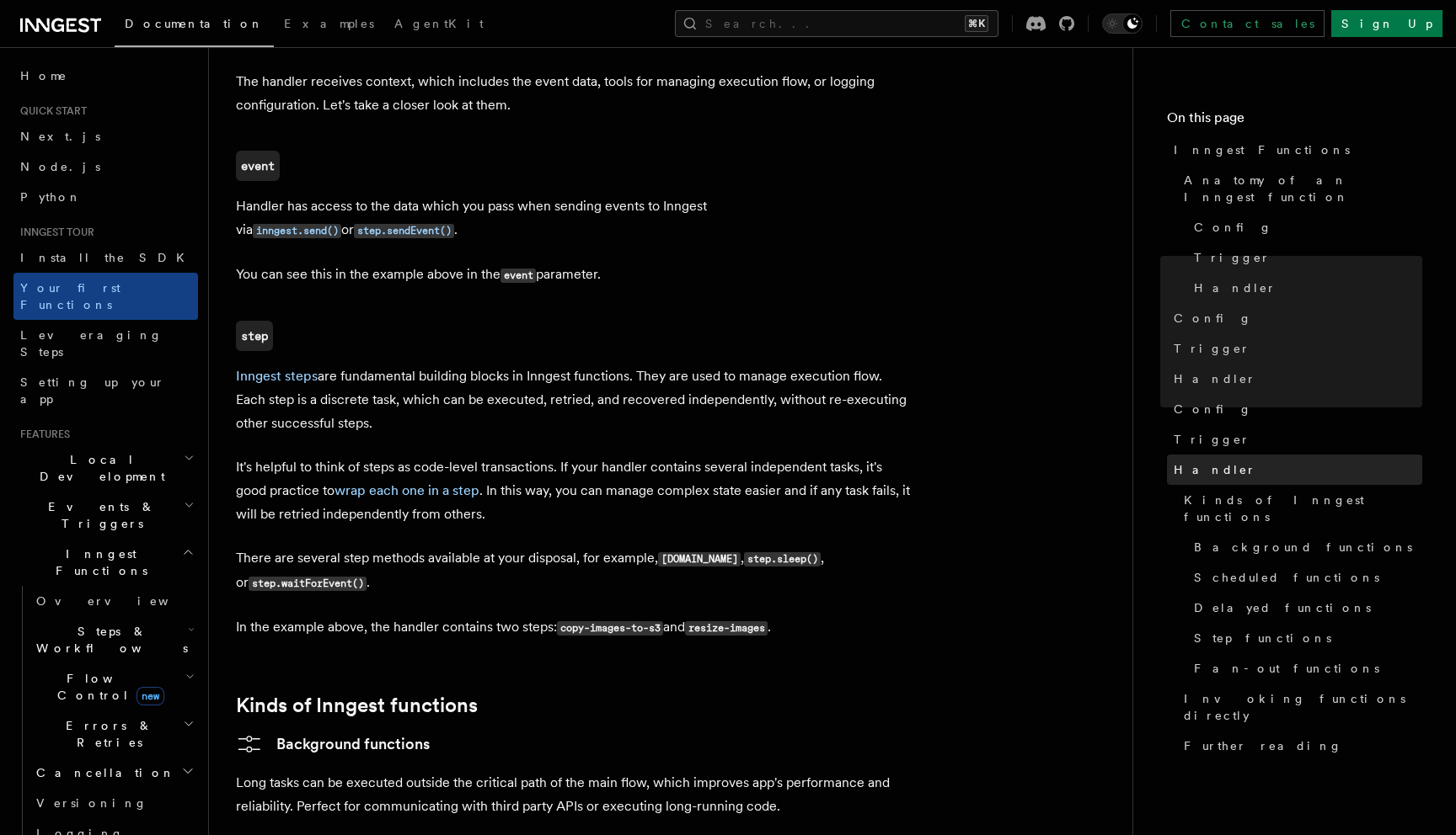
click at [1200, 462] on span "Handler" at bounding box center [1215, 470] width 83 height 17
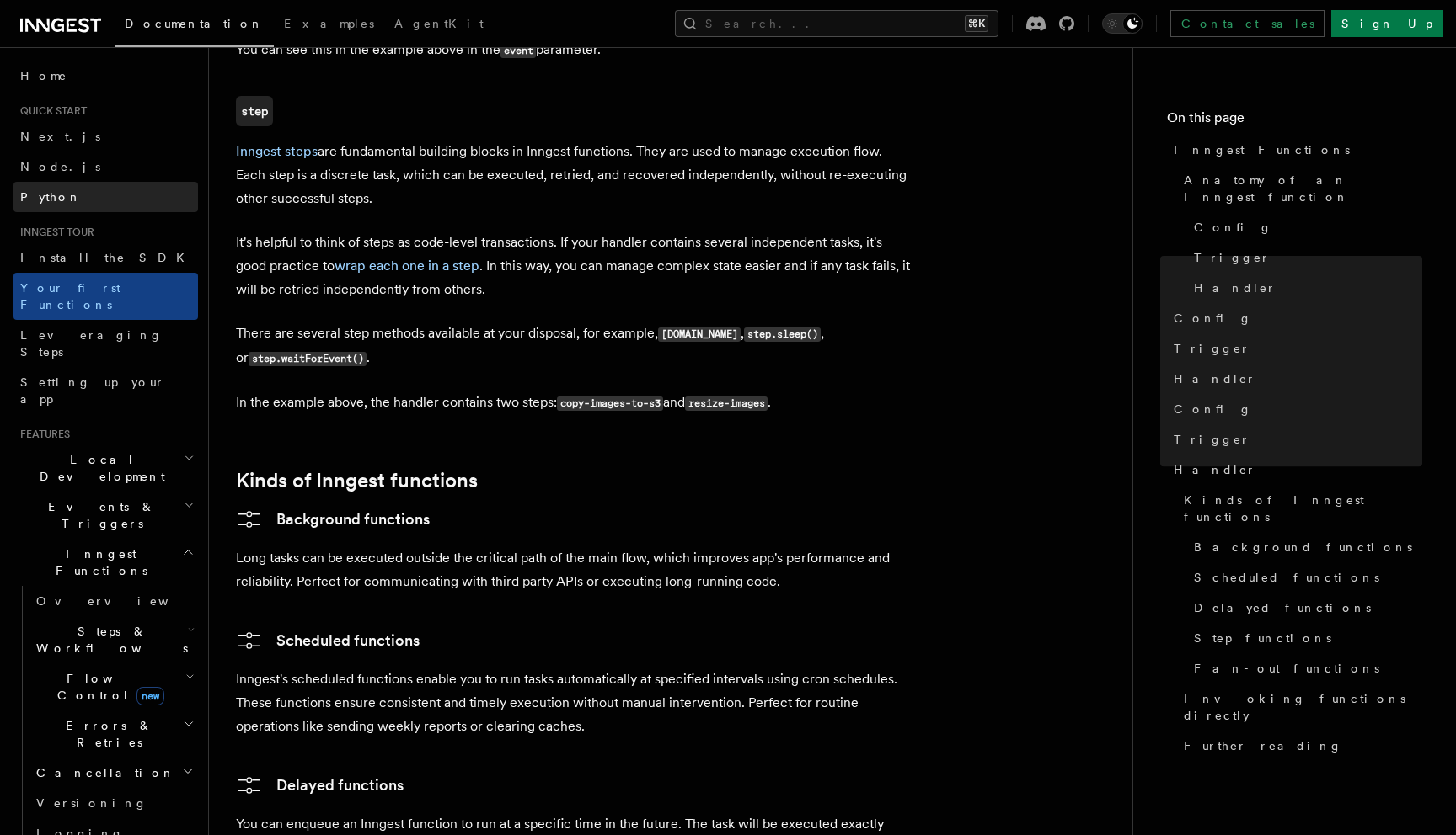
scroll to position [2264, 0]
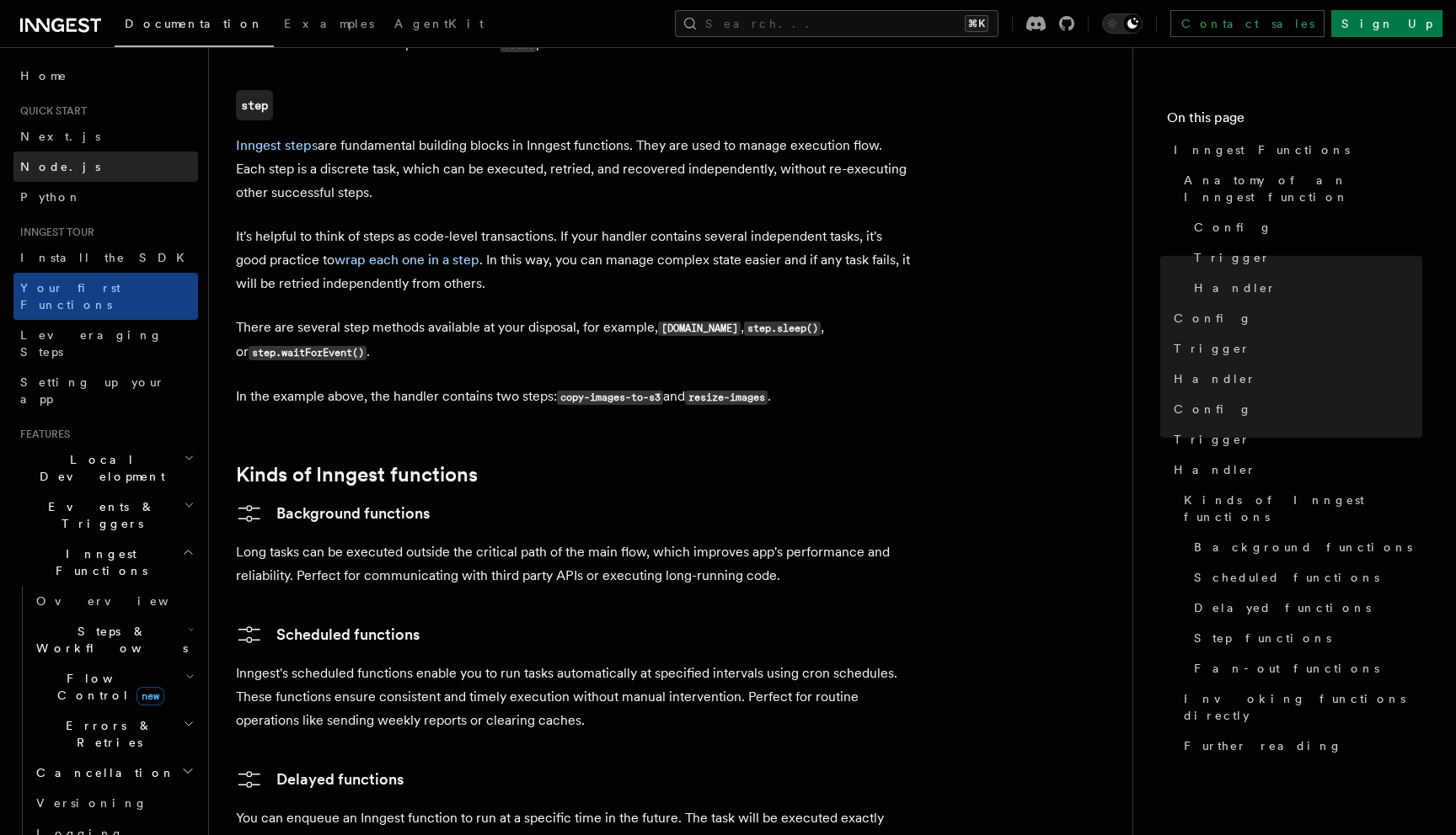
click at [46, 172] on span "Node.js" at bounding box center [61, 167] width 80 height 14
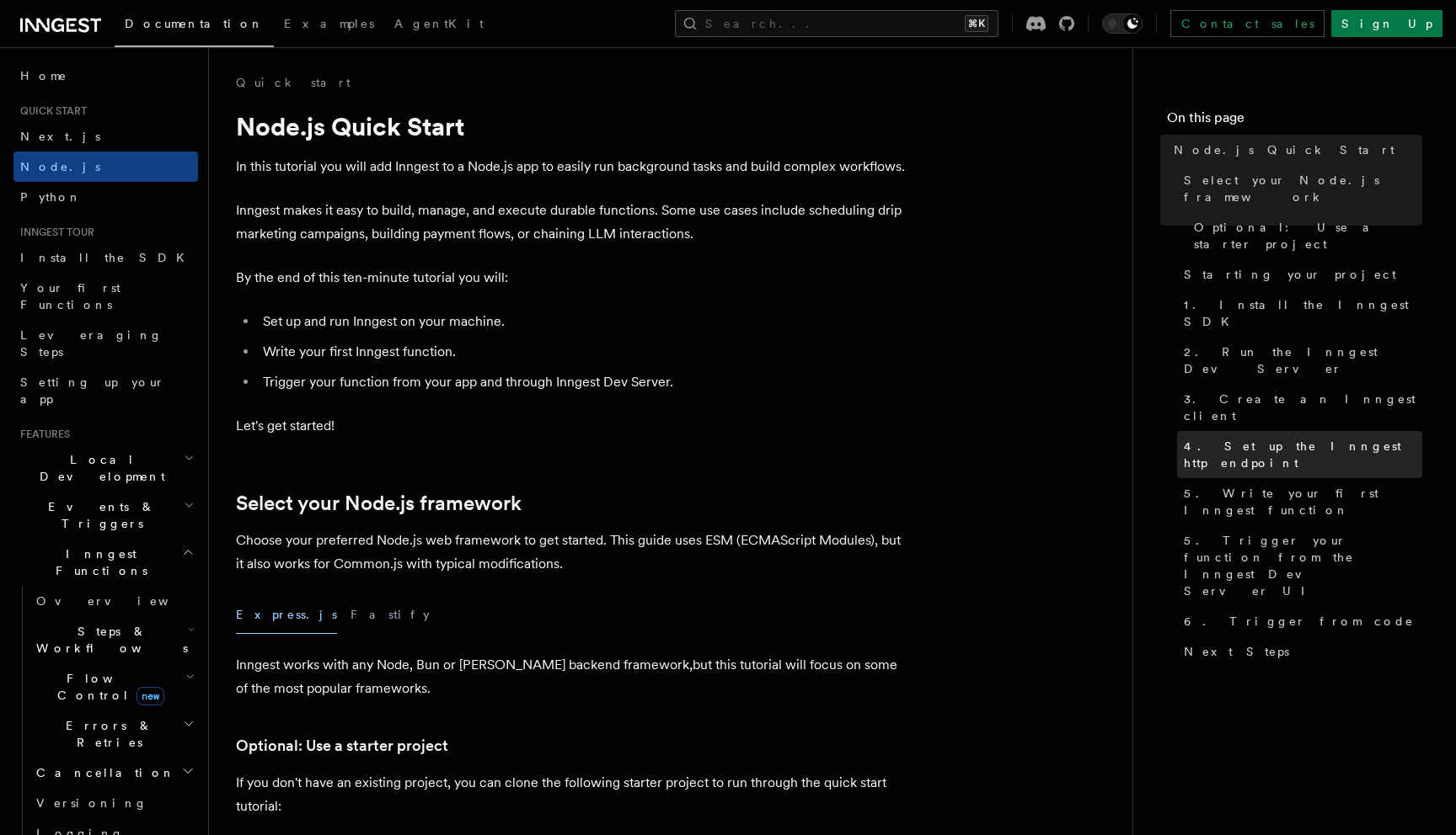
click at [1270, 438] on span "4. Set up the Inngest http endpoint" at bounding box center [1302, 454] width 239 height 33
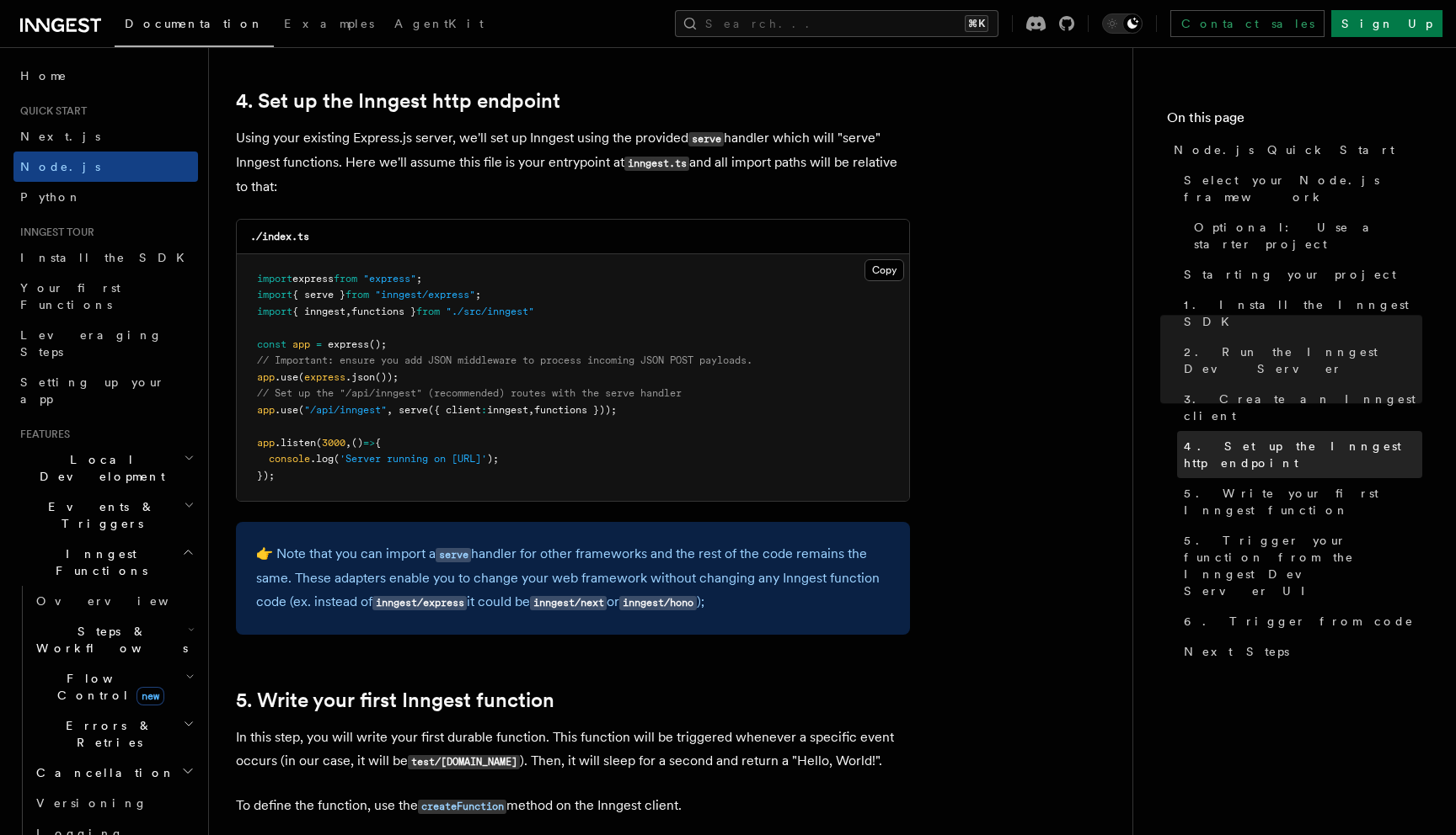
scroll to position [2548, 0]
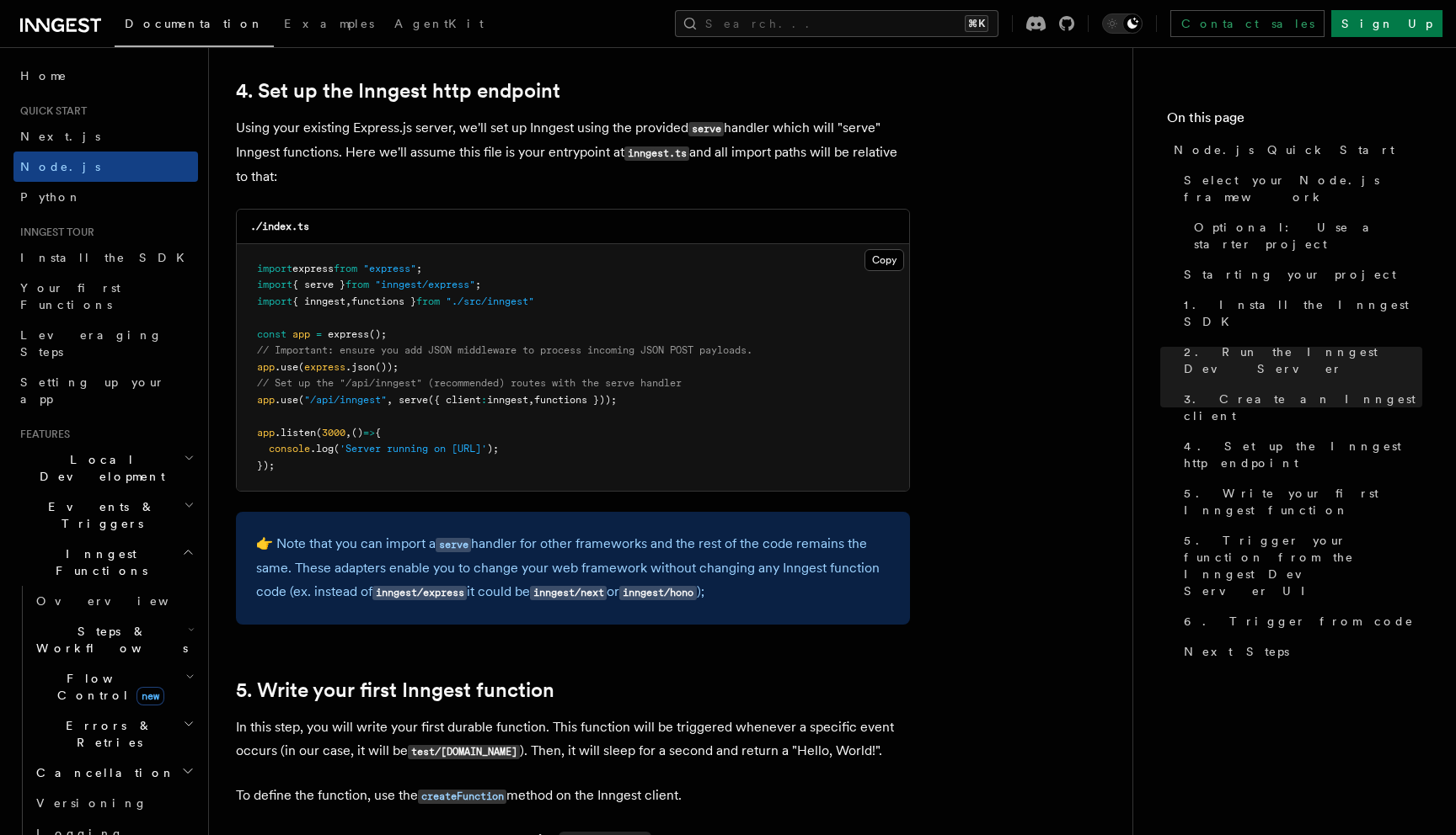
drag, startPoint x: 259, startPoint y: 275, endPoint x: 421, endPoint y: 497, distance: 274.8
click at [883, 268] on button "Copy Copied" at bounding box center [884, 261] width 39 height 22
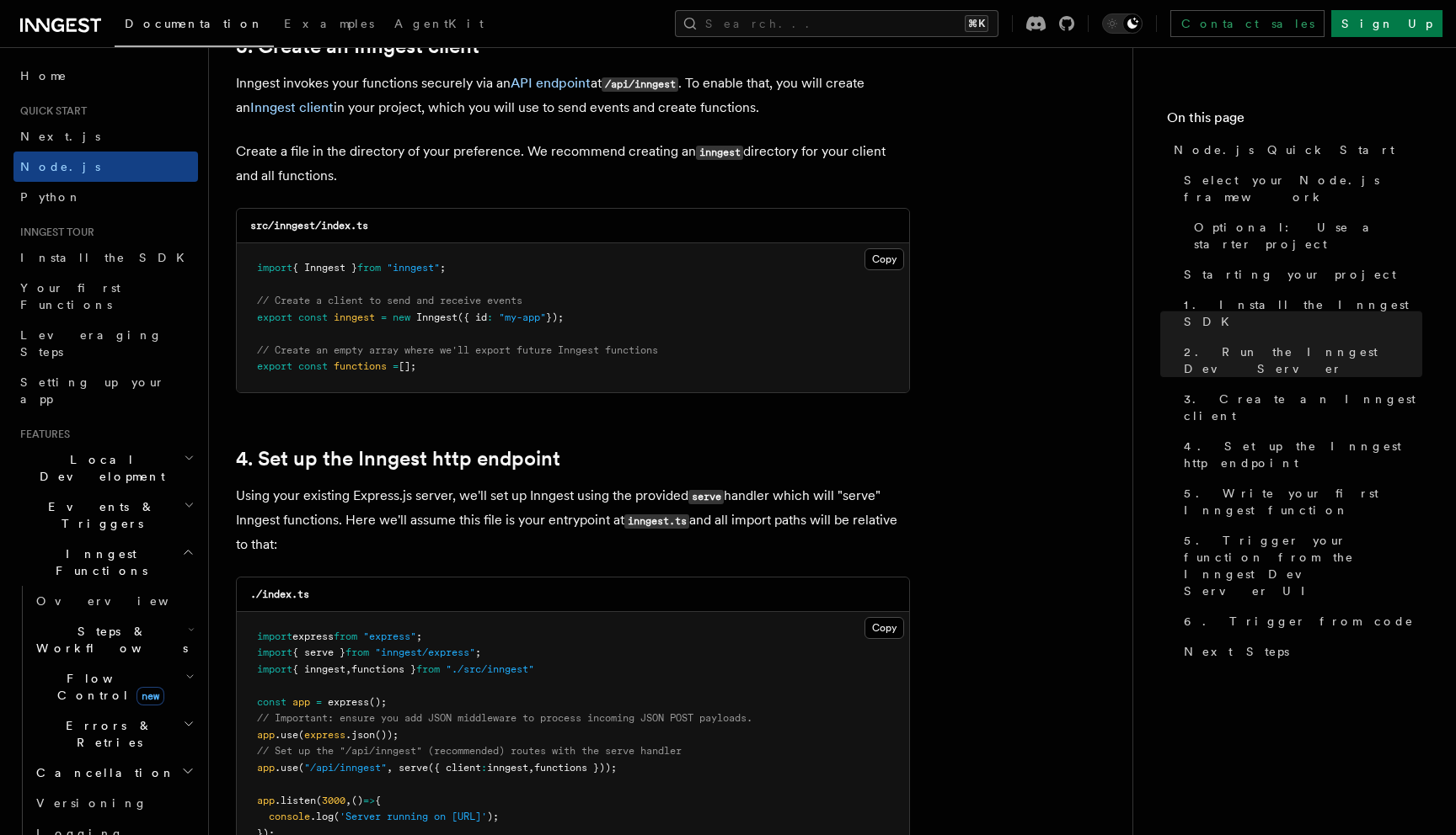
scroll to position [2180, 0]
